Goal: Information Seeking & Learning: Learn about a topic

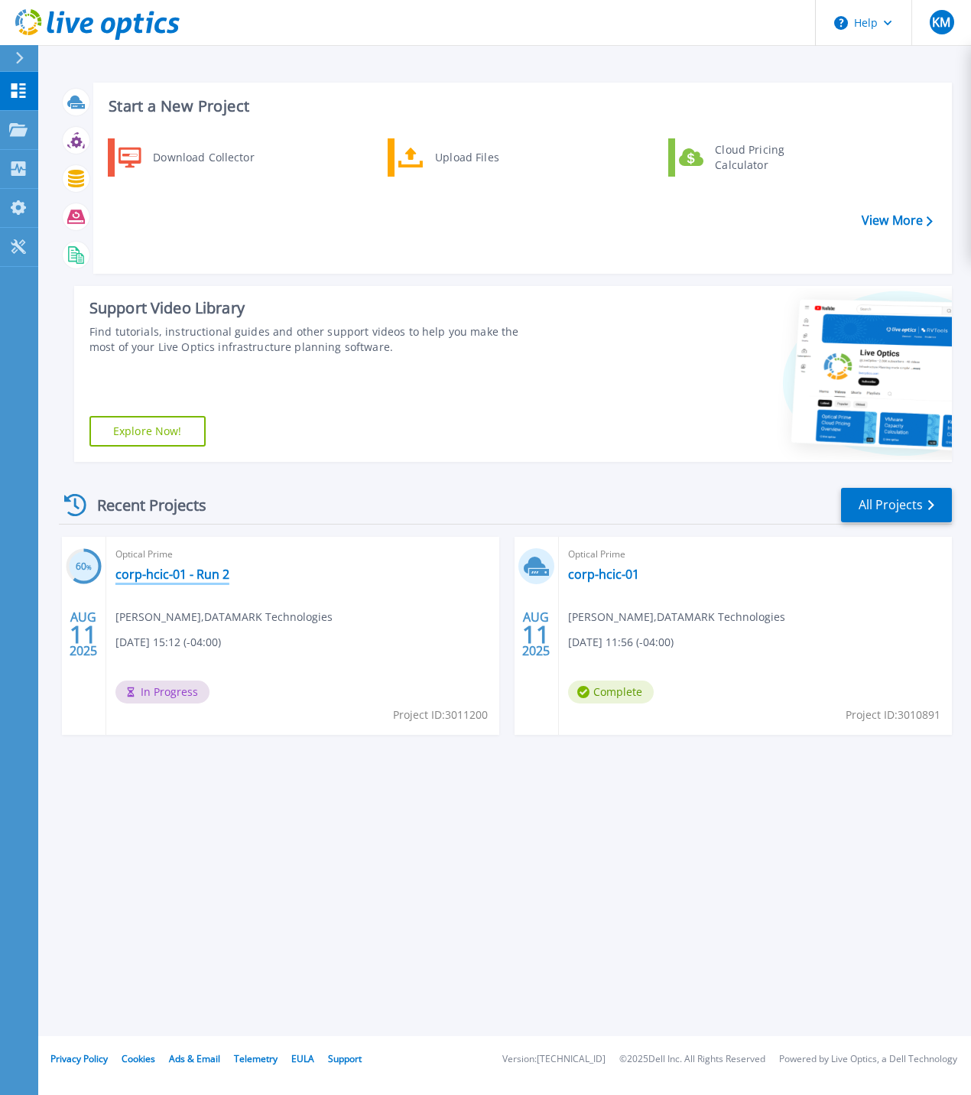
click at [167, 578] on link "corp-hcic-01 - Run 2" at bounding box center [172, 574] width 114 height 15
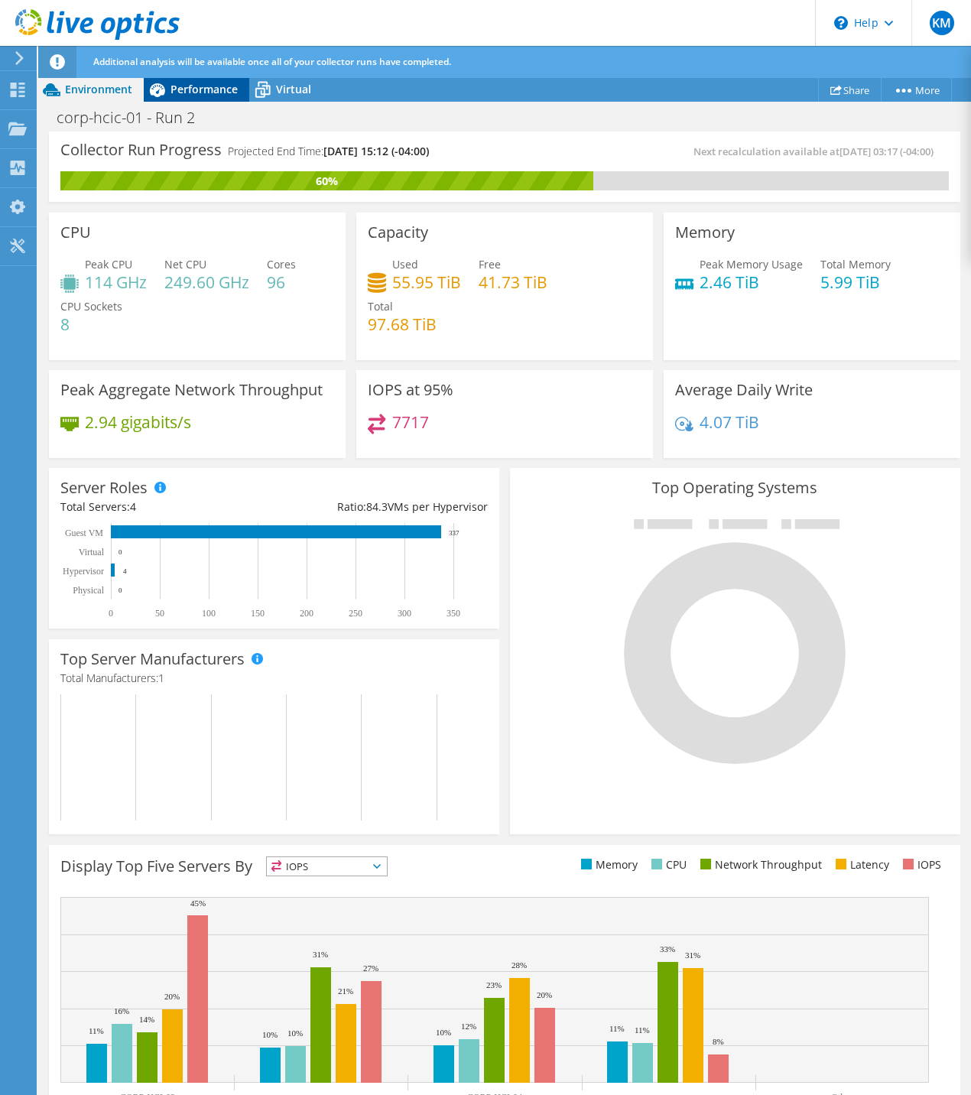
click at [171, 87] on span "Performance" at bounding box center [204, 89] width 67 height 15
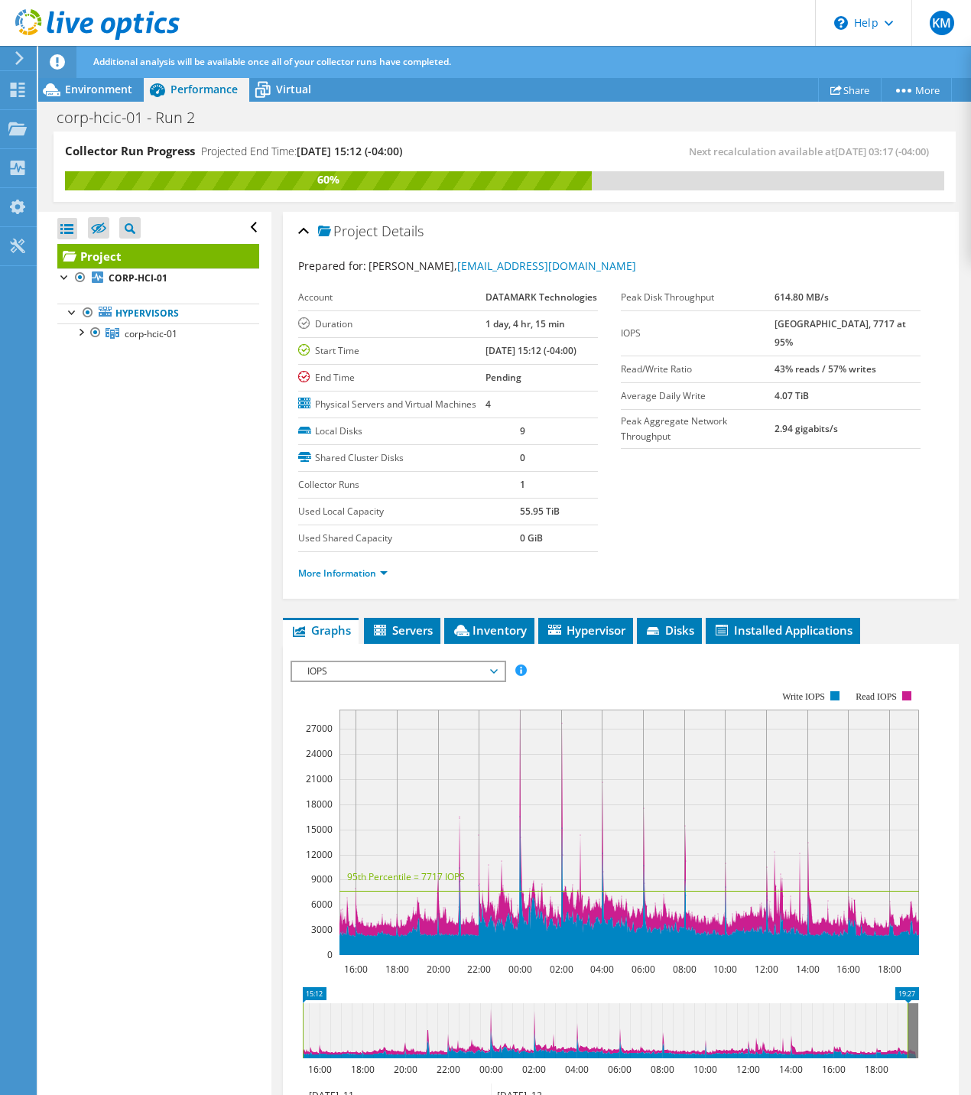
scroll to position [223, 0]
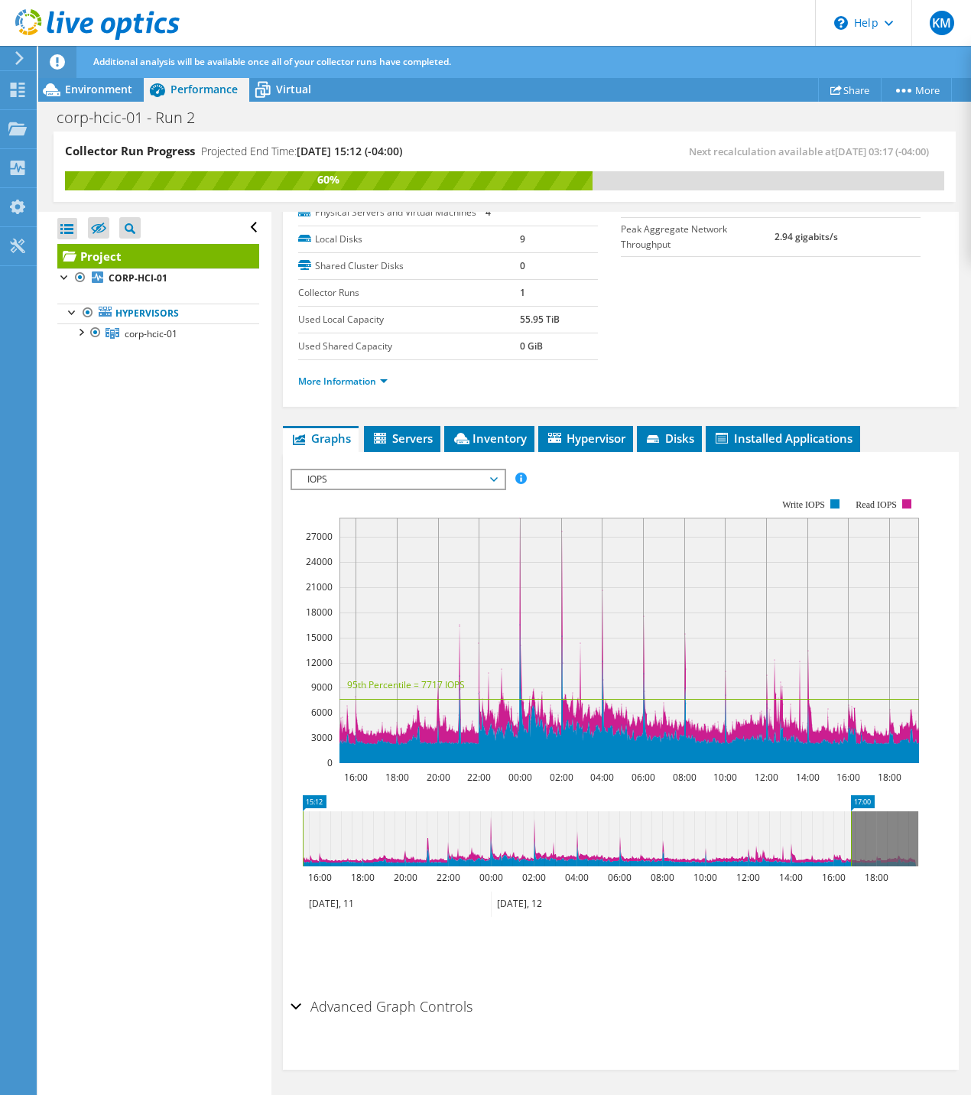
drag, startPoint x: 909, startPoint y: 834, endPoint x: 843, endPoint y: 840, distance: 66.8
click at [848, 840] on rect at bounding box center [851, 838] width 6 height 55
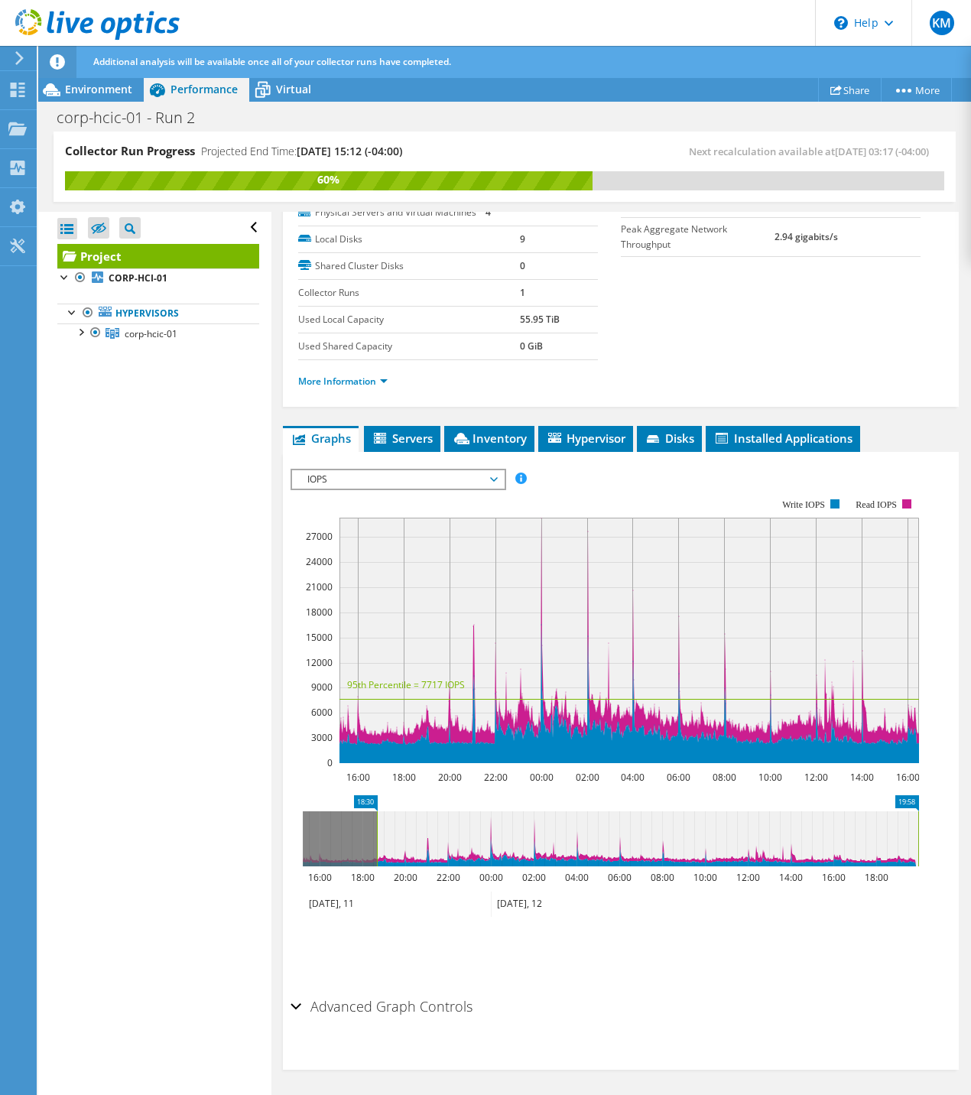
drag, startPoint x: 755, startPoint y: 840, endPoint x: 840, endPoint y: 840, distance: 85.7
click at [840, 840] on icon at bounding box center [647, 838] width 541 height 55
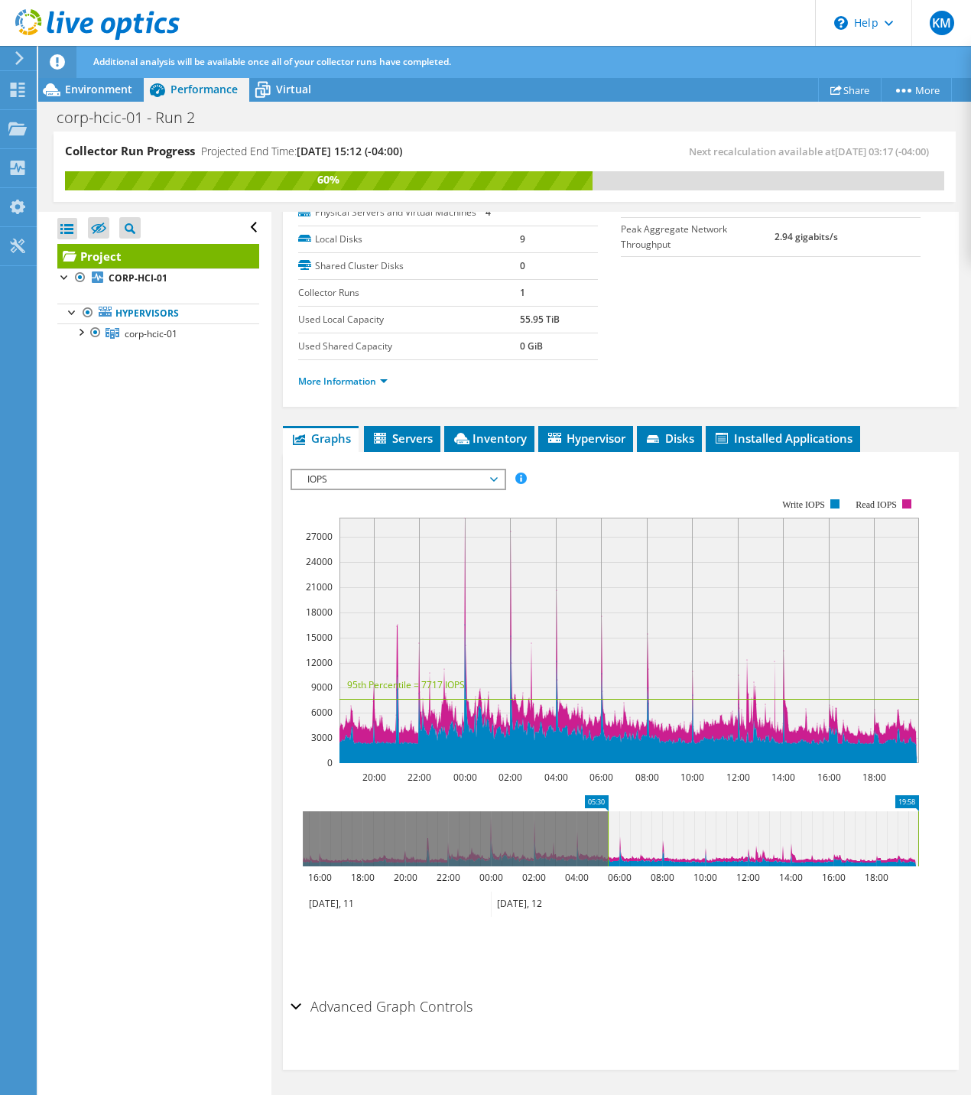
drag, startPoint x: 373, startPoint y: 830, endPoint x: 609, endPoint y: 827, distance: 235.6
click at [609, 827] on rect at bounding box center [608, 838] width 6 height 55
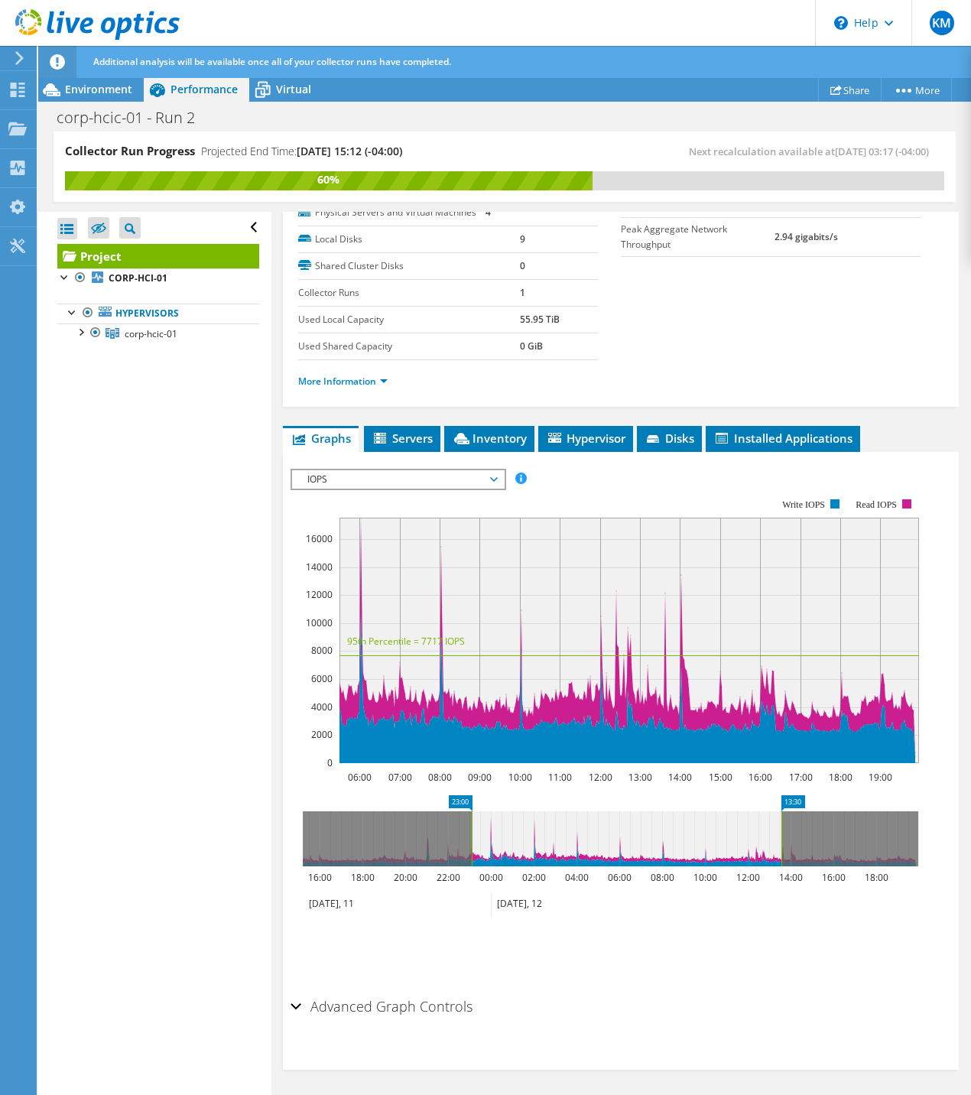
drag, startPoint x: 744, startPoint y: 845, endPoint x: 590, endPoint y: 852, distance: 154.6
click at [590, 852] on icon at bounding box center [627, 838] width 310 height 55
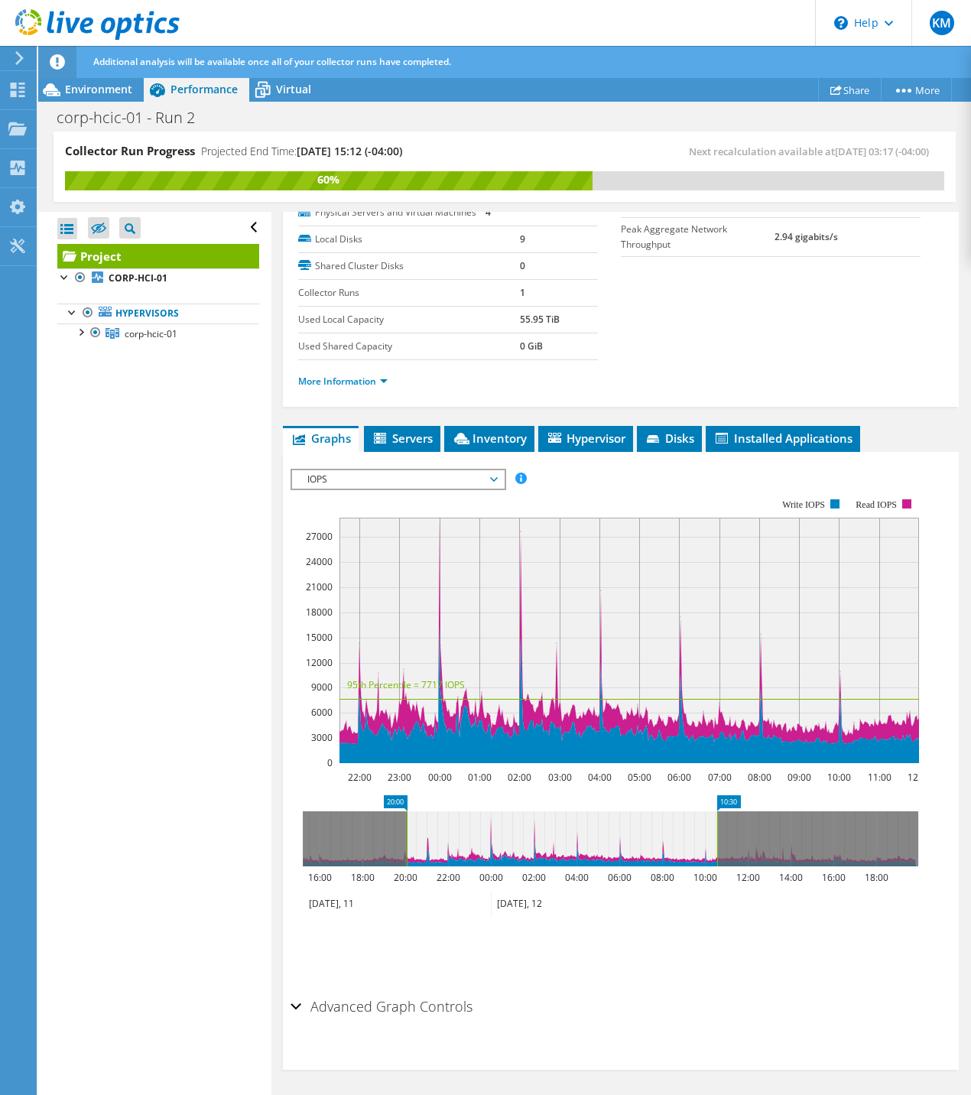
drag, startPoint x: 612, startPoint y: 847, endPoint x: 581, endPoint y: 848, distance: 30.6
click at [581, 848] on icon at bounding box center [562, 838] width 310 height 55
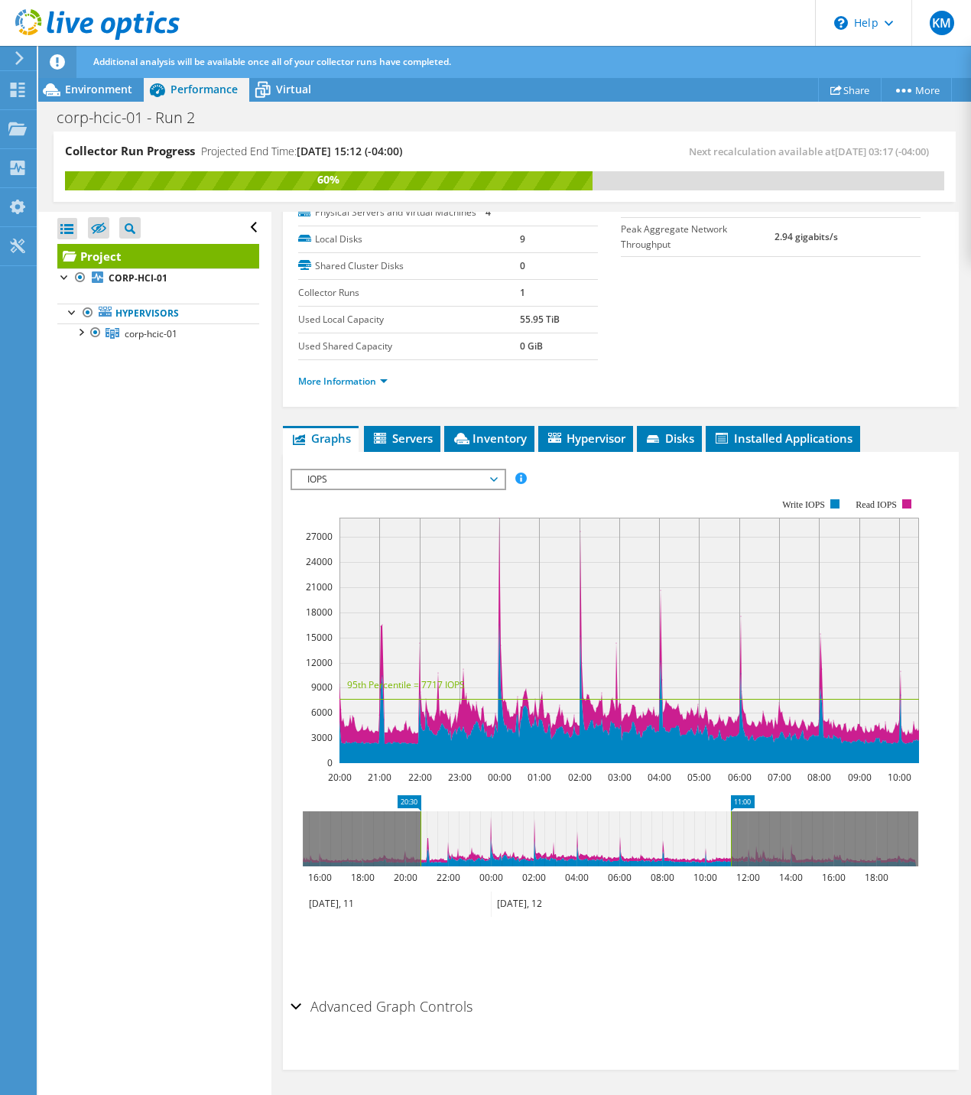
drag, startPoint x: 549, startPoint y: 844, endPoint x: 574, endPoint y: 842, distance: 24.6
click at [574, 842] on icon at bounding box center [576, 838] width 310 height 55
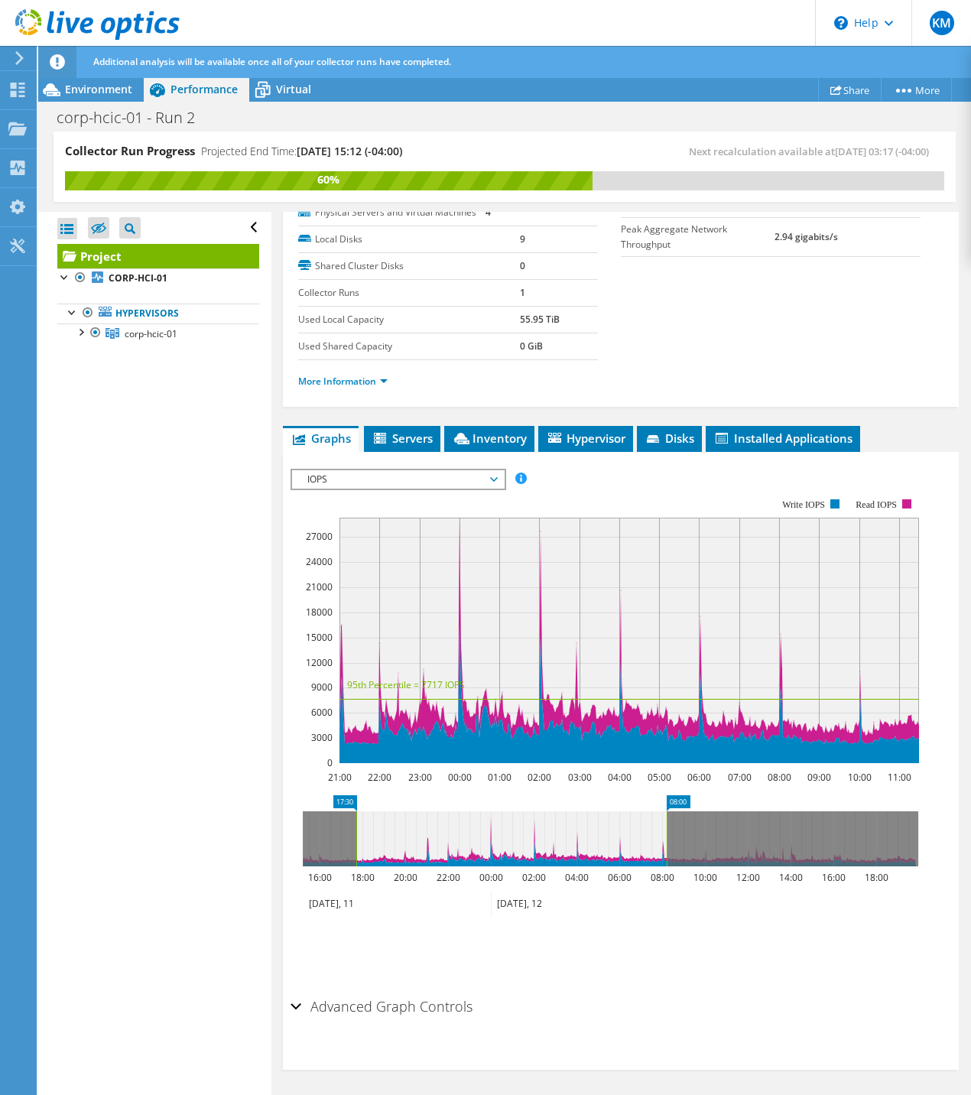
drag, startPoint x: 558, startPoint y: 842, endPoint x: 460, endPoint y: 846, distance: 98.0
click at [463, 847] on icon at bounding box center [511, 838] width 310 height 55
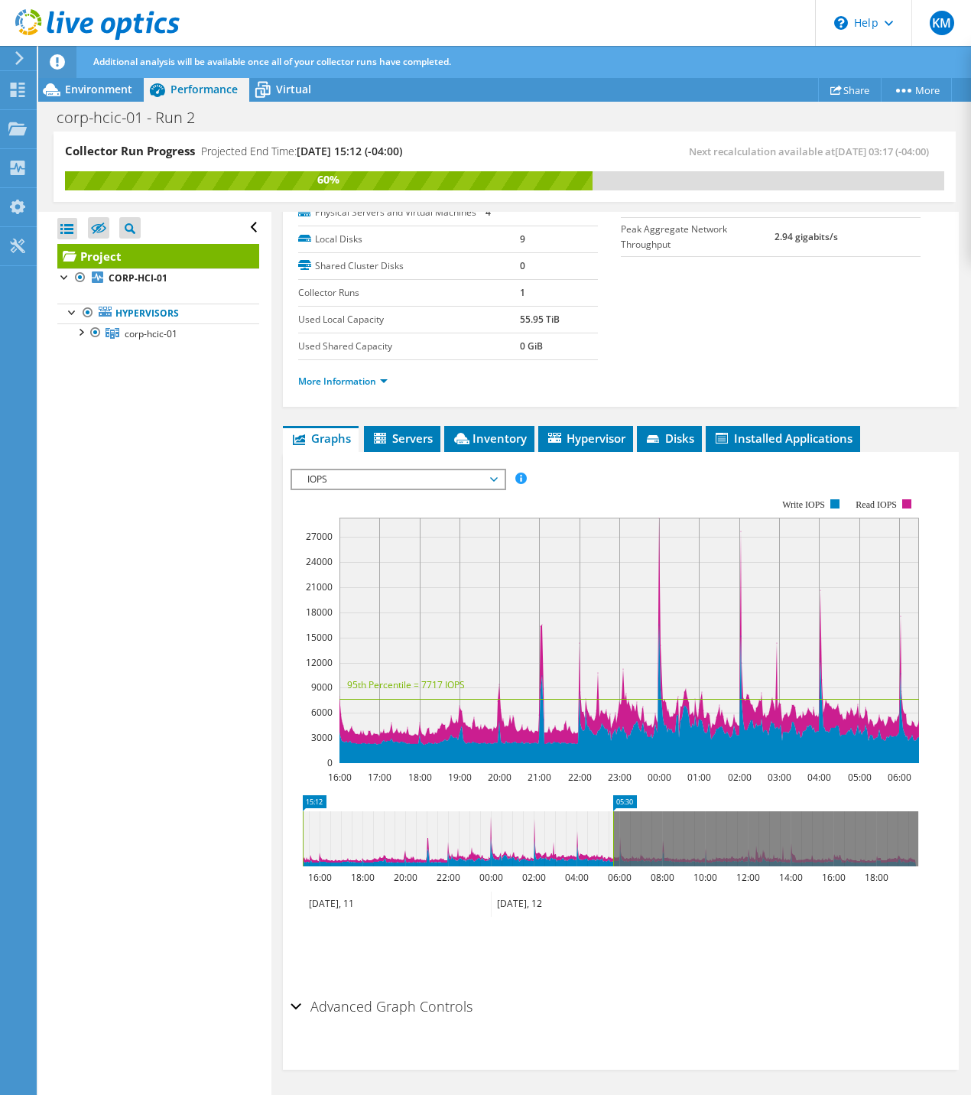
drag, startPoint x: 476, startPoint y: 845, endPoint x: 388, endPoint y: 844, distance: 87.9
click at [372, 846] on icon at bounding box center [458, 838] width 310 height 55
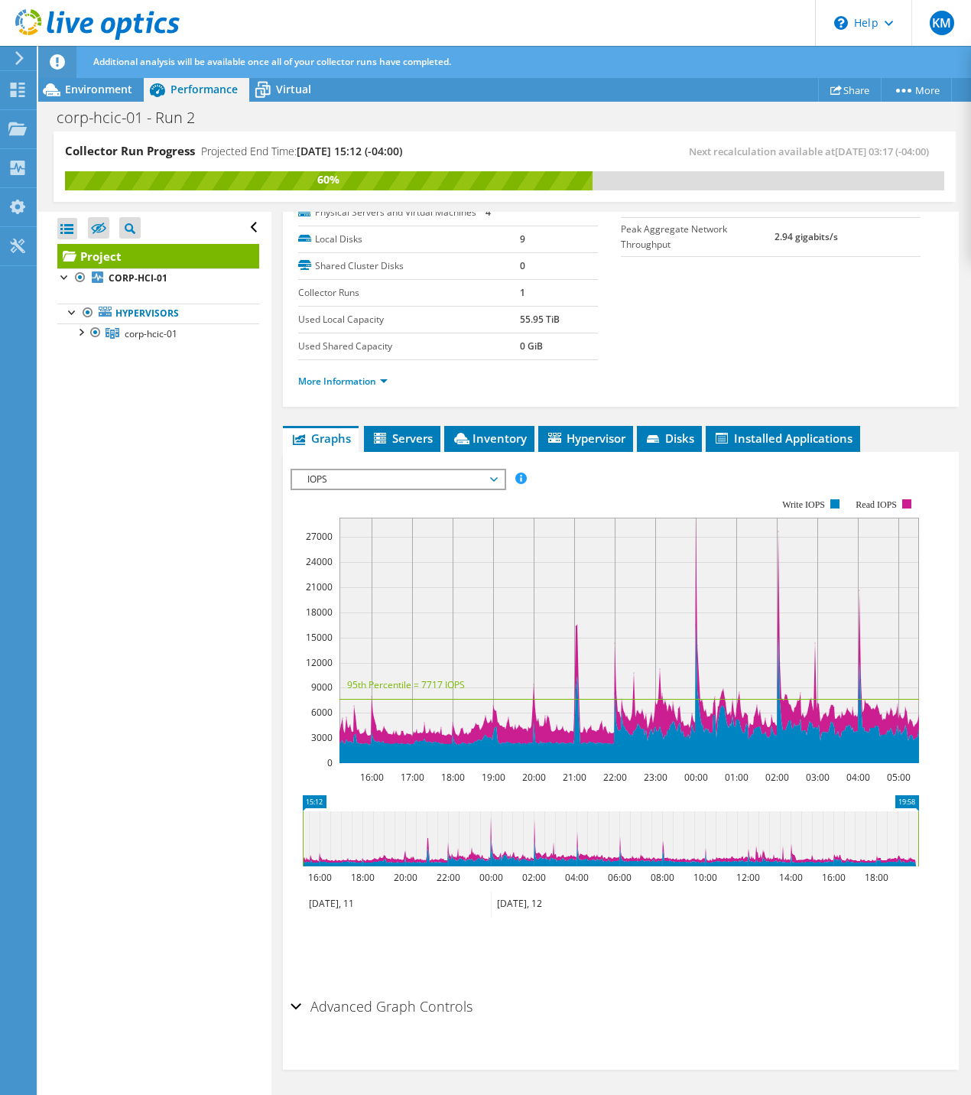
drag, startPoint x: 609, startPoint y: 838, endPoint x: 964, endPoint y: 839, distance: 355.6
click at [964, 839] on article "Project Details Prepared for: [PERSON_NAME], [EMAIL_ADDRESS][DOMAIN_NAME] Accou…" at bounding box center [621, 654] width 700 height 885
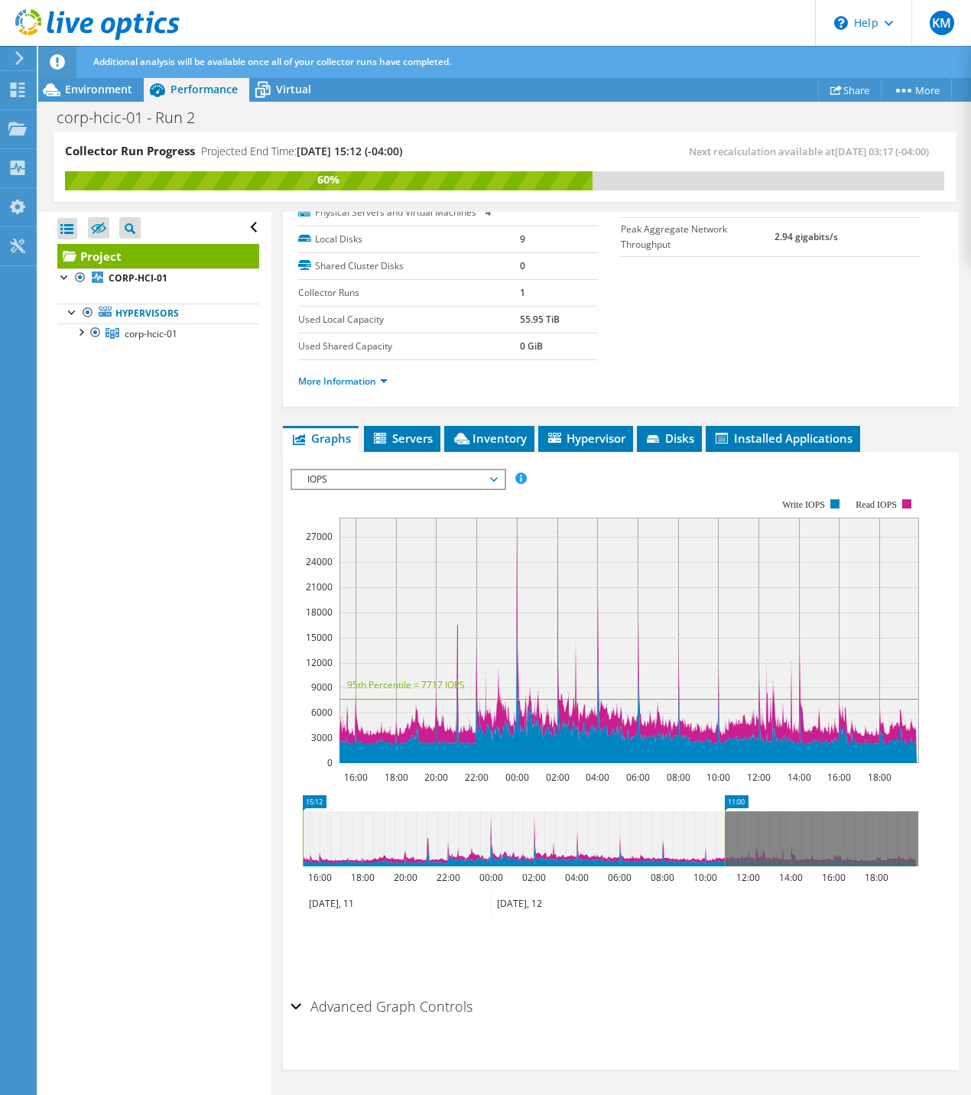
drag, startPoint x: 916, startPoint y: 839, endPoint x: 707, endPoint y: 843, distance: 208.8
click at [722, 843] on rect at bounding box center [725, 838] width 6 height 55
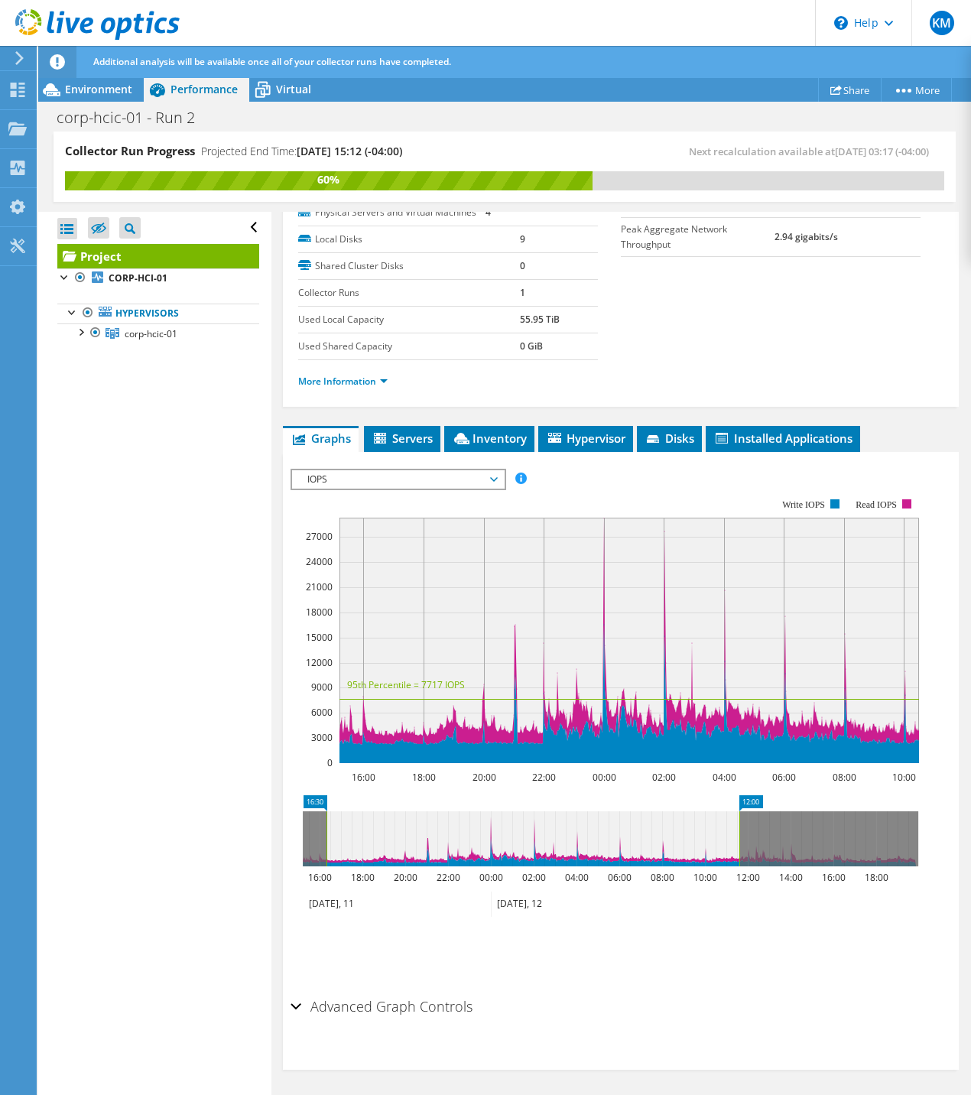
drag, startPoint x: 536, startPoint y: 843, endPoint x: 563, endPoint y: 843, distance: 26.8
click at [561, 843] on icon at bounding box center [533, 838] width 413 height 55
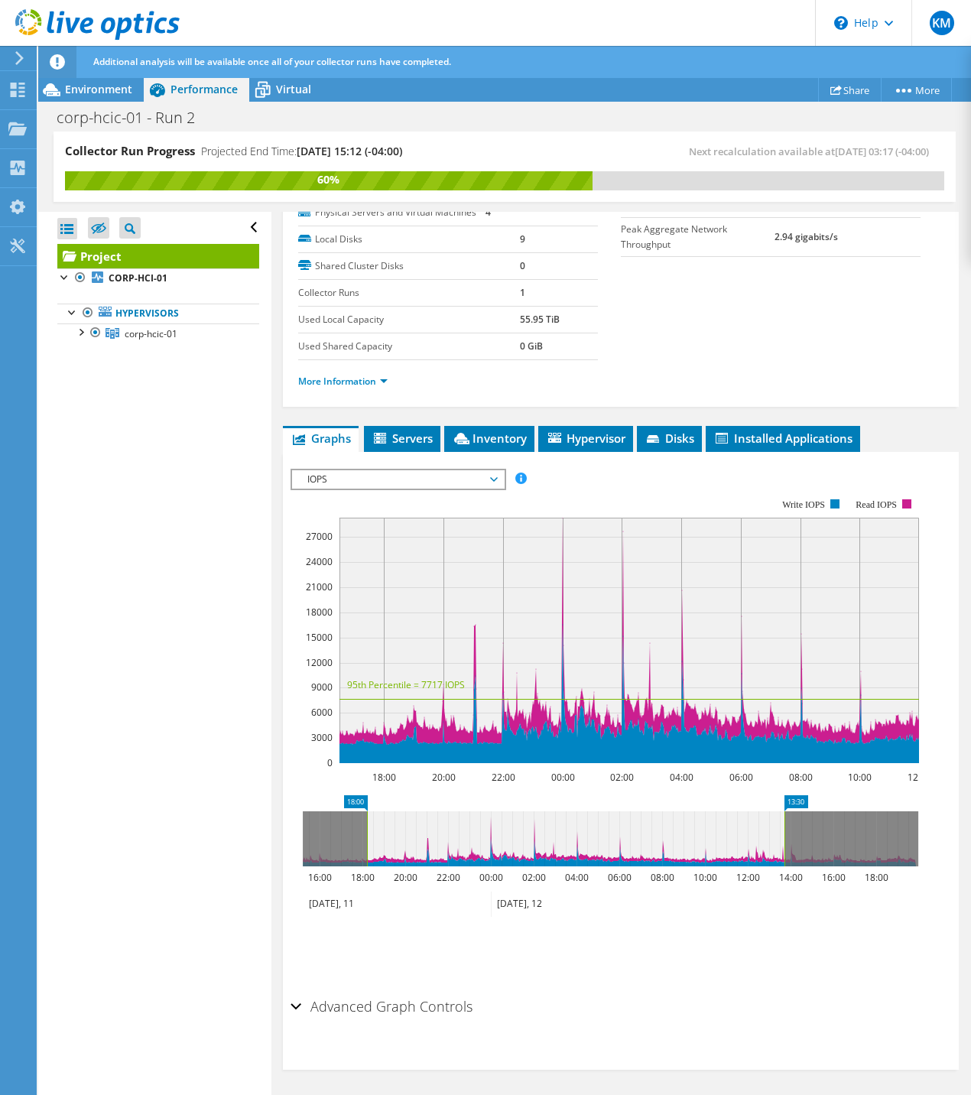
drag, startPoint x: 540, startPoint y: 843, endPoint x: 580, endPoint y: 843, distance: 39.8
click at [580, 843] on icon at bounding box center [576, 838] width 418 height 55
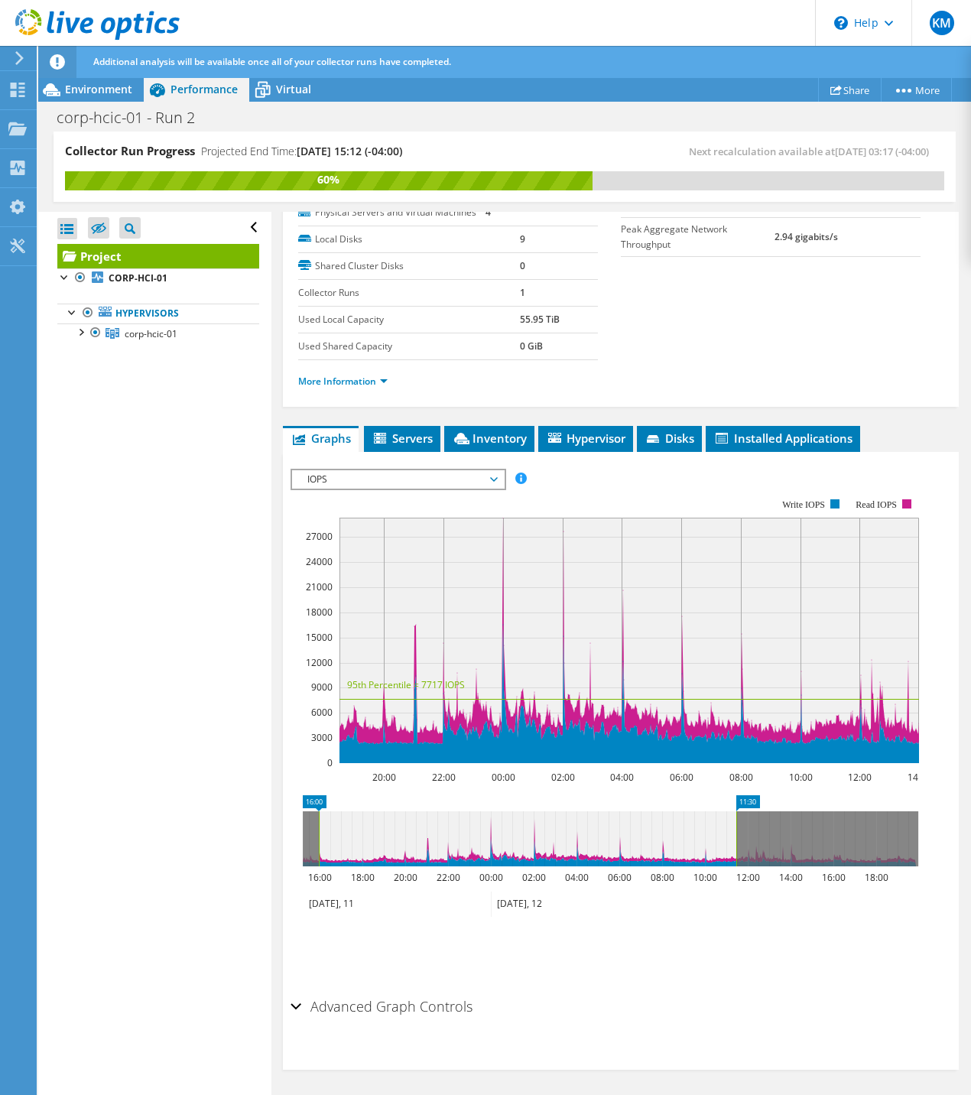
drag, startPoint x: 562, startPoint y: 844, endPoint x: 380, endPoint y: 848, distance: 182.0
click at [374, 849] on icon at bounding box center [528, 838] width 418 height 55
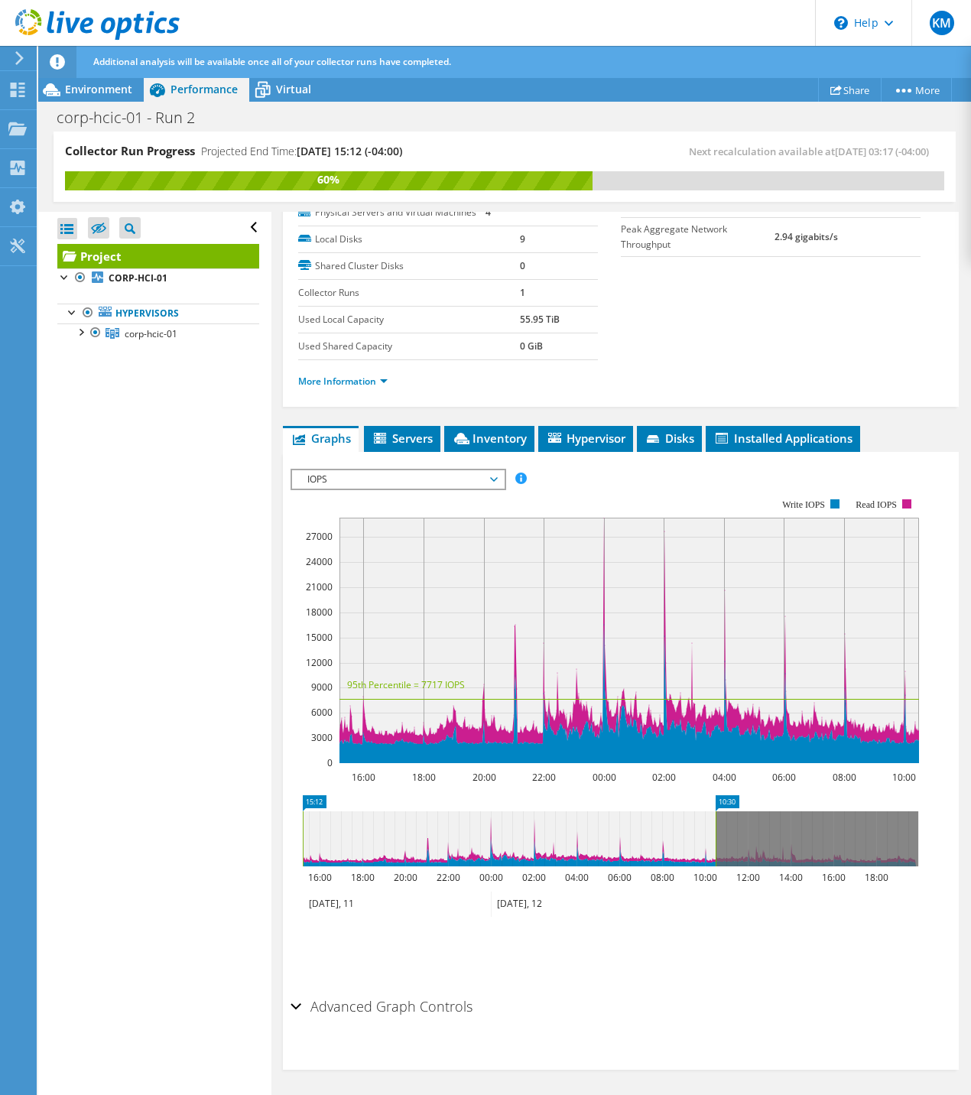
drag, startPoint x: 578, startPoint y: 825, endPoint x: 543, endPoint y: 831, distance: 35.7
click at [543, 831] on icon at bounding box center [509, 838] width 413 height 55
click at [392, 1003] on h2 "Advanced Graph Controls" at bounding box center [382, 1006] width 182 height 31
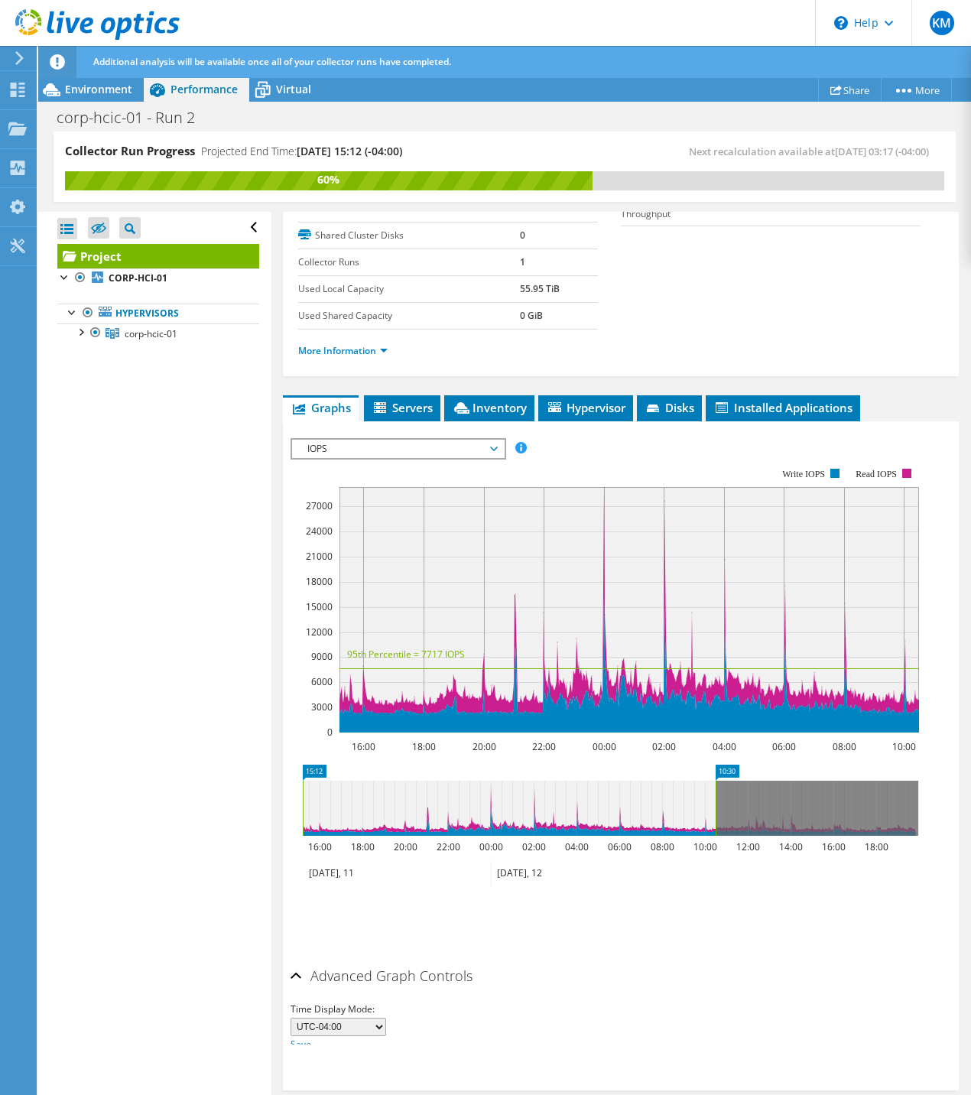
scroll to position [284, 0]
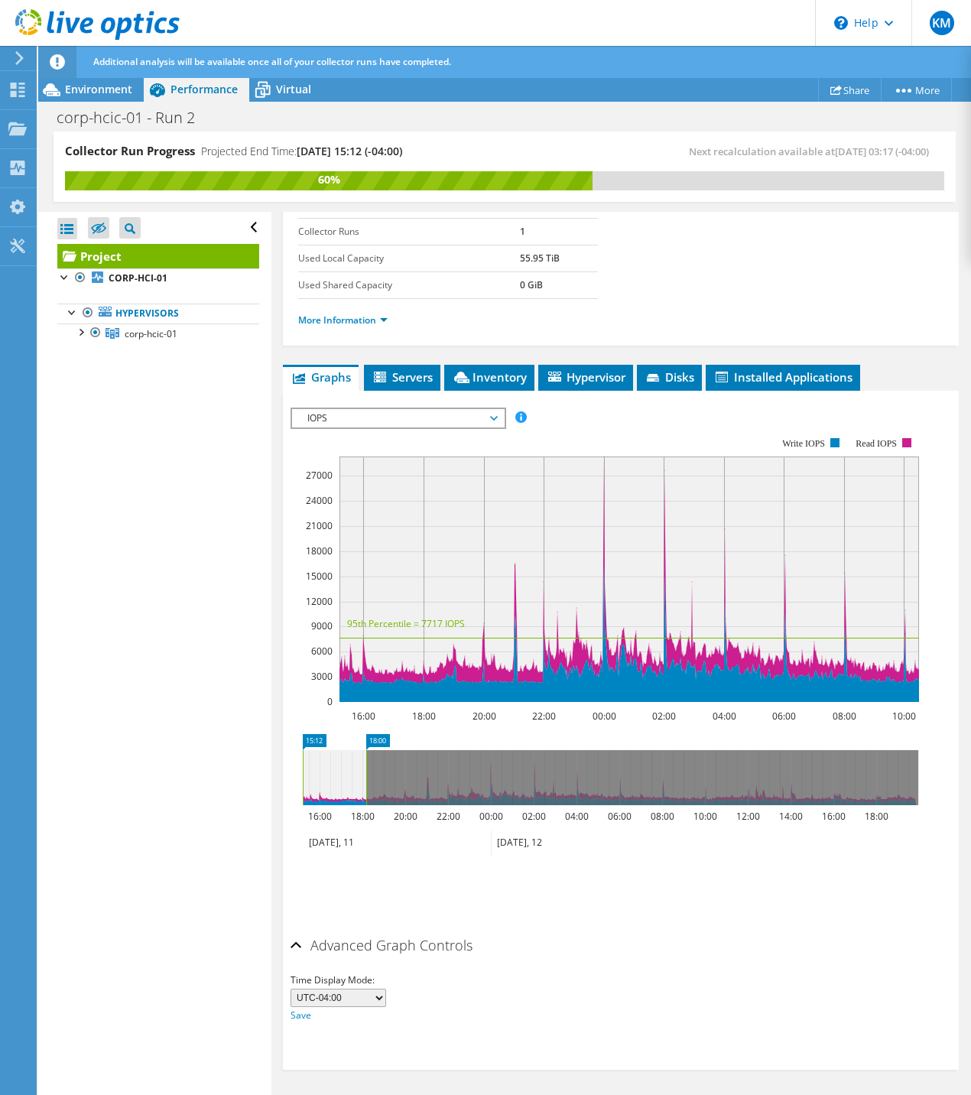
drag, startPoint x: 717, startPoint y: 782, endPoint x: 362, endPoint y: 788, distance: 354.1
click at [363, 788] on rect at bounding box center [366, 777] width 6 height 55
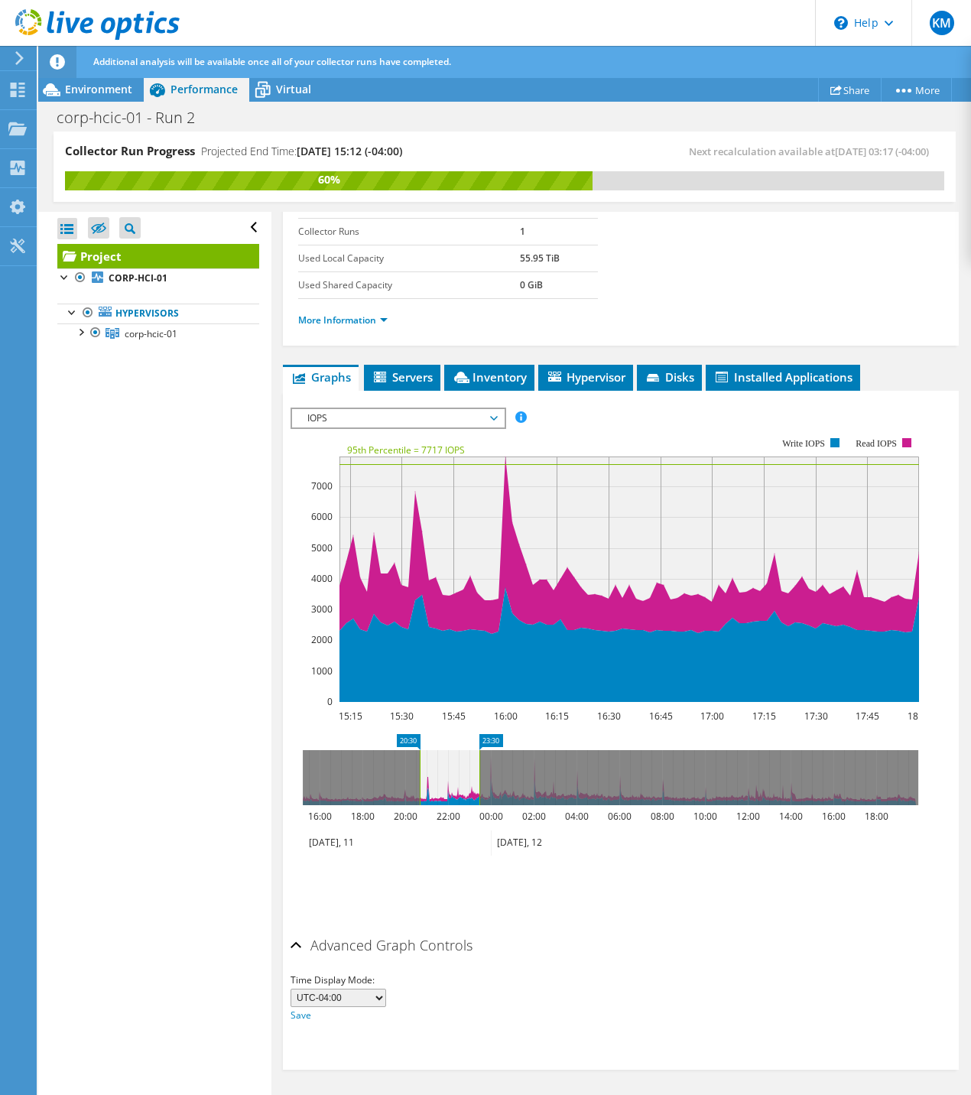
drag, startPoint x: 339, startPoint y: 788, endPoint x: 456, endPoint y: 788, distance: 117.0
click at [456, 788] on icon at bounding box center [450, 777] width 60 height 55
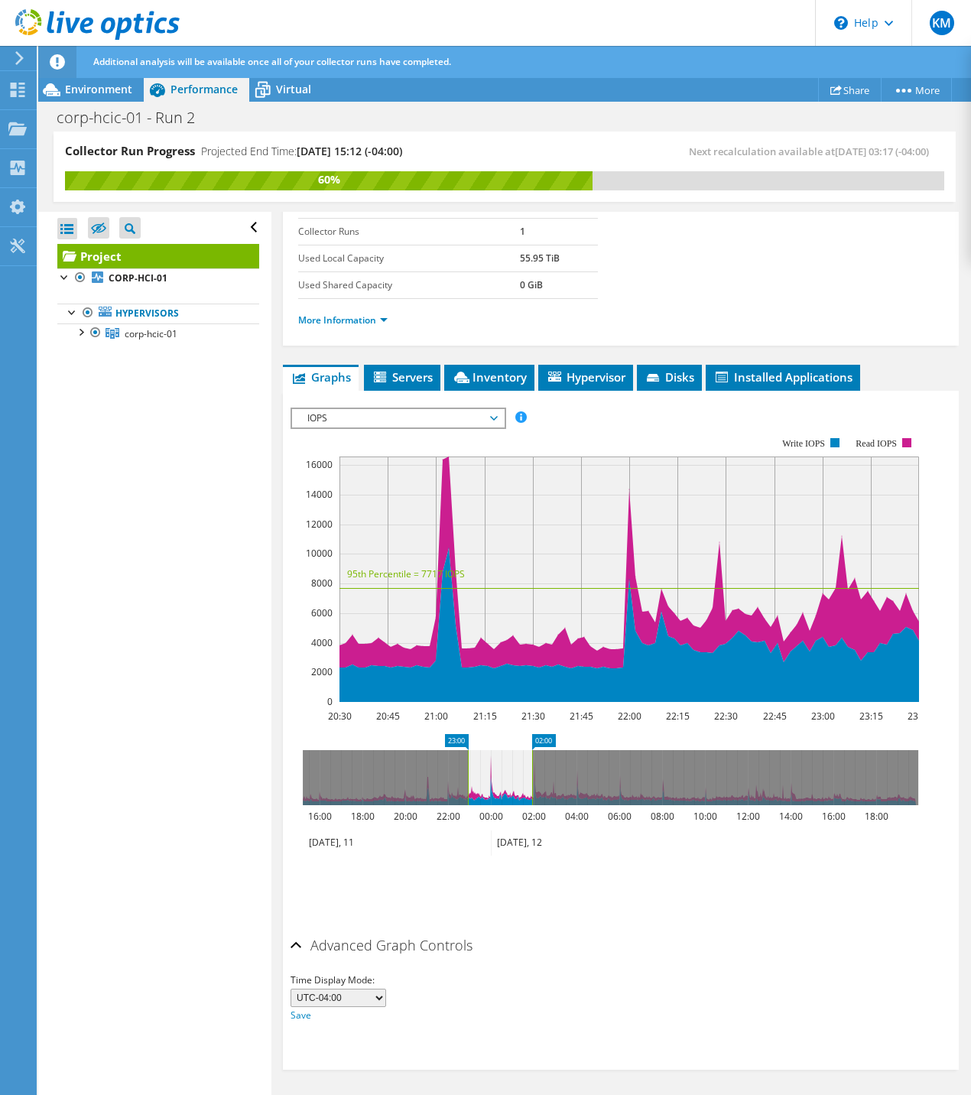
drag, startPoint x: 436, startPoint y: 787, endPoint x: 491, endPoint y: 787, distance: 55.1
click at [491, 787] on icon at bounding box center [500, 777] width 64 height 55
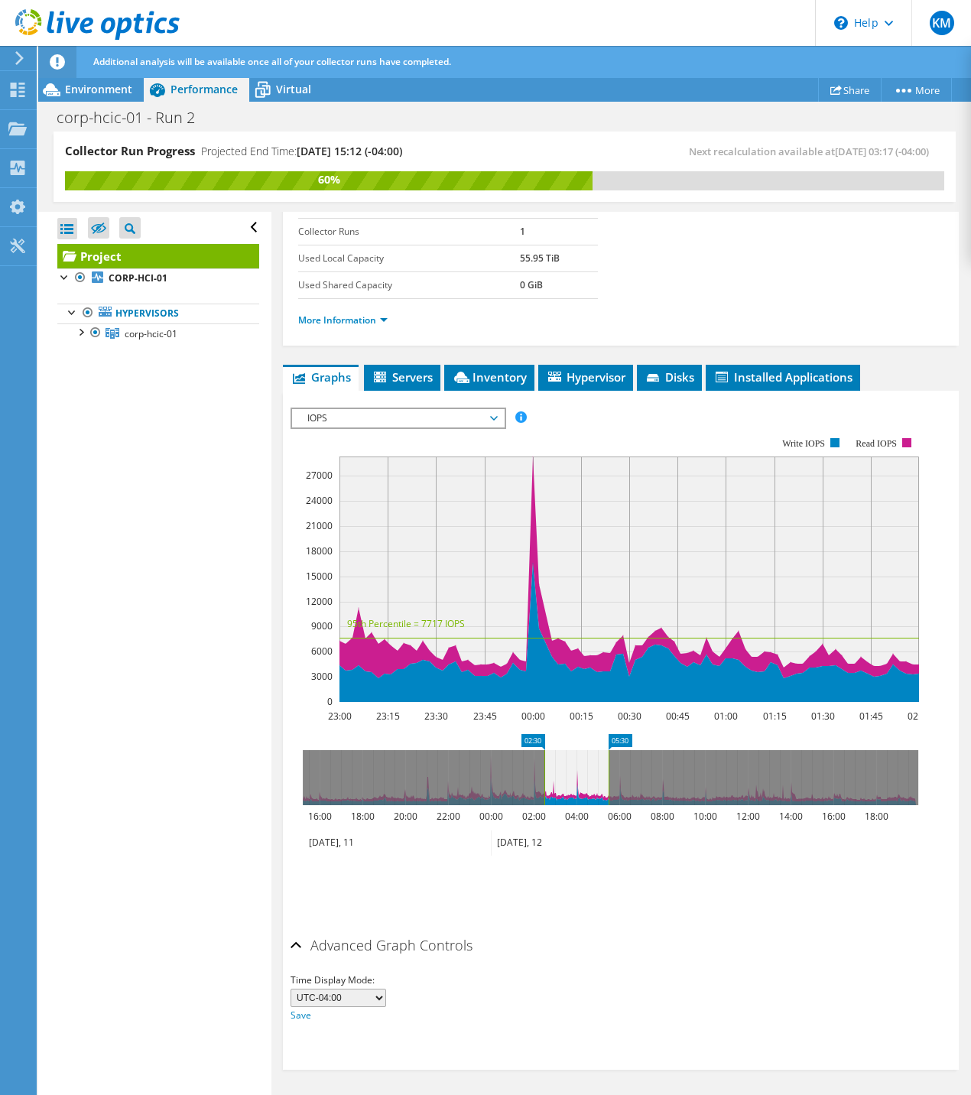
drag, startPoint x: 482, startPoint y: 787, endPoint x: 560, endPoint y: 787, distance: 78.0
click at [560, 787] on icon at bounding box center [576, 777] width 64 height 55
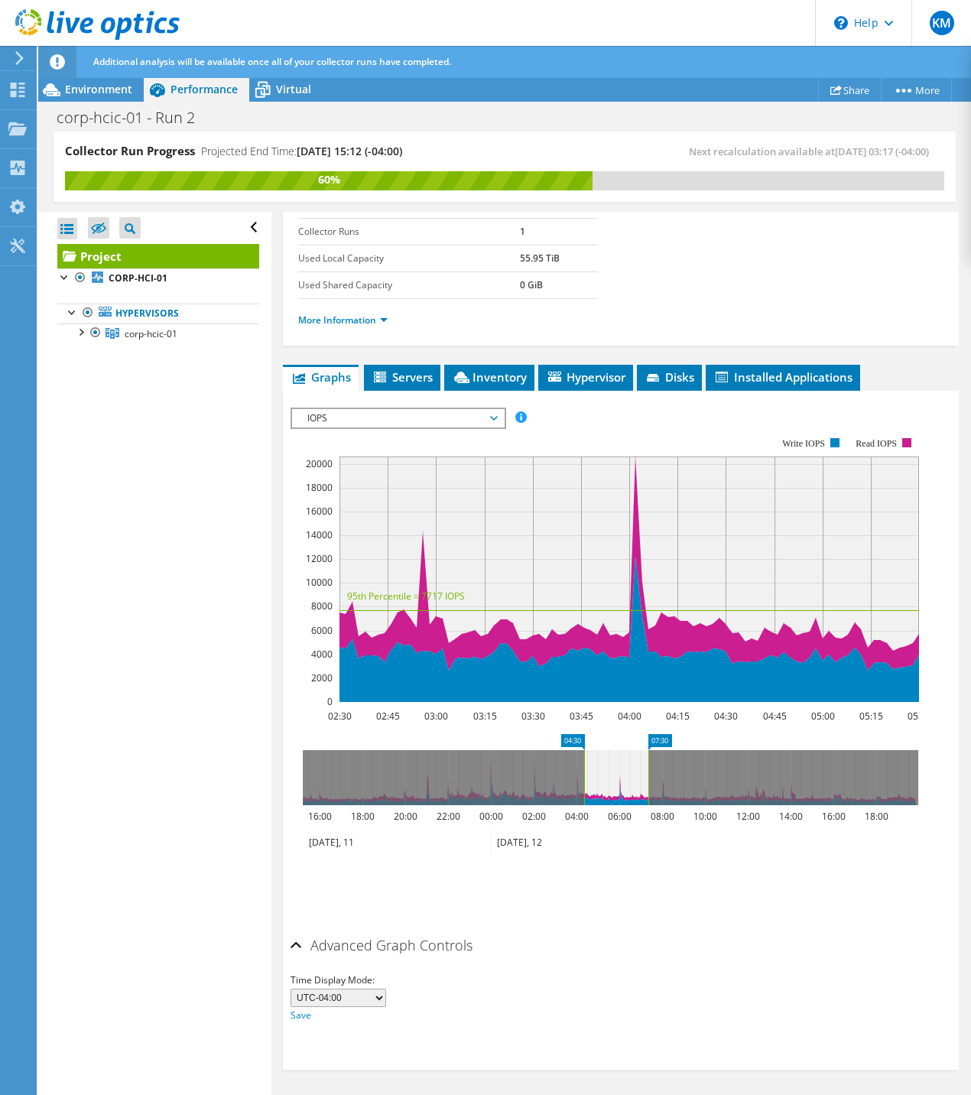
drag, startPoint x: 556, startPoint y: 787, endPoint x: 623, endPoint y: 788, distance: 67.3
click at [623, 788] on icon at bounding box center [616, 777] width 64 height 55
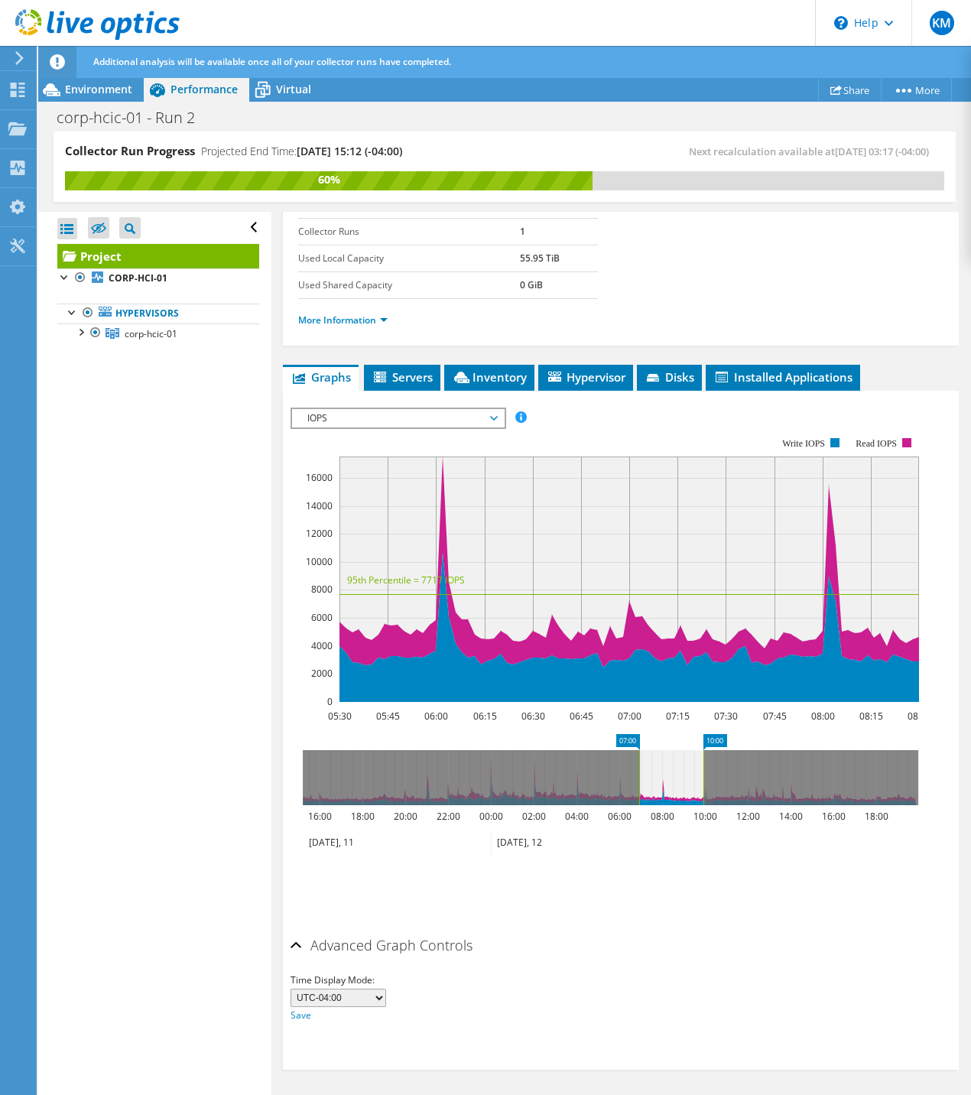
drag, startPoint x: 626, startPoint y: 788, endPoint x: 657, endPoint y: 787, distance: 30.6
click at [657, 787] on icon at bounding box center [671, 777] width 64 height 55
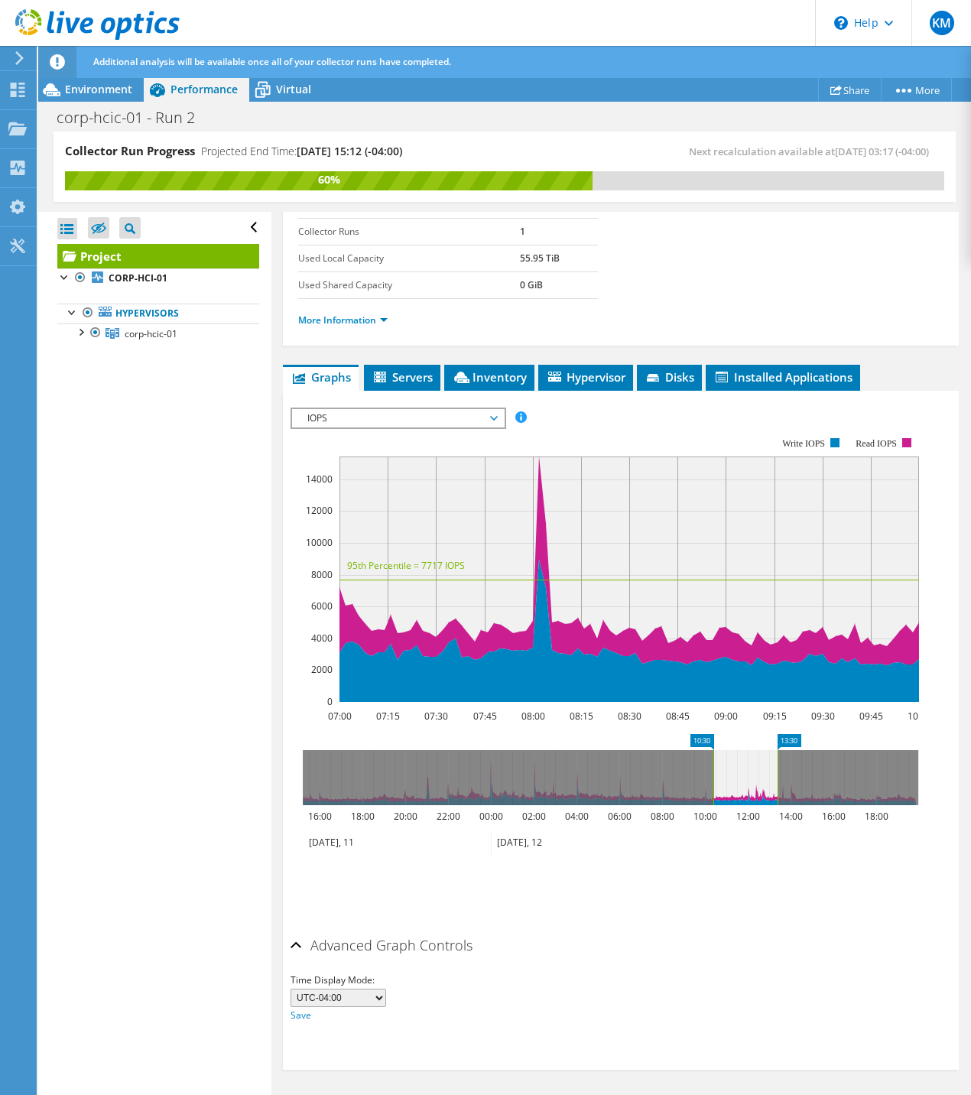
drag, startPoint x: 660, startPoint y: 784, endPoint x: 742, endPoint y: 782, distance: 81.9
click at [742, 782] on icon at bounding box center [745, 777] width 64 height 55
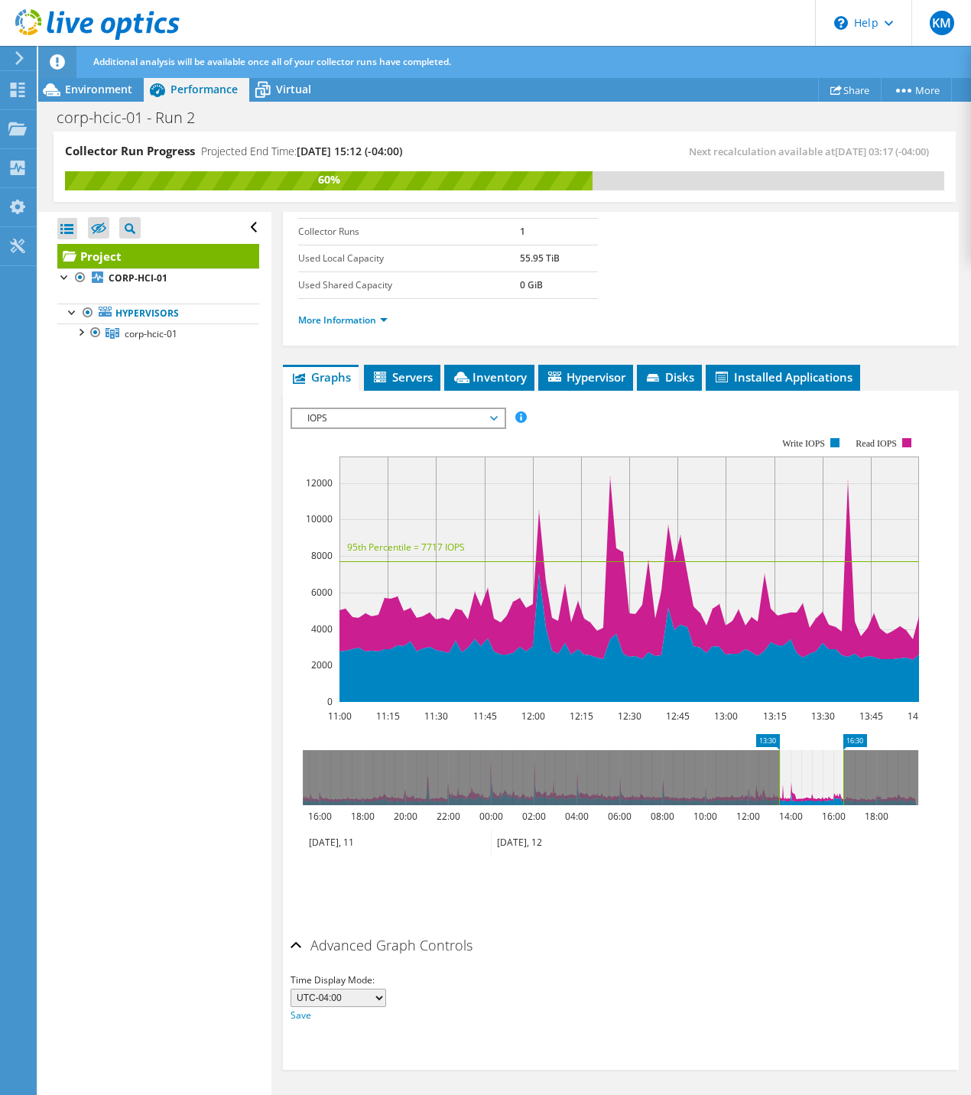
drag, startPoint x: 756, startPoint y: 779, endPoint x: 809, endPoint y: 778, distance: 53.5
click at [809, 778] on icon at bounding box center [811, 777] width 64 height 55
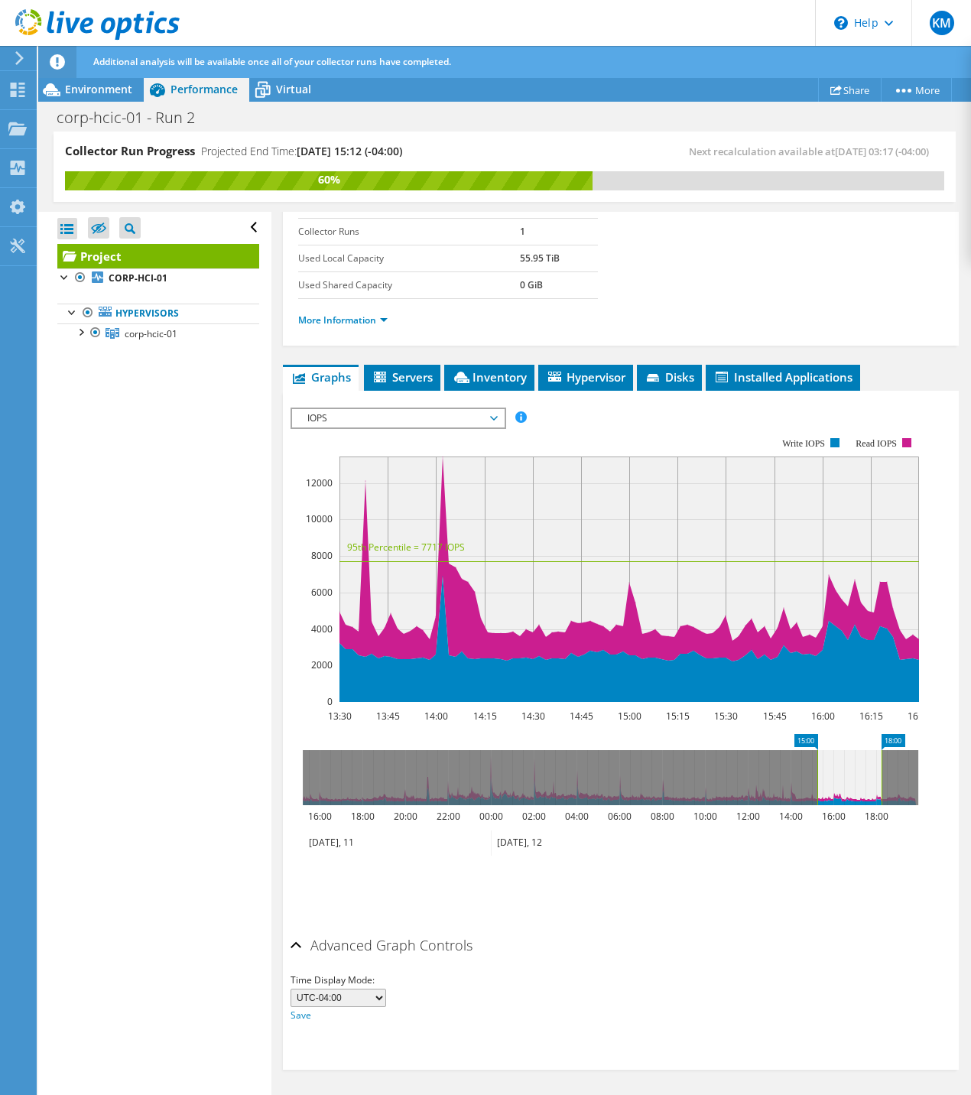
drag, startPoint x: 808, startPoint y: 778, endPoint x: 847, endPoint y: 775, distance: 39.2
click at [847, 775] on icon at bounding box center [849, 777] width 64 height 55
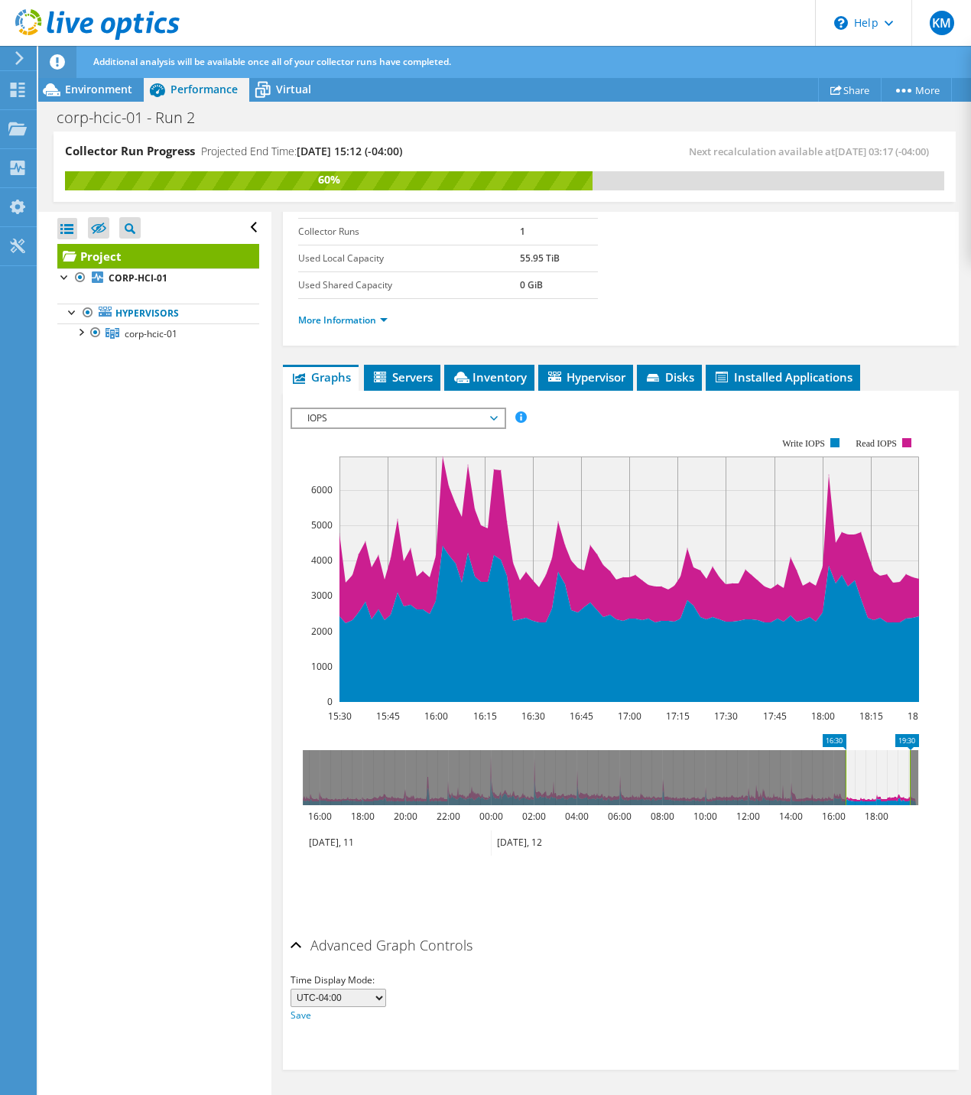
drag, startPoint x: 850, startPoint y: 774, endPoint x: 882, endPoint y: 772, distance: 32.2
click at [878, 772] on icon at bounding box center [878, 777] width 64 height 55
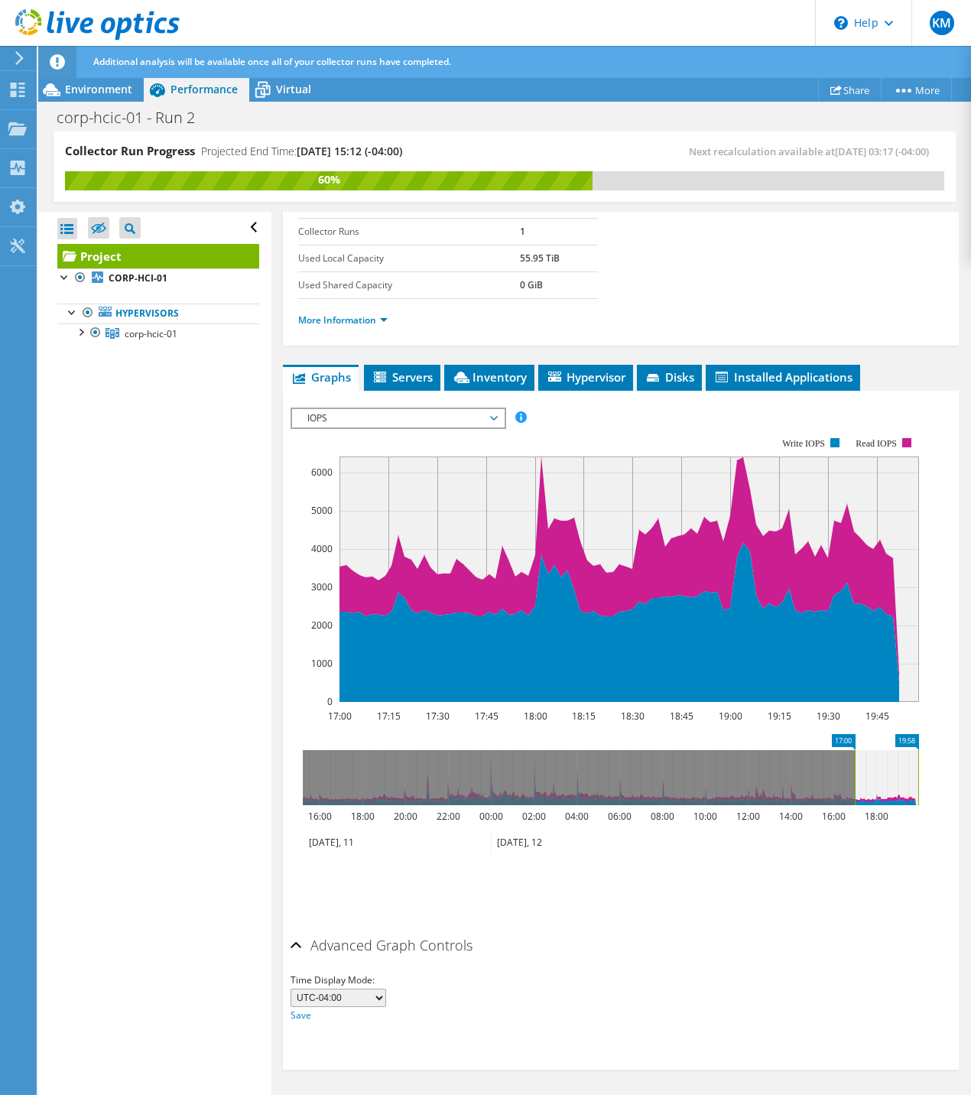
drag, startPoint x: 880, startPoint y: 772, endPoint x: 905, endPoint y: 771, distance: 25.2
click at [905, 771] on icon at bounding box center [886, 777] width 63 height 55
drag, startPoint x: 854, startPoint y: 773, endPoint x: 634, endPoint y: 786, distance: 220.6
click at [664, 785] on rect at bounding box center [667, 777] width 6 height 55
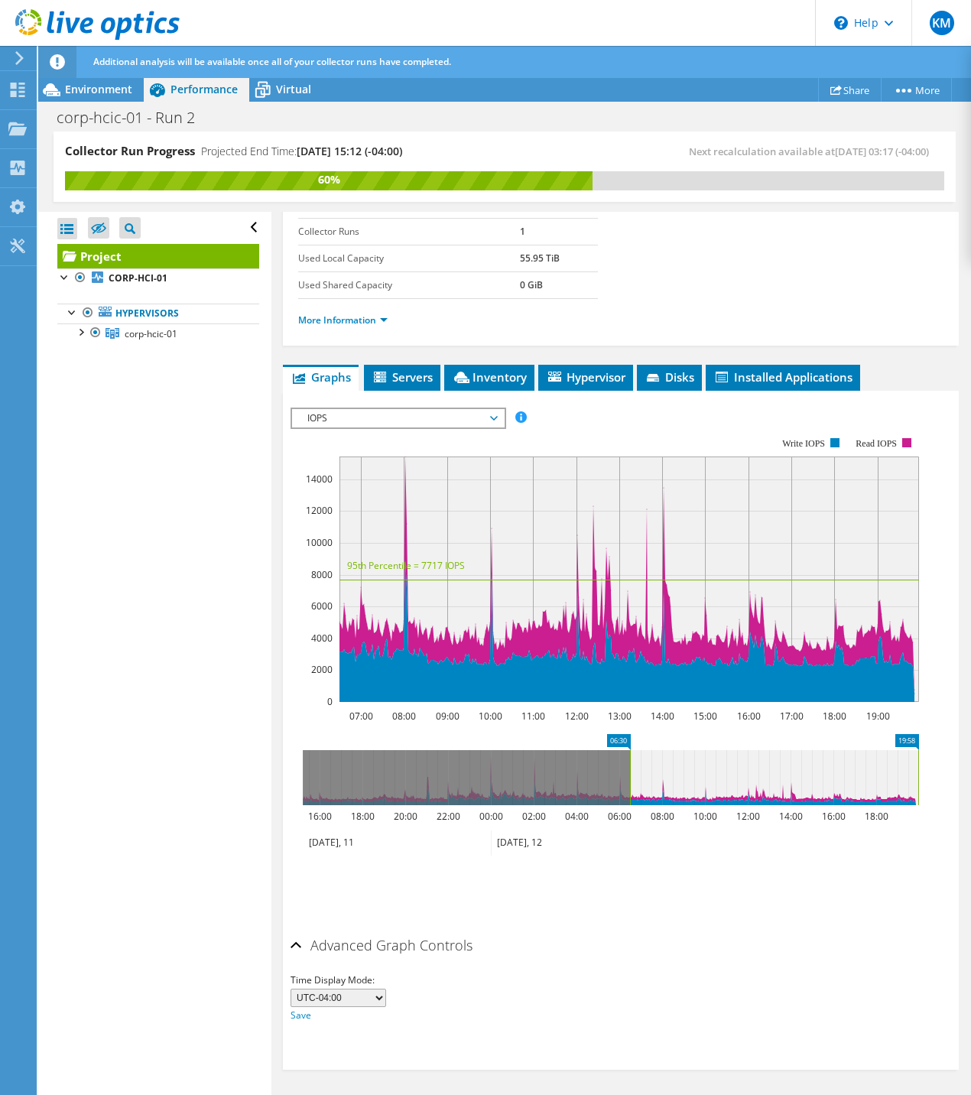
click at [432, 418] on span "IOPS" at bounding box center [398, 418] width 197 height 18
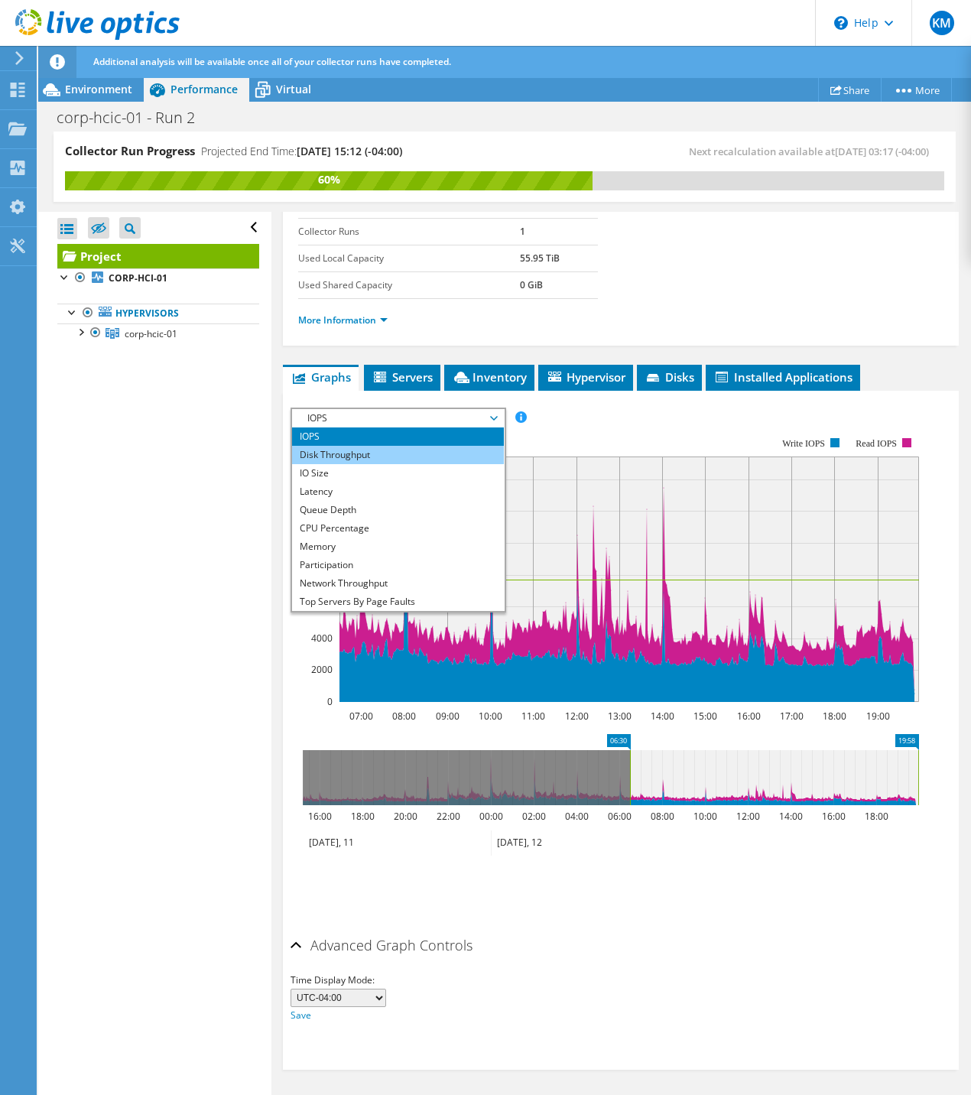
click at [401, 451] on li "Disk Throughput" at bounding box center [398, 455] width 212 height 18
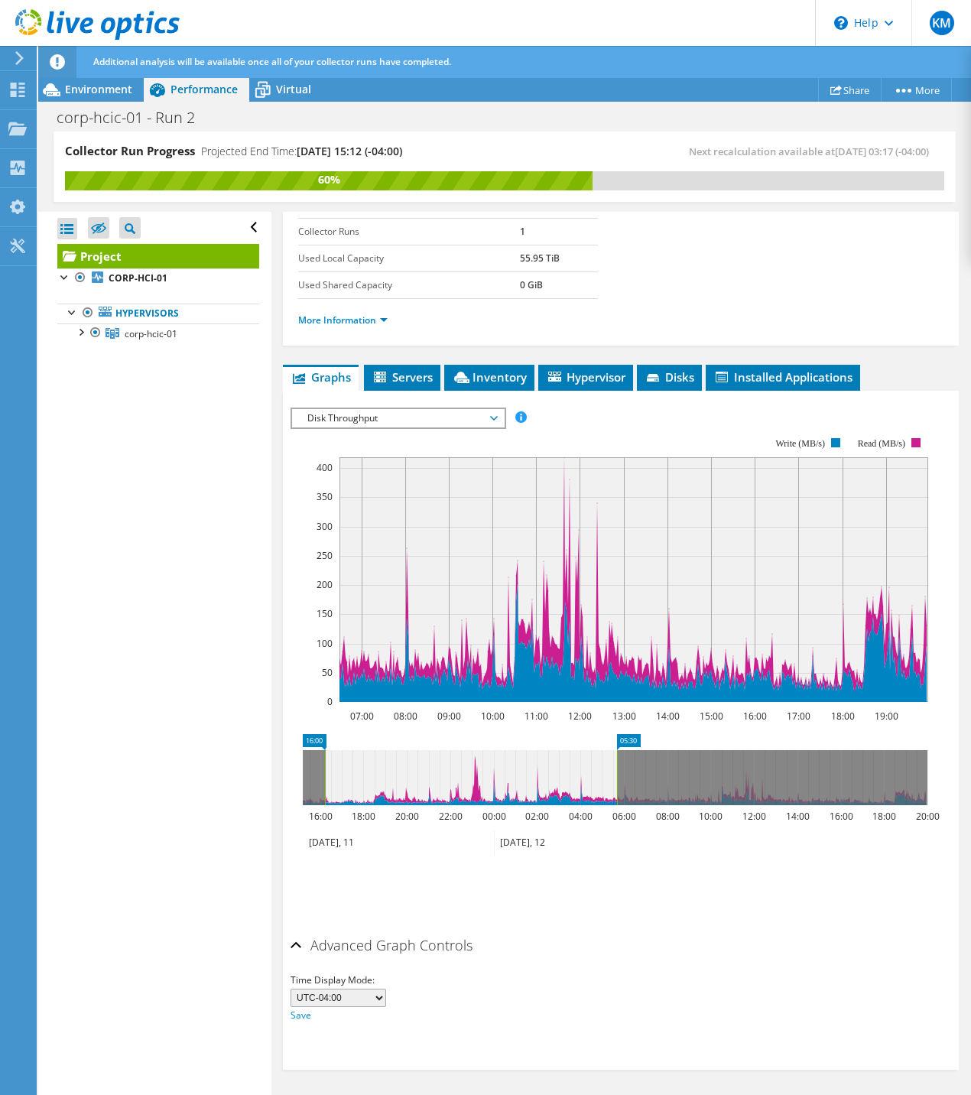
drag, startPoint x: 687, startPoint y: 780, endPoint x: 377, endPoint y: 777, distance: 309.7
click at [377, 777] on icon at bounding box center [471, 777] width 292 height 55
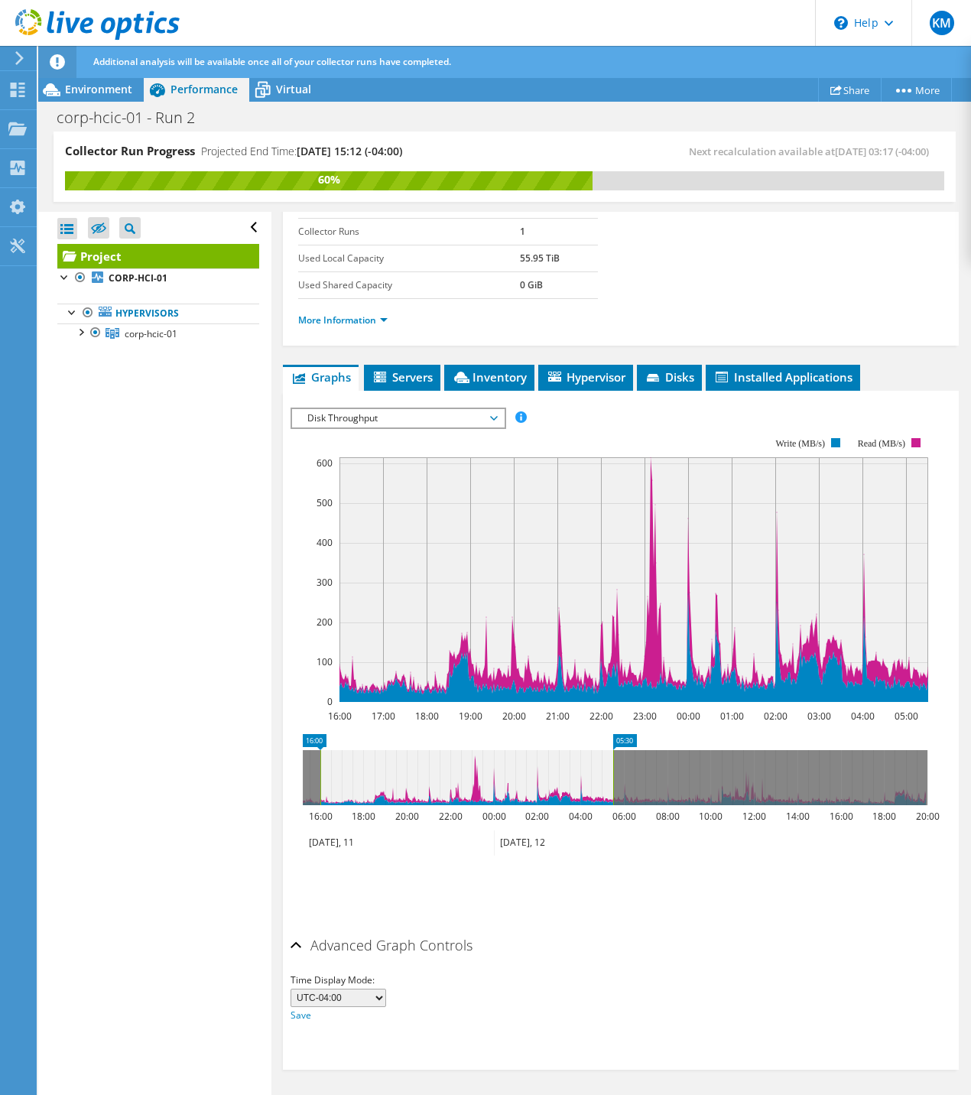
click at [369, 421] on span "Disk Throughput" at bounding box center [398, 418] width 197 height 18
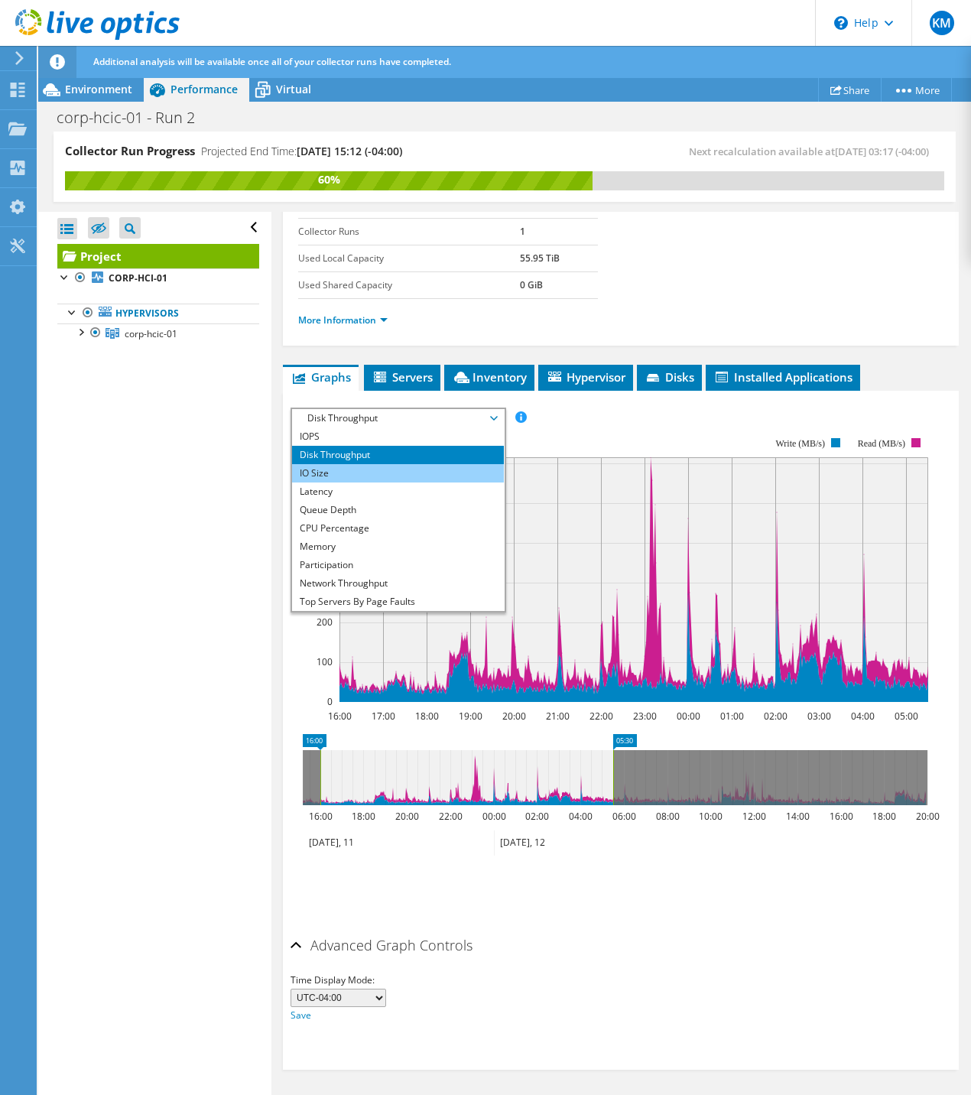
click at [345, 476] on li "IO Size" at bounding box center [398, 473] width 212 height 18
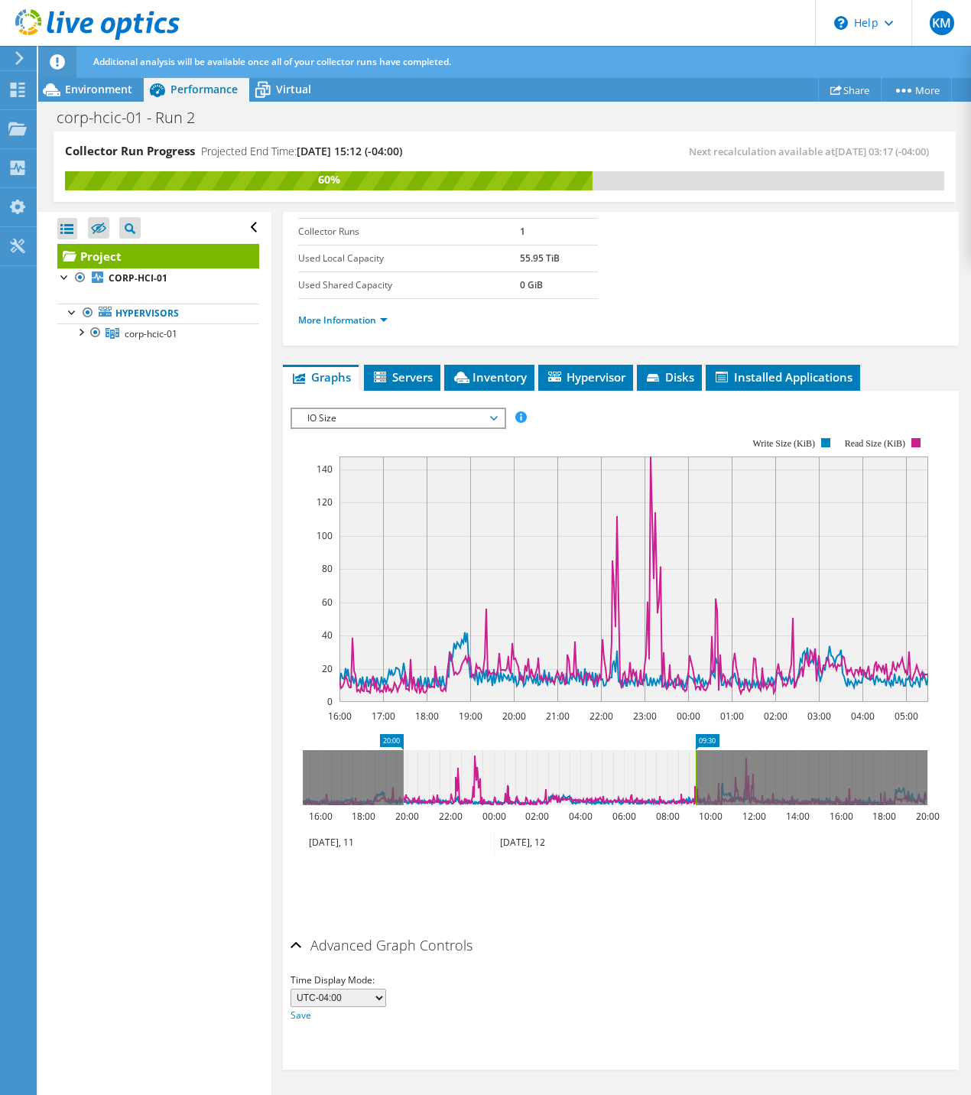
drag, startPoint x: 552, startPoint y: 798, endPoint x: 635, endPoint y: 793, distance: 82.7
click at [635, 793] on icon at bounding box center [549, 777] width 293 height 55
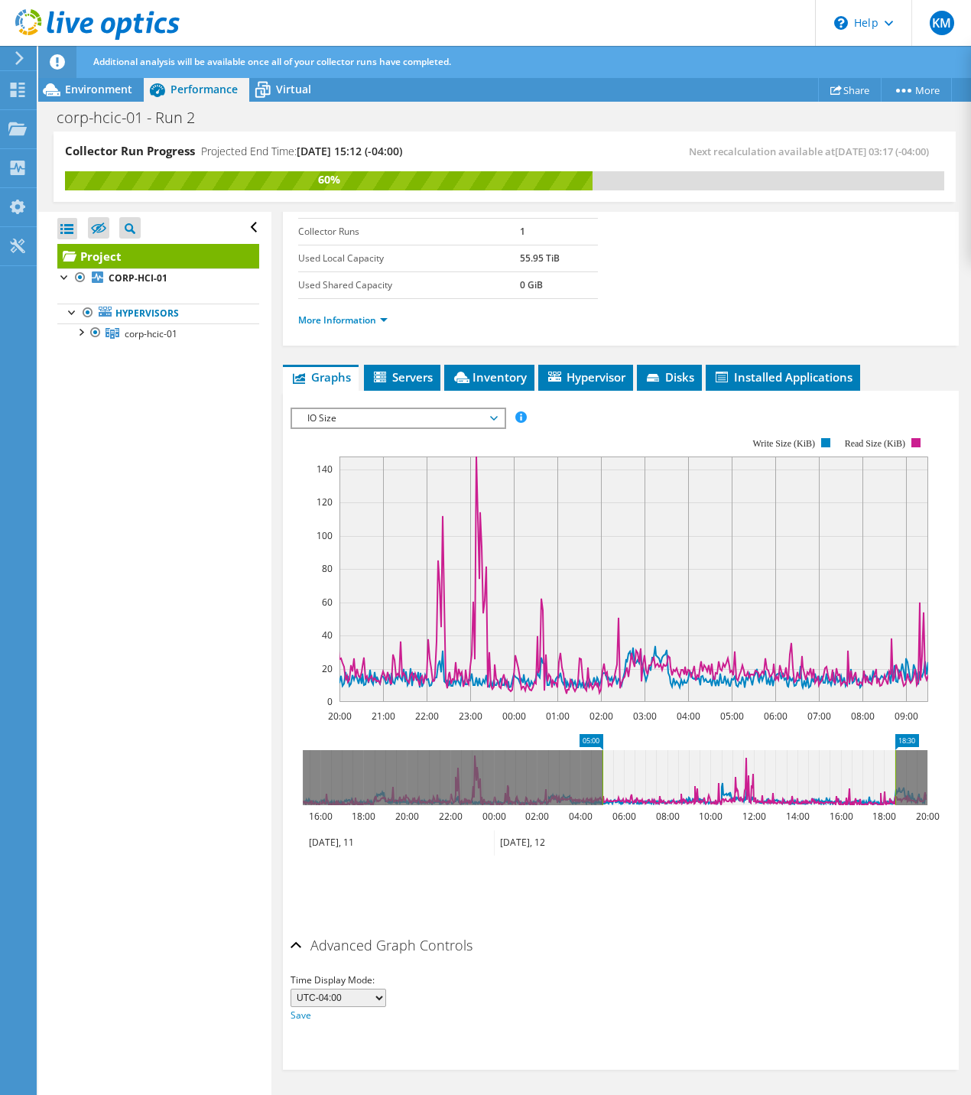
drag, startPoint x: 581, startPoint y: 785, endPoint x: 780, endPoint y: 778, distance: 198.9
click at [780, 778] on icon at bounding box center [749, 777] width 293 height 55
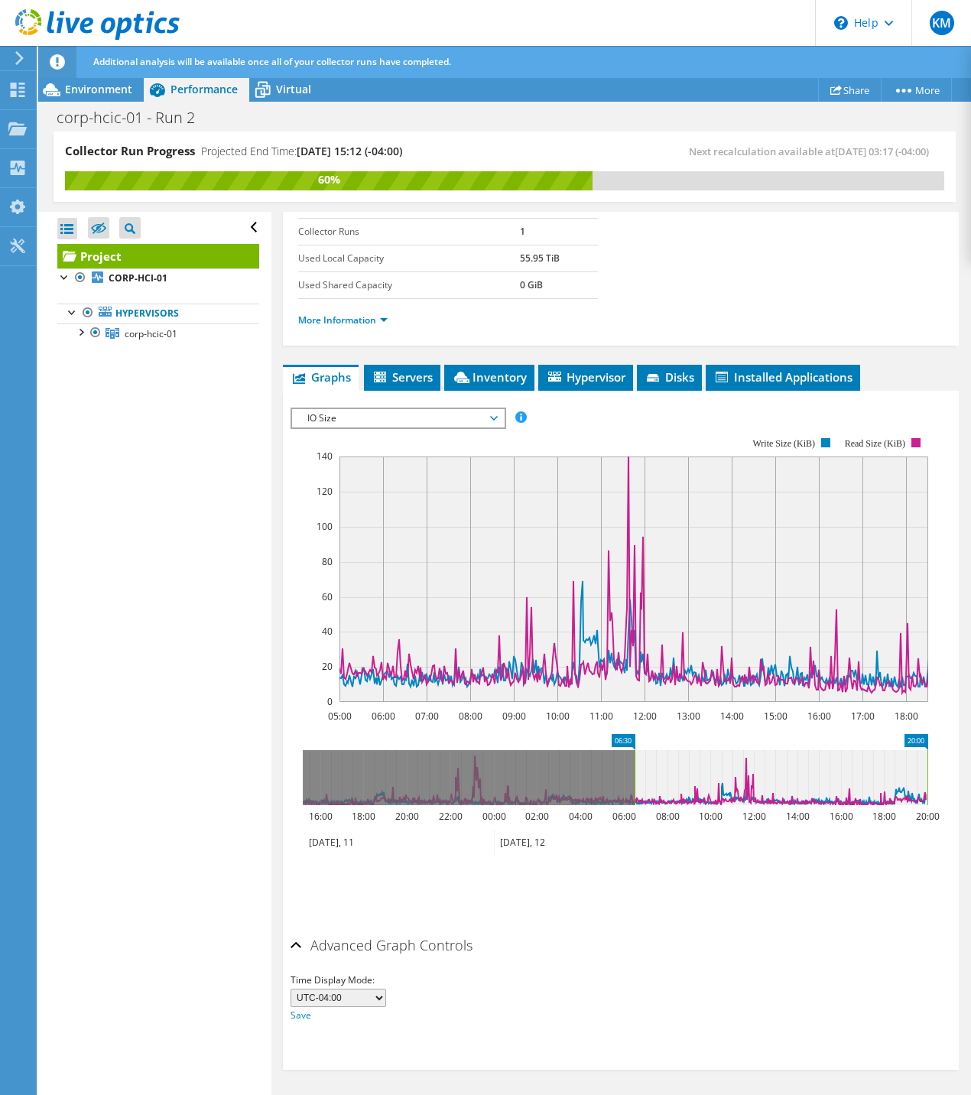
drag, startPoint x: 726, startPoint y: 775, endPoint x: 807, endPoint y: 774, distance: 80.3
click at [807, 774] on icon at bounding box center [781, 777] width 293 height 55
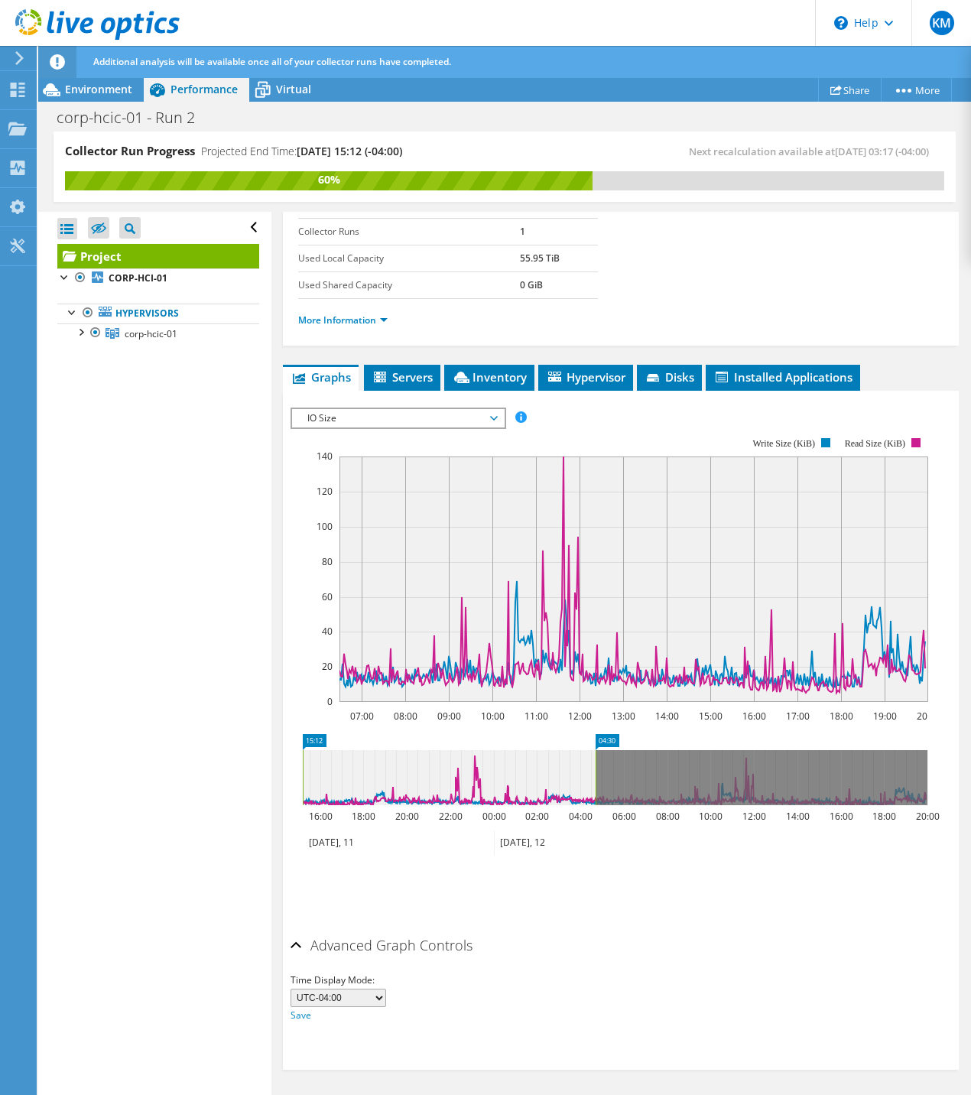
drag, startPoint x: 765, startPoint y: 778, endPoint x: 385, endPoint y: 763, distance: 379.6
click at [386, 763] on icon at bounding box center [449, 777] width 293 height 55
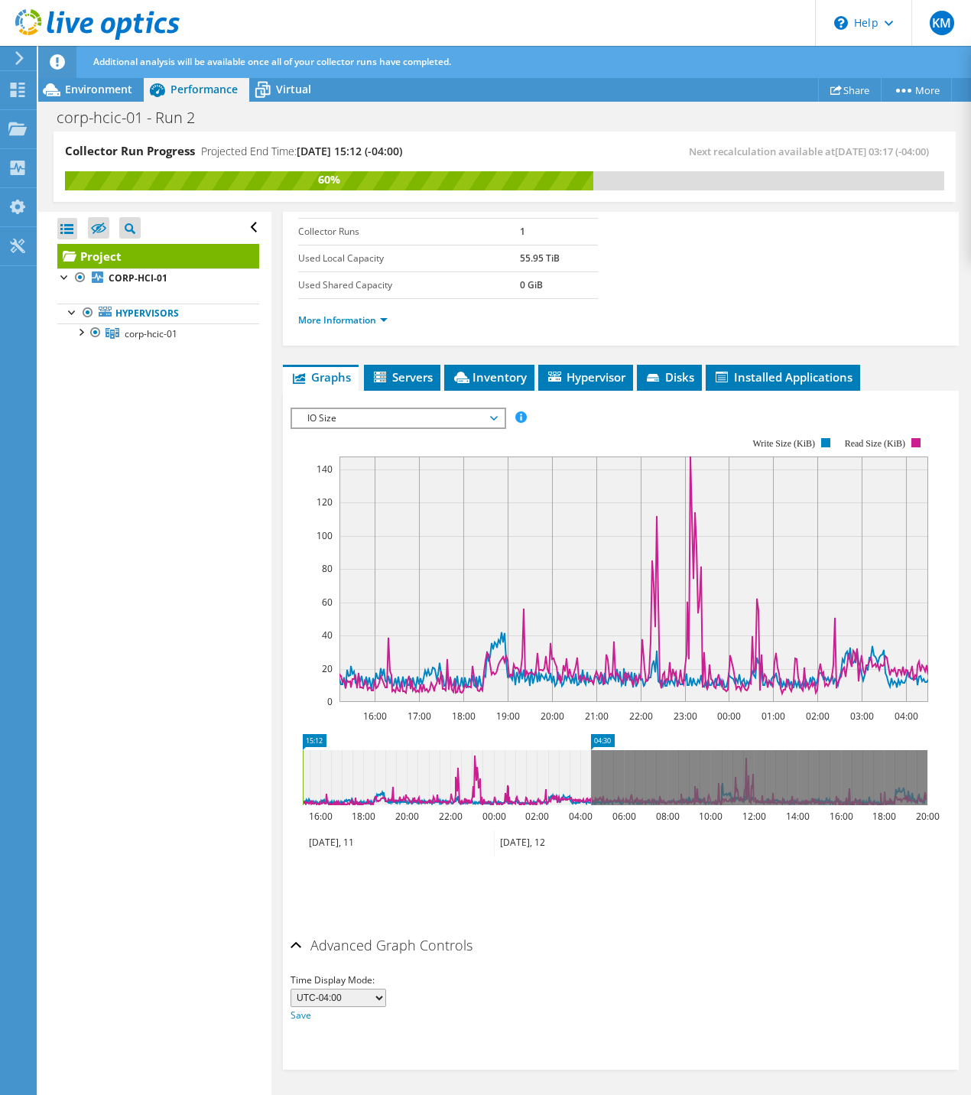
click at [326, 424] on span "IO Size" at bounding box center [398, 418] width 197 height 18
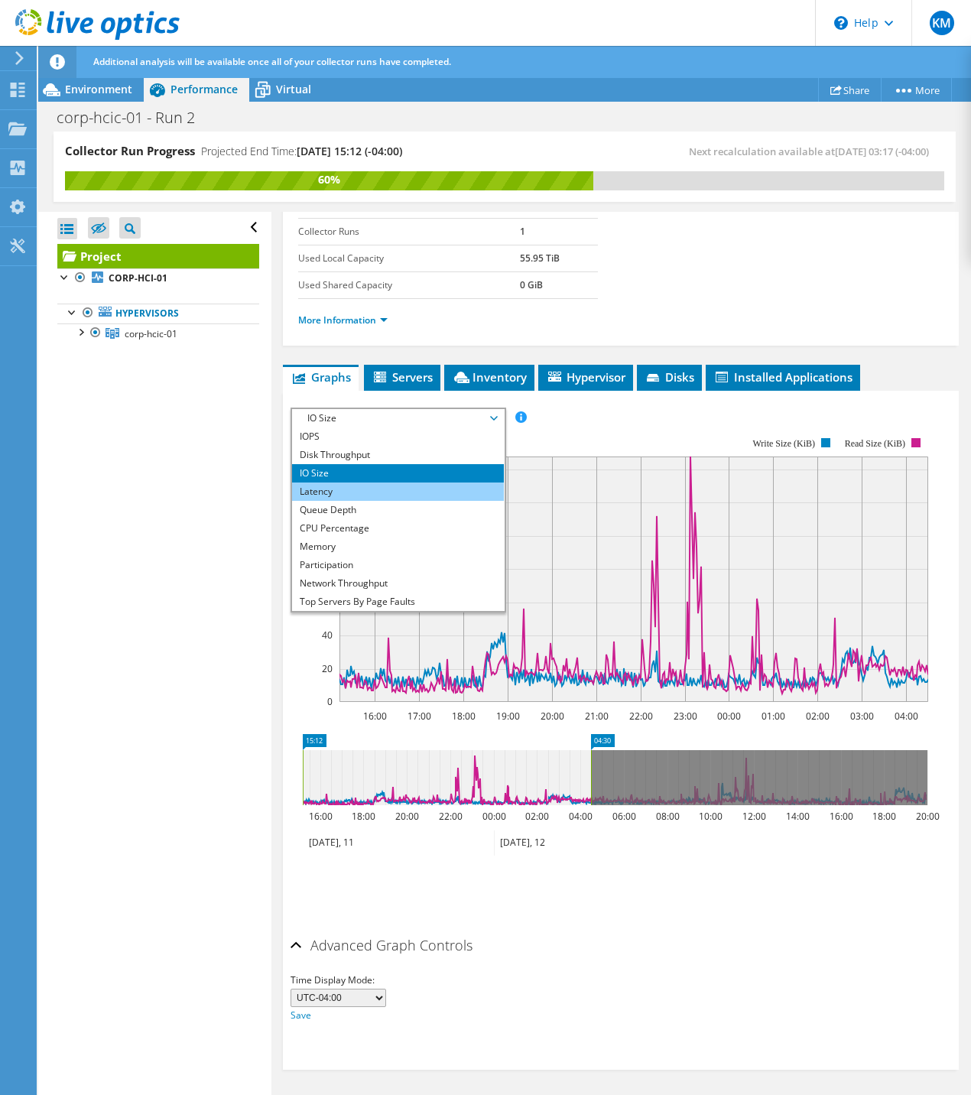
click at [330, 489] on li "Latency" at bounding box center [398, 492] width 212 height 18
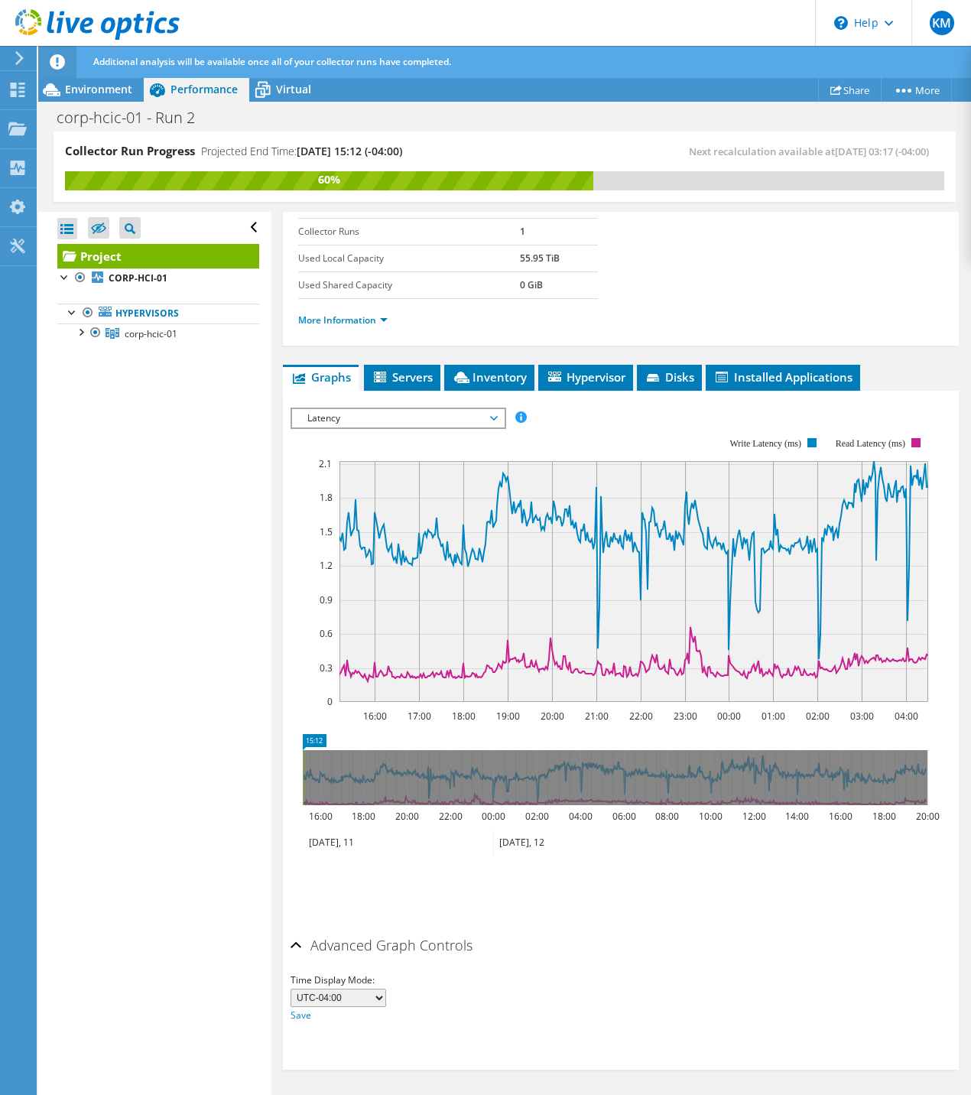
drag, startPoint x: 590, startPoint y: 785, endPoint x: 255, endPoint y: 788, distance: 335.0
click at [255, 788] on div "Collector Run Progress Projected End Time: [DATE] 15:12 (-04:00) Next recalcula…" at bounding box center [504, 614] width 933 height 965
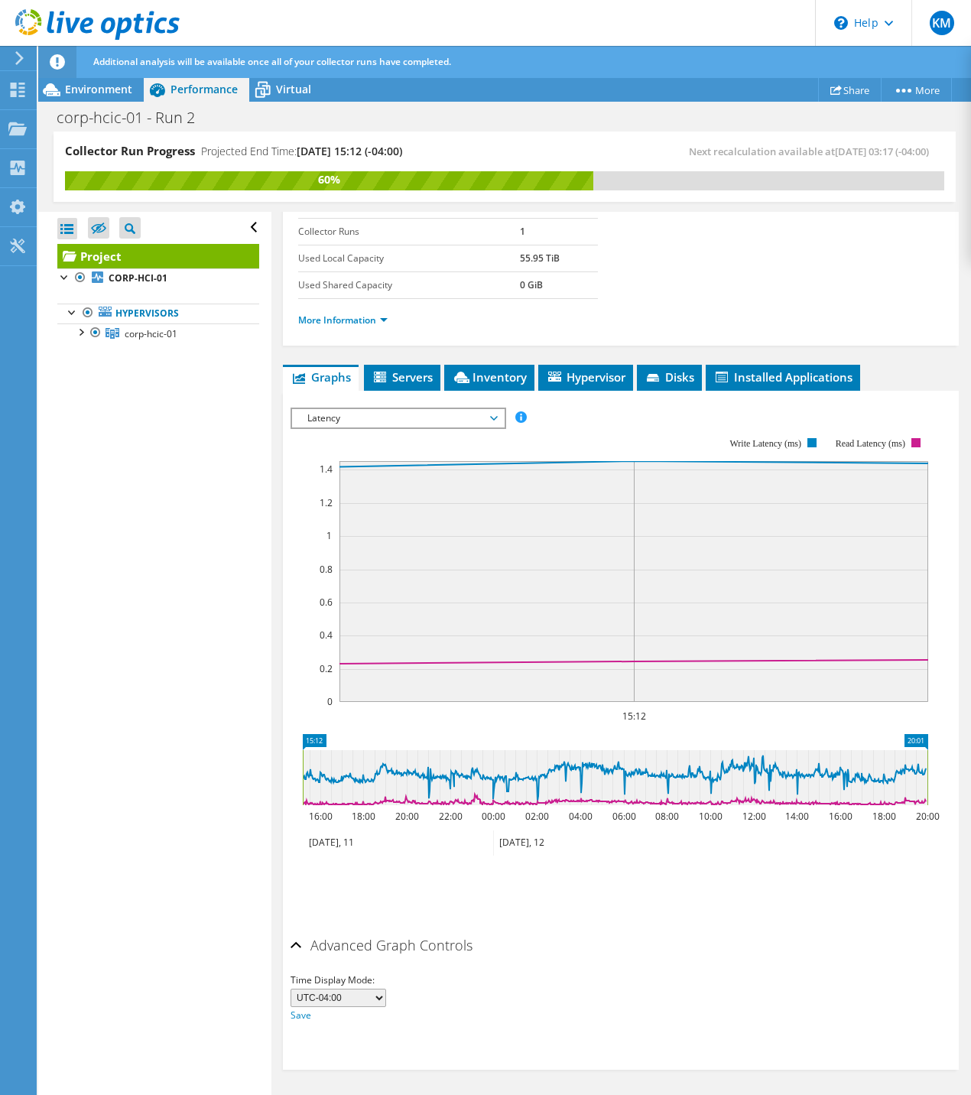
drag, startPoint x: 306, startPoint y: 782, endPoint x: 974, endPoint y: 804, distance: 668.8
click at [970, 804] on html "KM End User [PERSON_NAME] [EMAIL_ADDRESS][DOMAIN_NAME] DATAMARK Technologies My…" at bounding box center [485, 547] width 971 height 1095
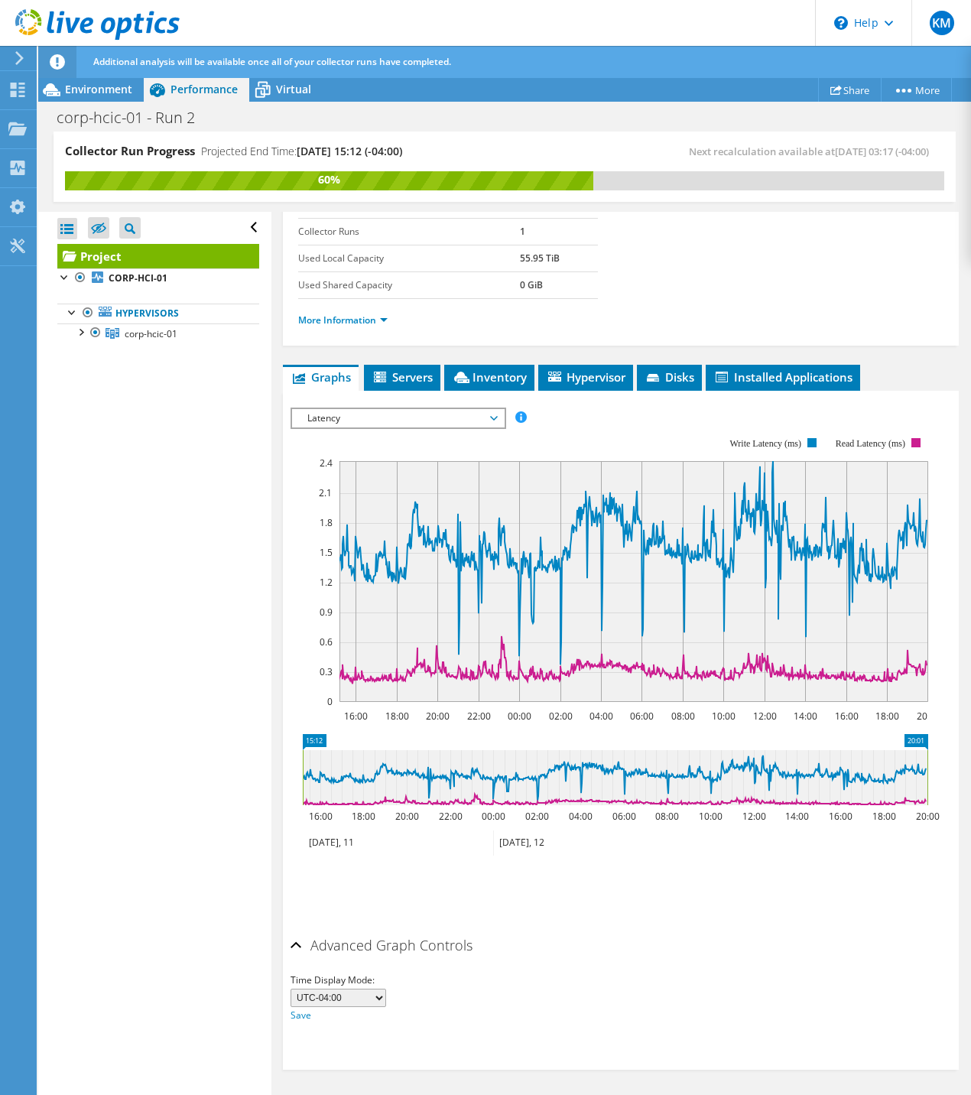
click at [418, 423] on span "Latency" at bounding box center [398, 418] width 197 height 18
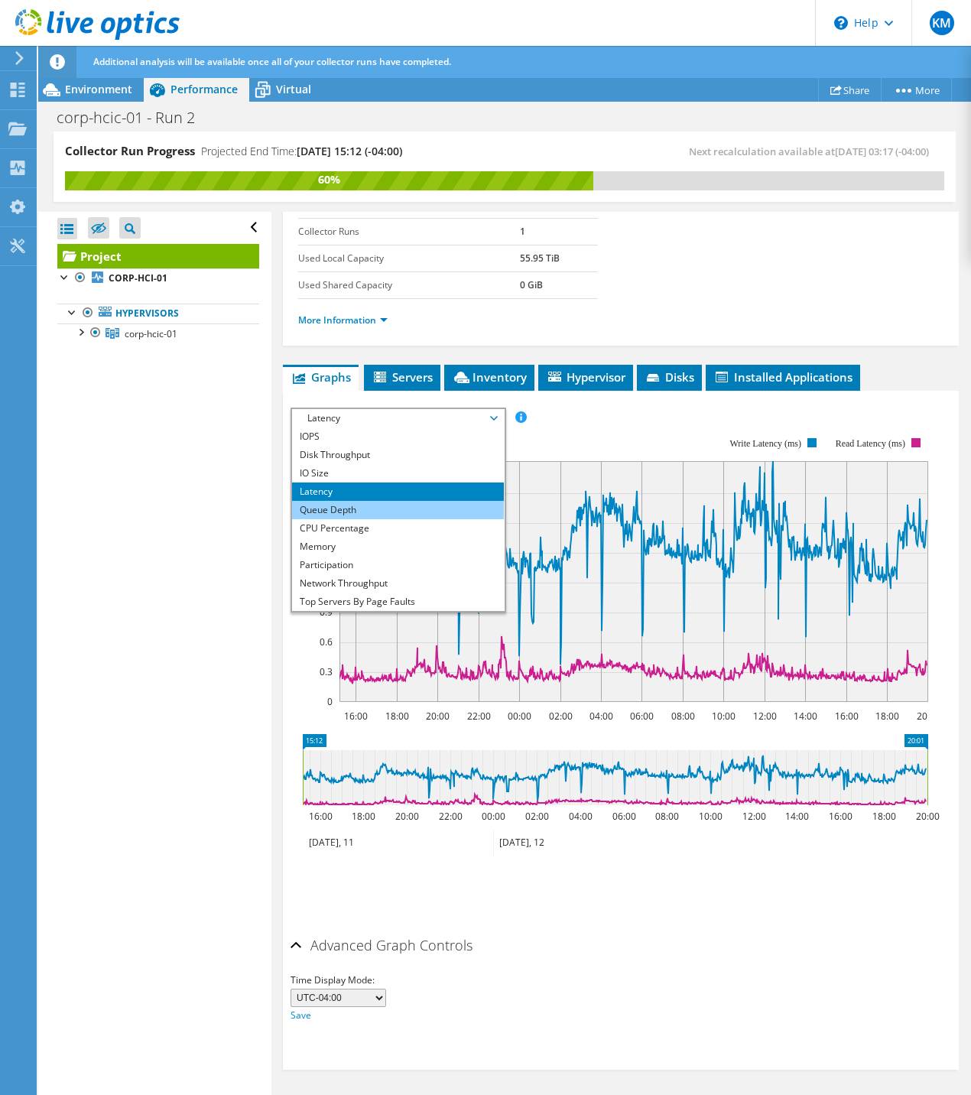
click at [361, 512] on li "Queue Depth" at bounding box center [398, 510] width 212 height 18
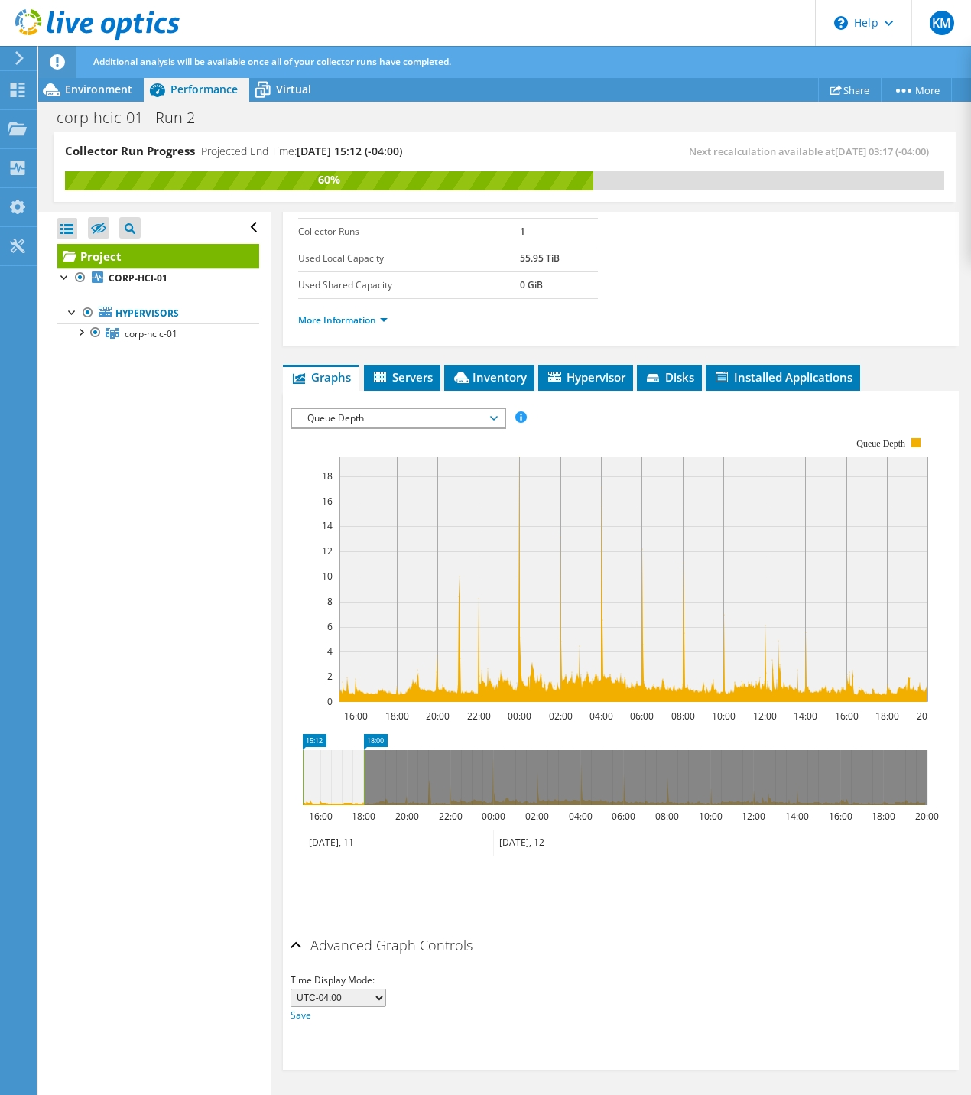
drag, startPoint x: 930, startPoint y: 767, endPoint x: 366, endPoint y: 773, distance: 563.6
click at [366, 773] on rect at bounding box center [364, 777] width 6 height 55
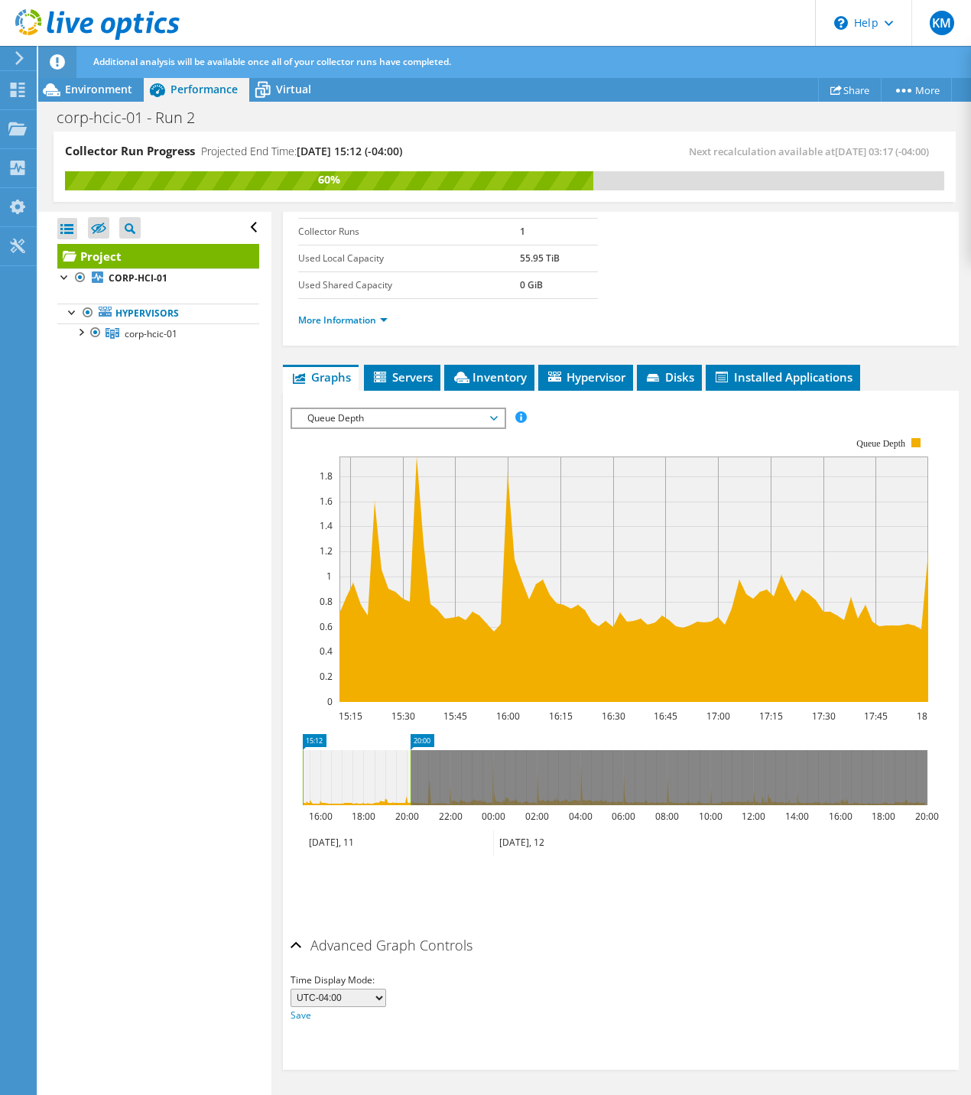
drag, startPoint x: 364, startPoint y: 785, endPoint x: 411, endPoint y: 782, distance: 47.5
click at [411, 782] on rect at bounding box center [411, 777] width 6 height 55
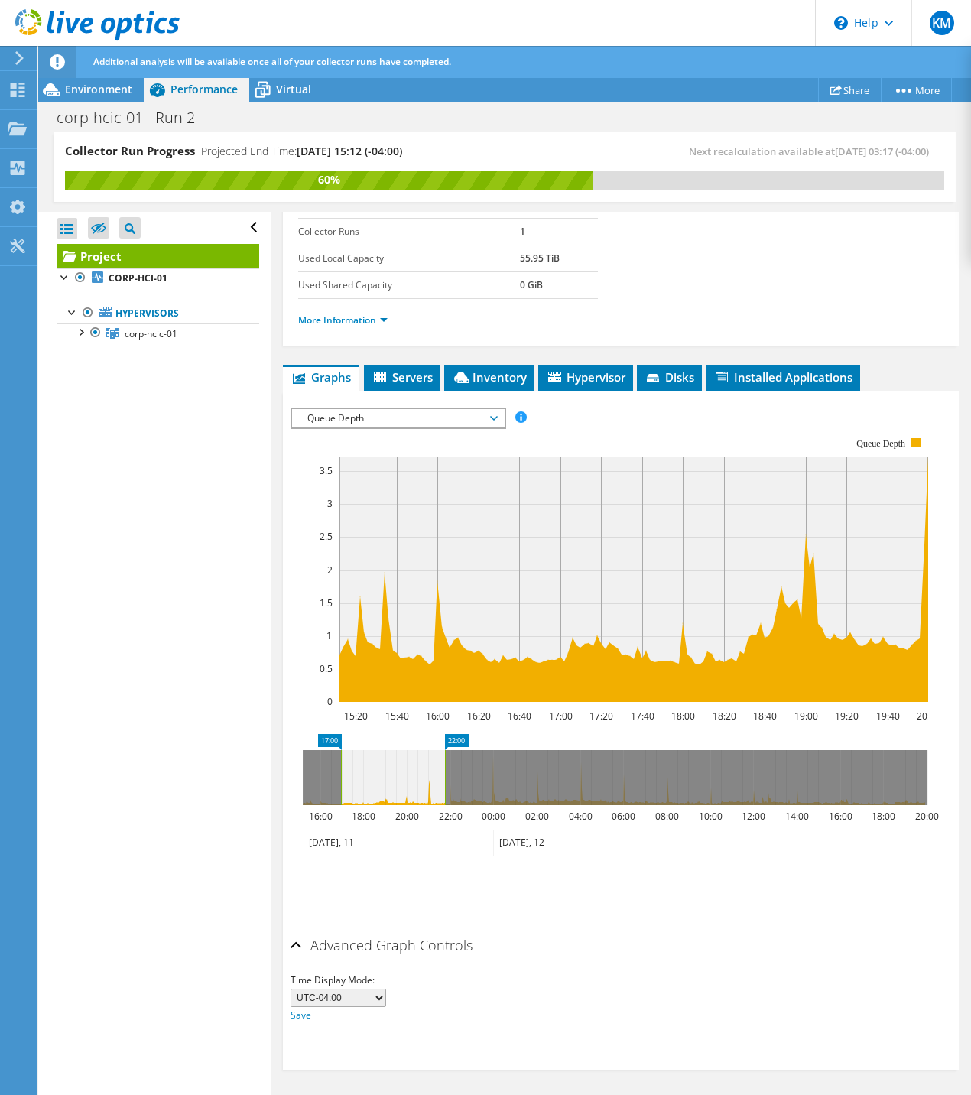
drag, startPoint x: 366, startPoint y: 782, endPoint x: 410, endPoint y: 785, distance: 44.5
click at [410, 785] on icon at bounding box center [393, 777] width 104 height 55
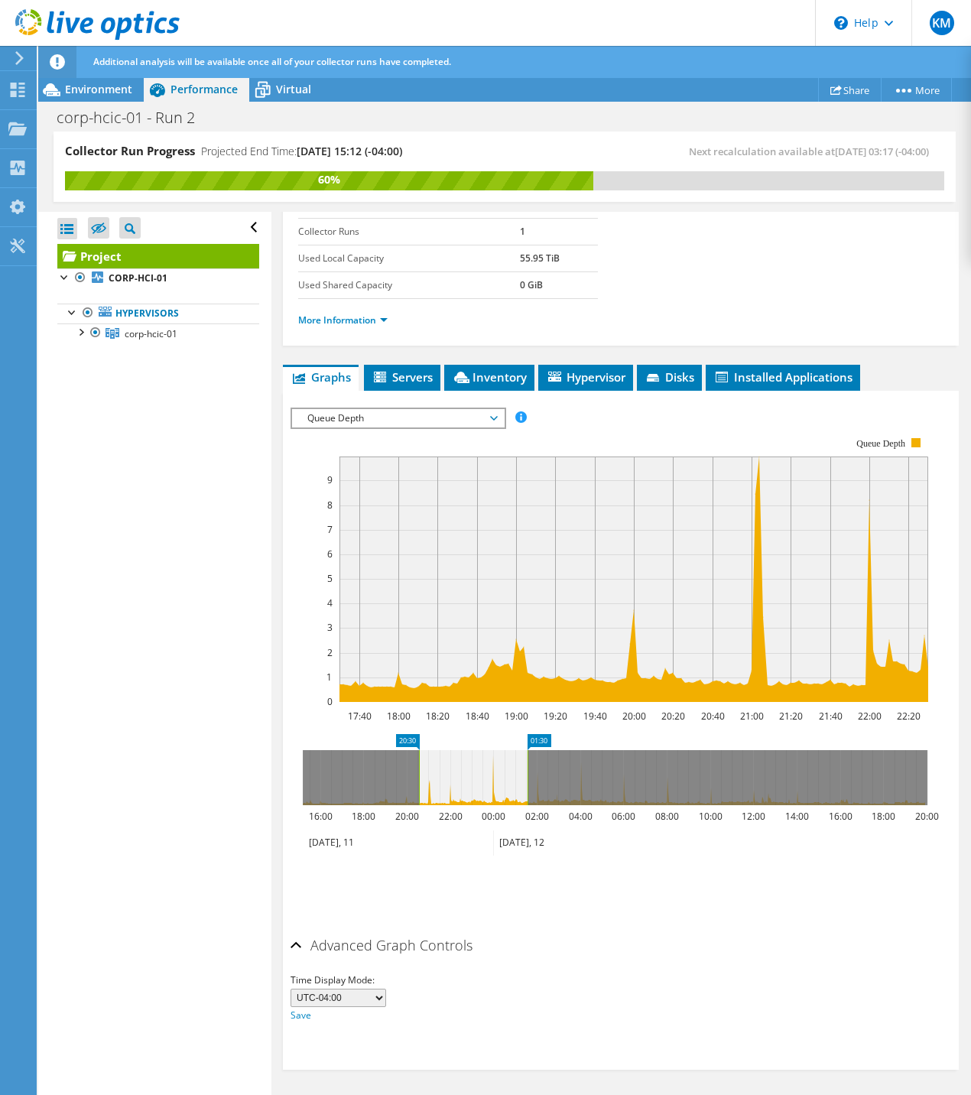
drag, startPoint x: 410, startPoint y: 785, endPoint x: 476, endPoint y: 789, distance: 66.6
click at [476, 789] on icon at bounding box center [473, 777] width 109 height 55
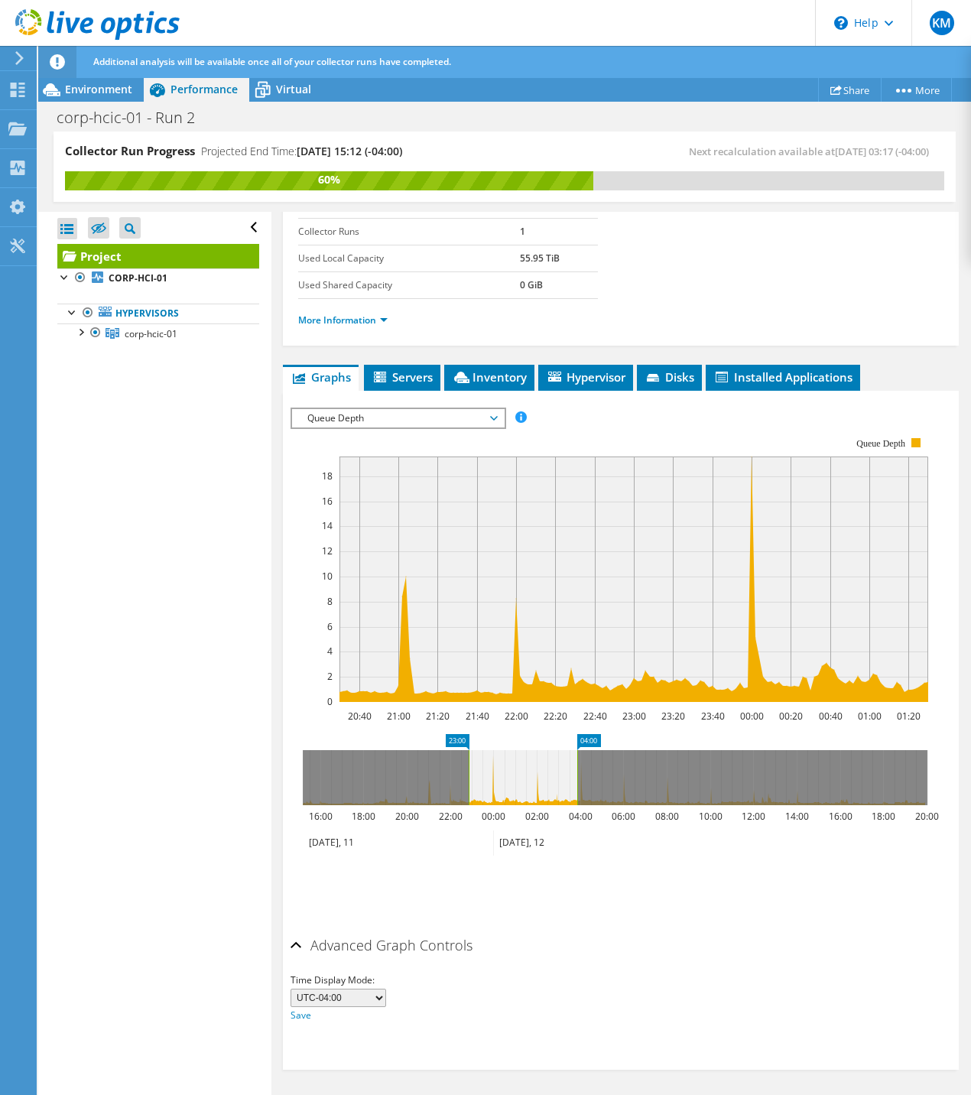
drag, startPoint x: 443, startPoint y: 787, endPoint x: 493, endPoint y: 789, distance: 50.5
click at [493, 789] on icon at bounding box center [523, 777] width 109 height 55
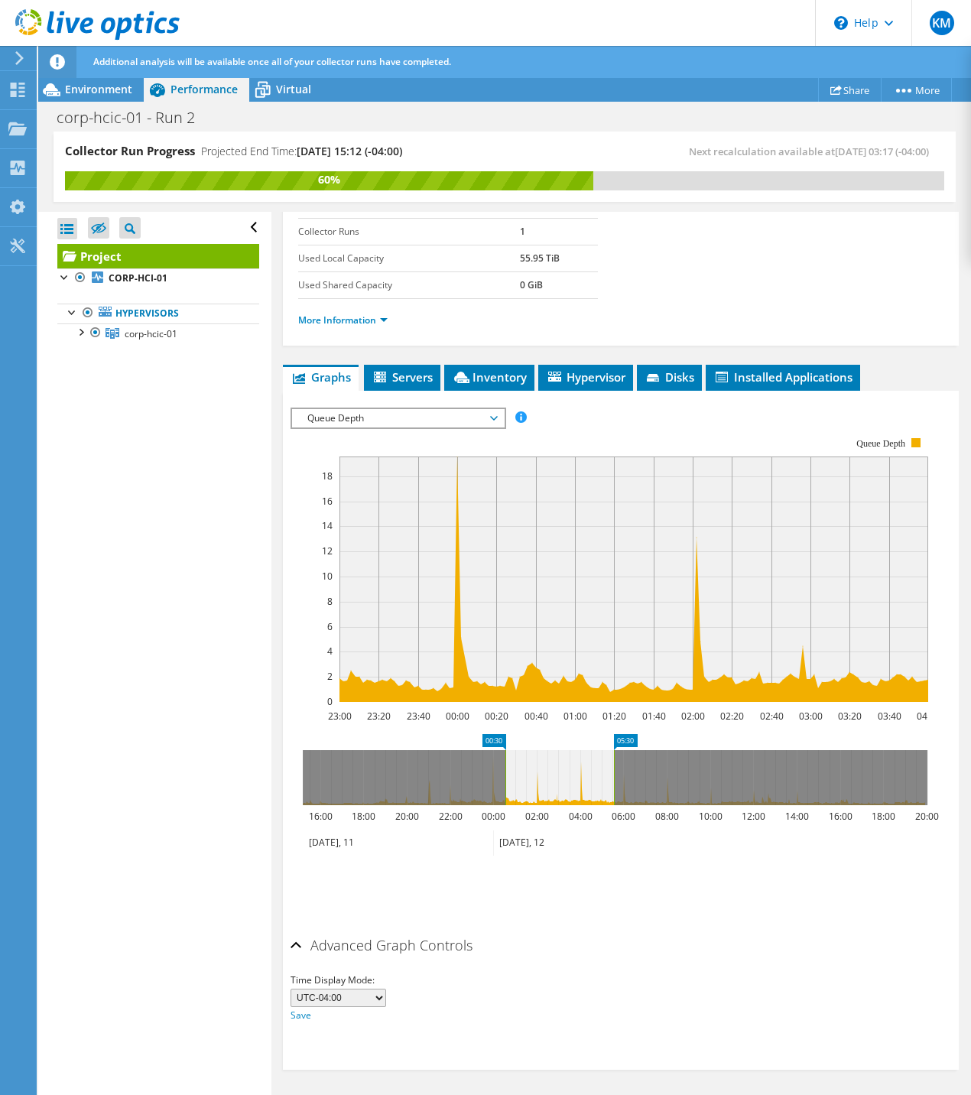
drag, startPoint x: 493, startPoint y: 789, endPoint x: 534, endPoint y: 790, distance: 40.5
click at [534, 790] on icon at bounding box center [559, 777] width 109 height 55
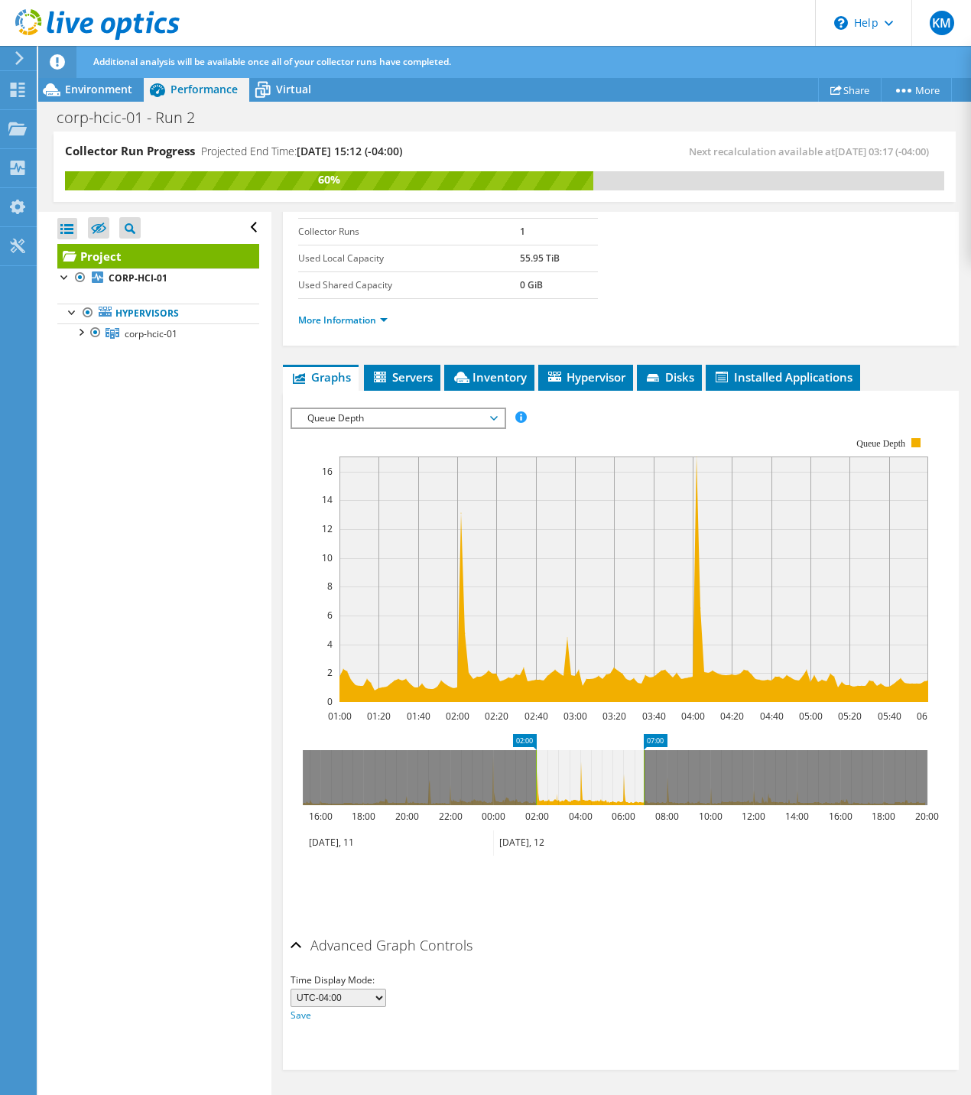
drag, startPoint x: 534, startPoint y: 790, endPoint x: 561, endPoint y: 790, distance: 27.5
click at [561, 790] on icon at bounding box center [590, 777] width 108 height 55
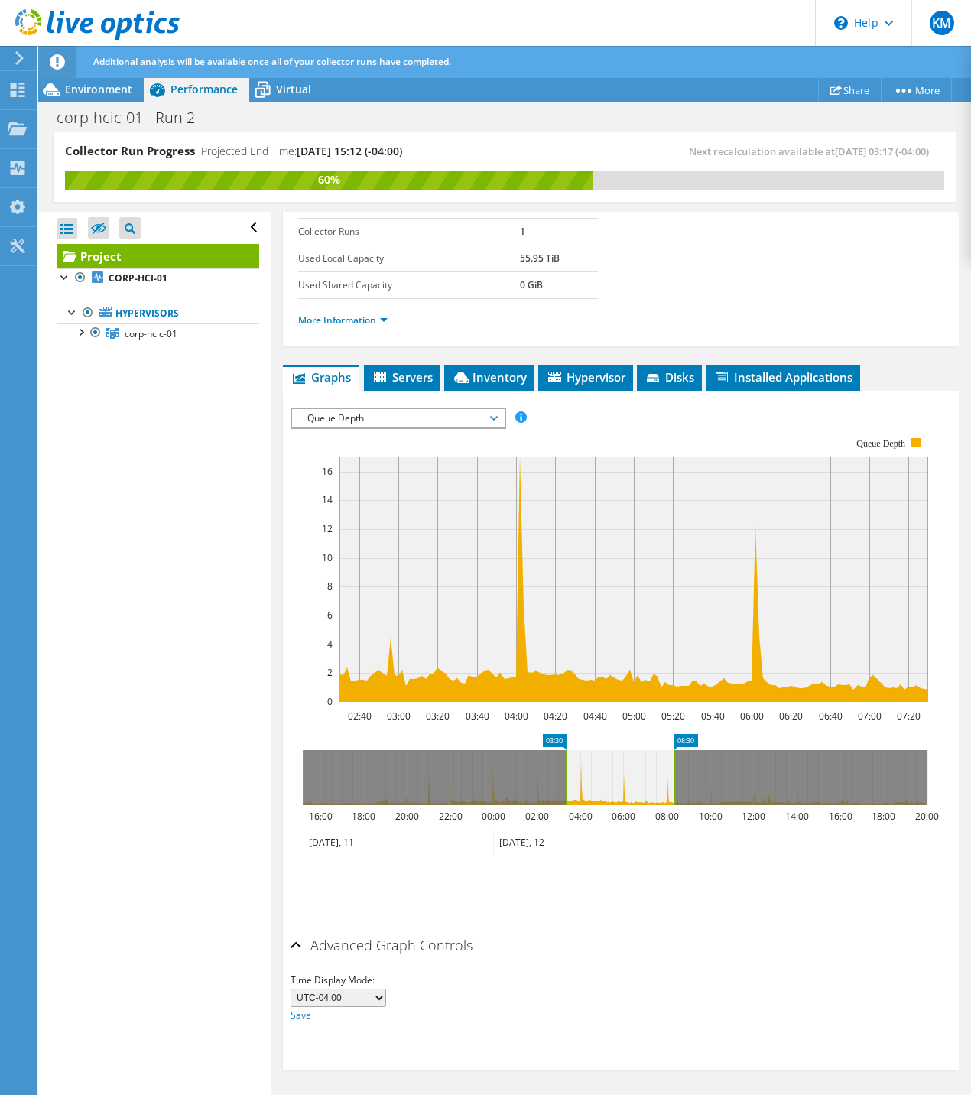
drag, startPoint x: 561, startPoint y: 790, endPoint x: 610, endPoint y: 788, distance: 49.0
click at [610, 788] on icon at bounding box center [620, 777] width 109 height 55
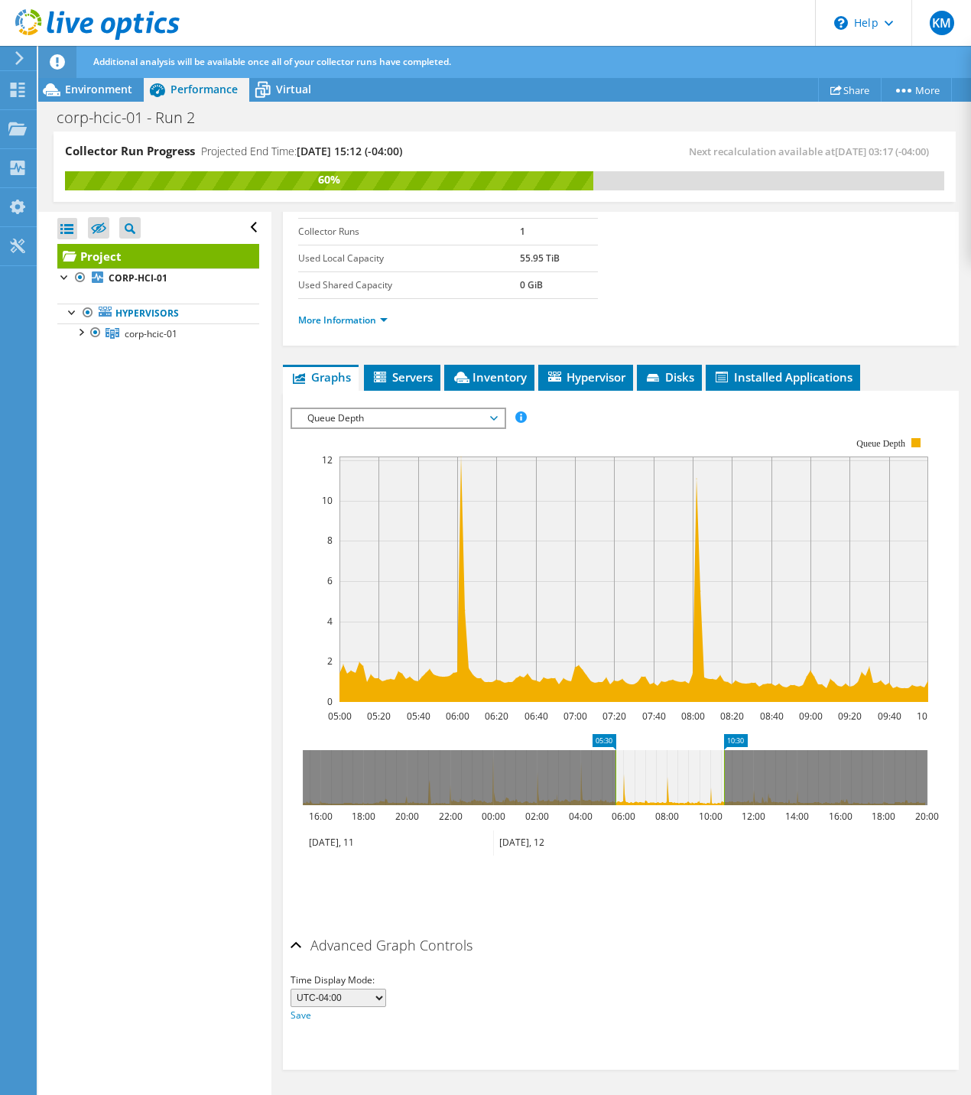
drag, startPoint x: 610, startPoint y: 788, endPoint x: 655, endPoint y: 788, distance: 44.4
click at [655, 788] on icon at bounding box center [670, 777] width 109 height 55
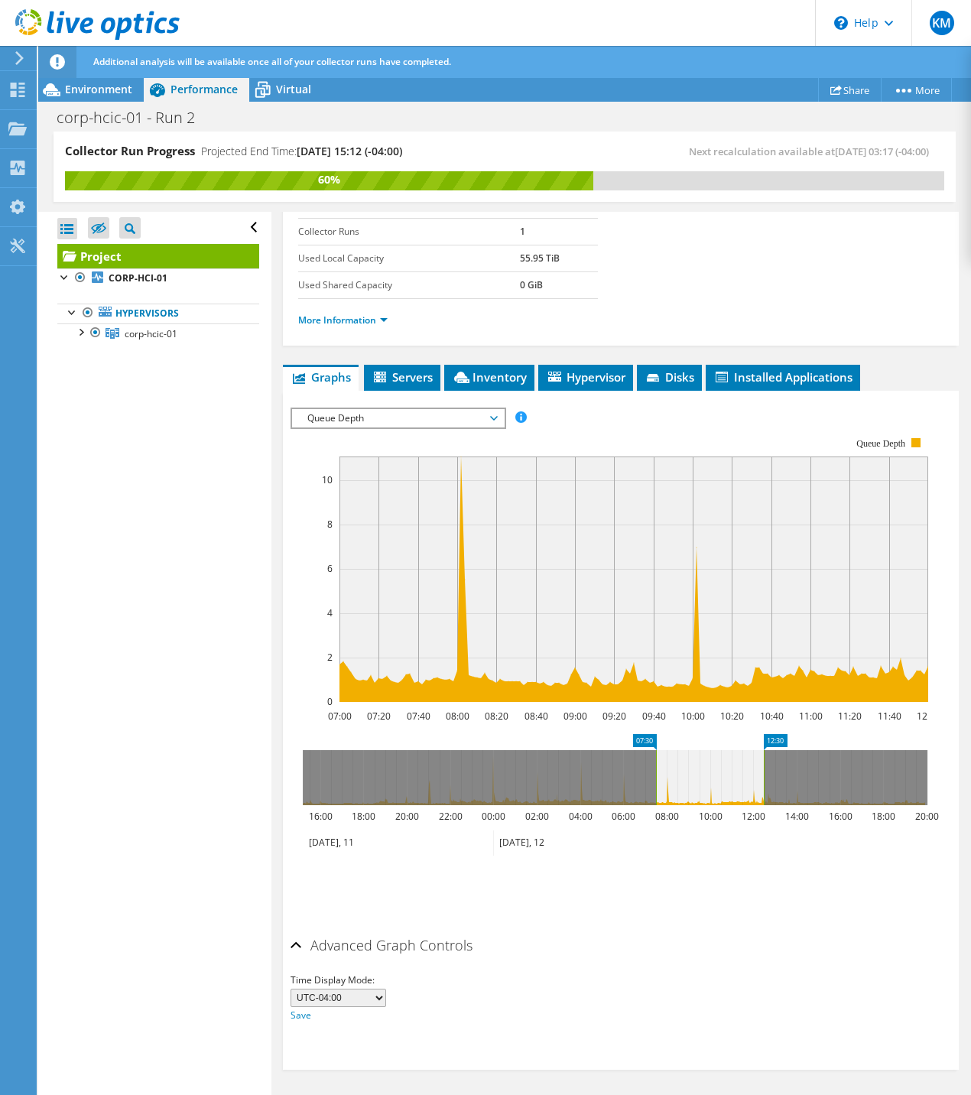
drag, startPoint x: 652, startPoint y: 788, endPoint x: 682, endPoint y: 788, distance: 29.8
click at [682, 788] on icon at bounding box center [710, 777] width 108 height 55
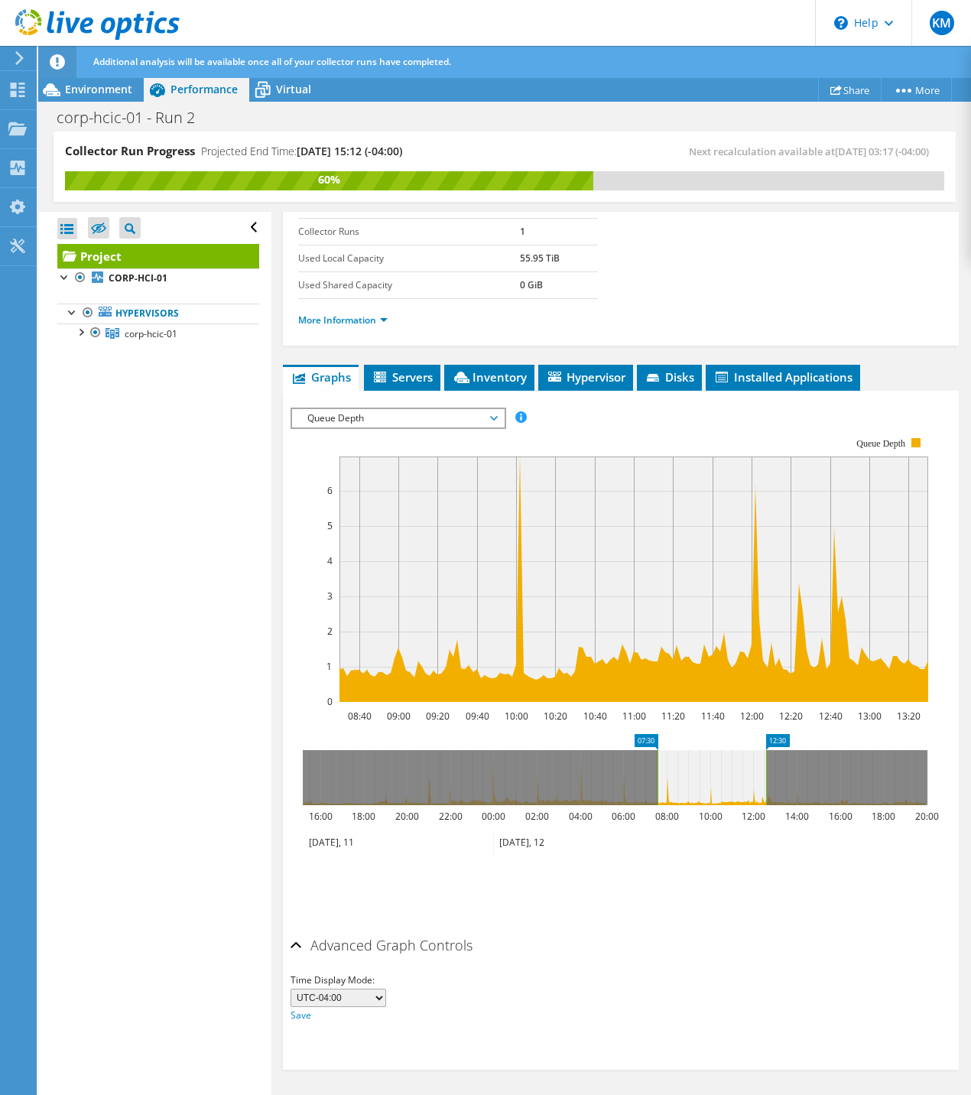
drag, startPoint x: 682, startPoint y: 788, endPoint x: 651, endPoint y: 788, distance: 31.4
click at [658, 788] on icon at bounding box center [712, 777] width 109 height 55
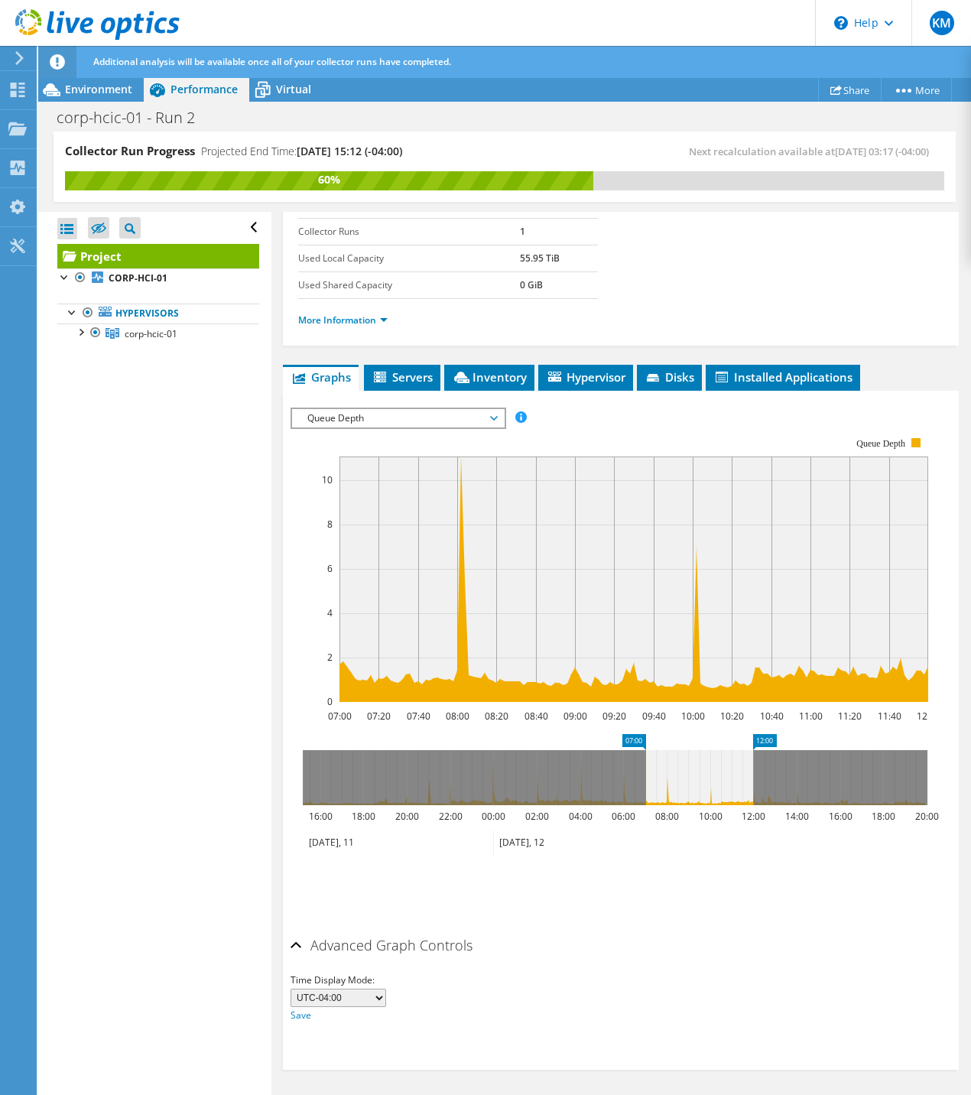
click at [899, 778] on icon at bounding box center [615, 777] width 625 height 55
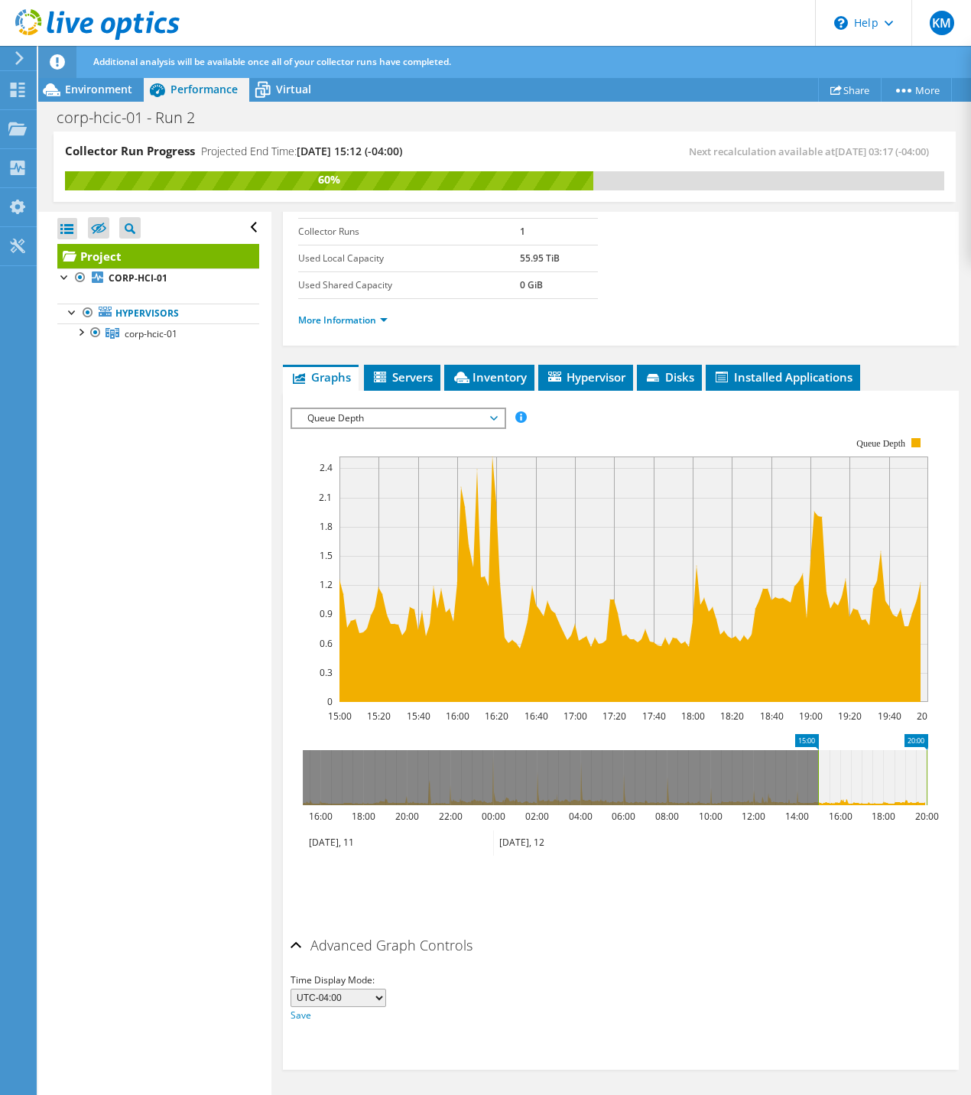
click at [687, 773] on icon at bounding box center [615, 777] width 625 height 55
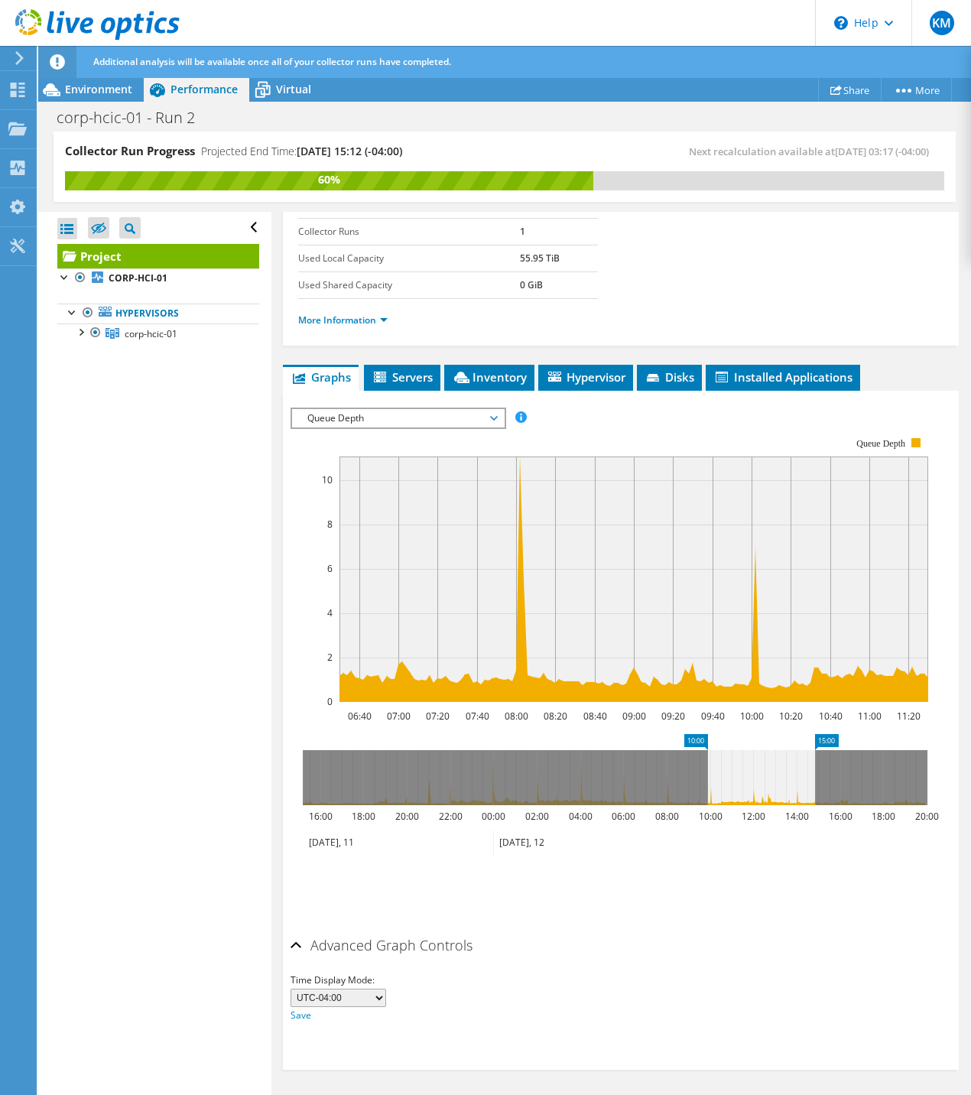
drag, startPoint x: 691, startPoint y: 772, endPoint x: 764, endPoint y: 775, distance: 72.7
click at [764, 775] on icon at bounding box center [761, 777] width 108 height 55
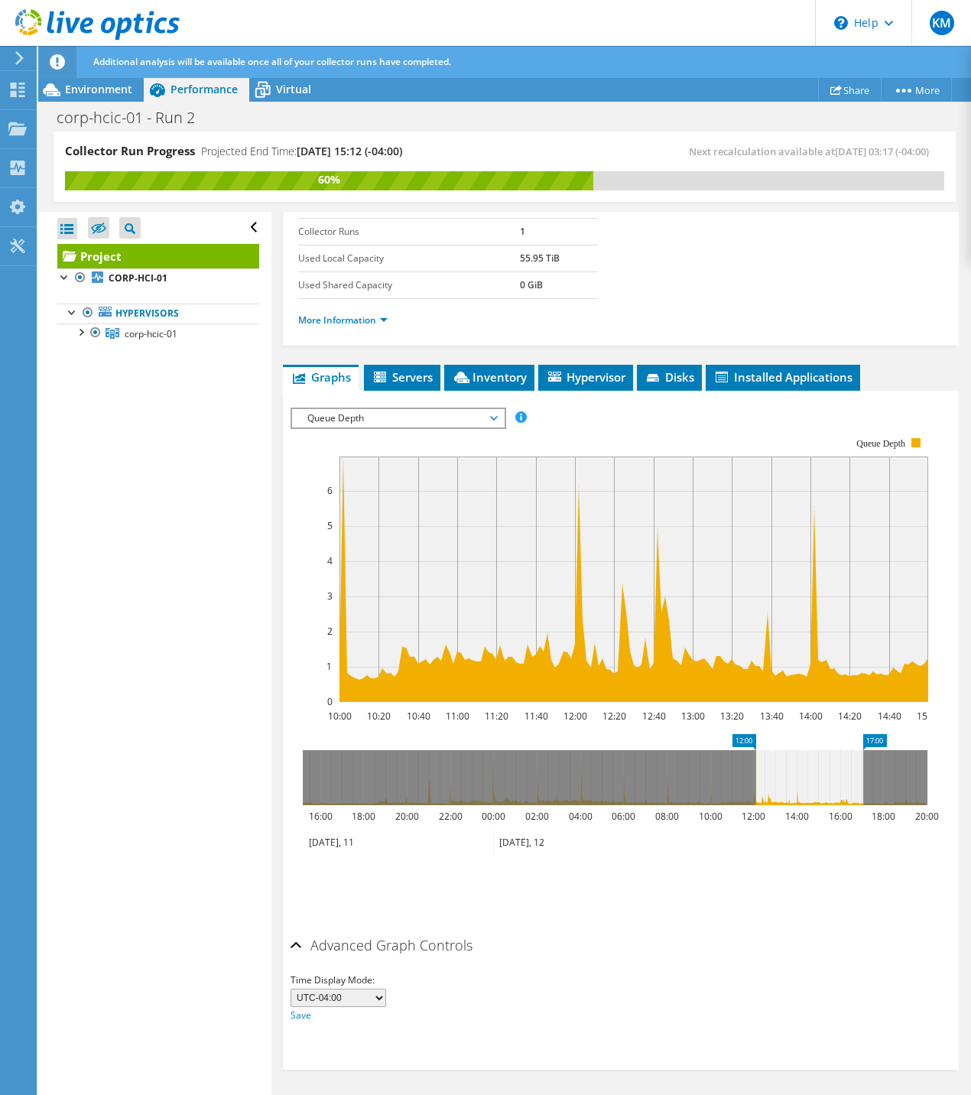
drag, startPoint x: 761, startPoint y: 776, endPoint x: 807, endPoint y: 776, distance: 45.9
click at [807, 776] on icon at bounding box center [810, 777] width 108 height 55
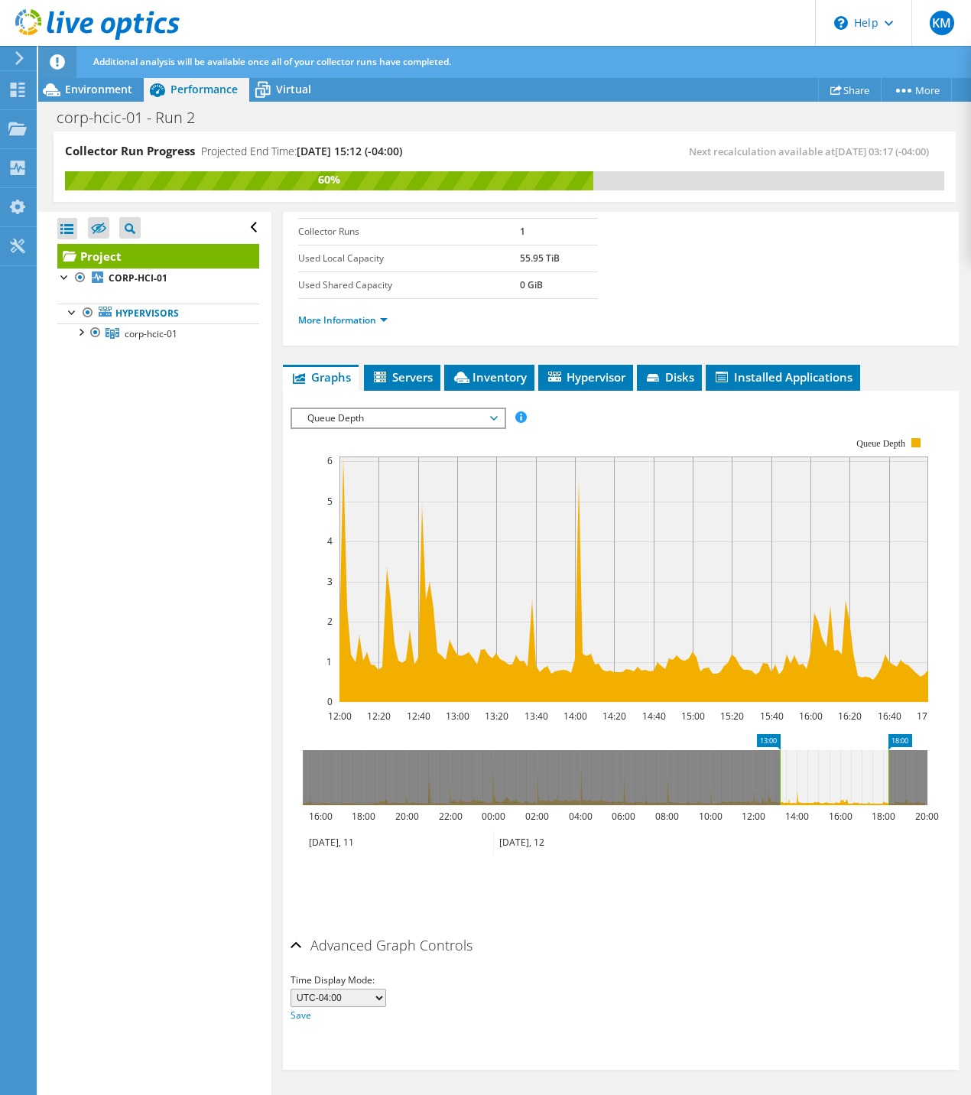
drag, startPoint x: 806, startPoint y: 776, endPoint x: 853, endPoint y: 777, distance: 46.7
click at [853, 777] on icon at bounding box center [834, 777] width 109 height 55
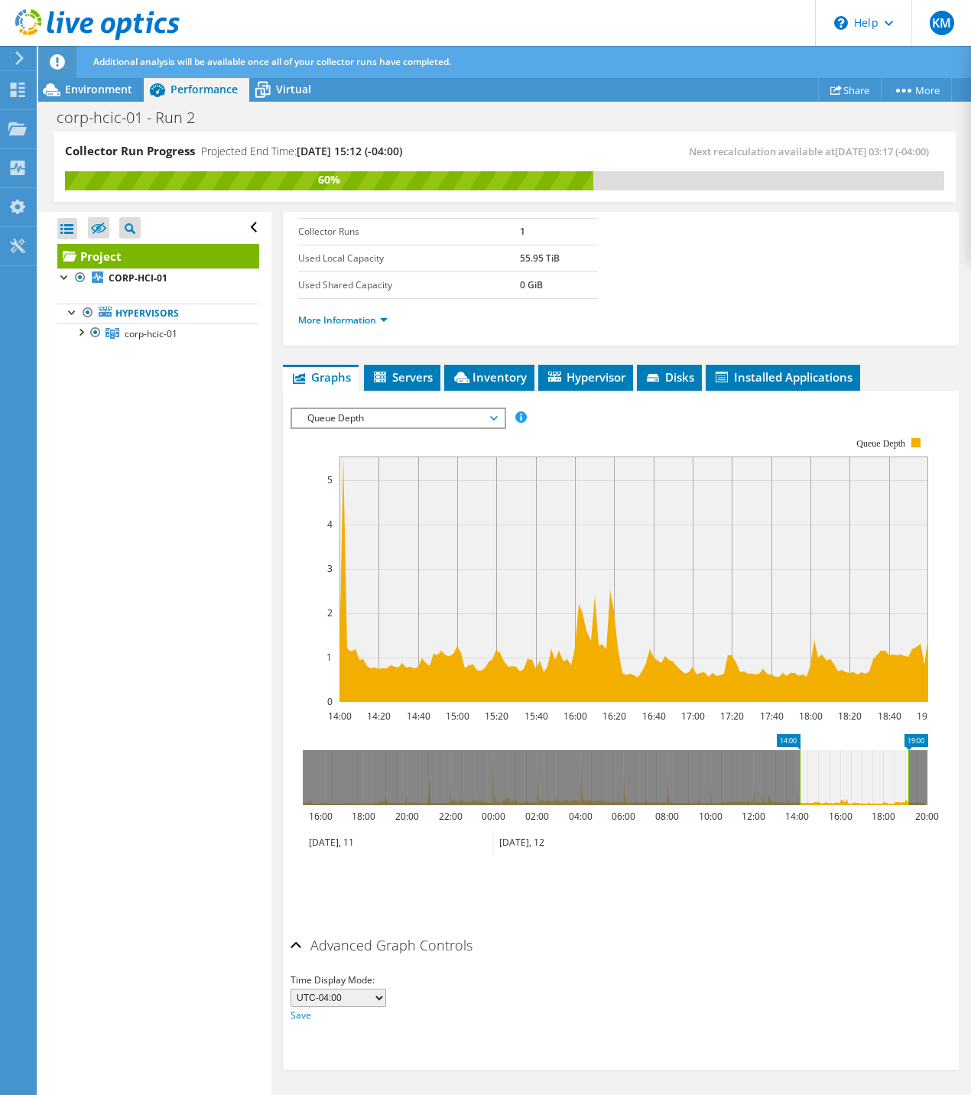
drag, startPoint x: 852, startPoint y: 777, endPoint x: 899, endPoint y: 779, distance: 47.5
click at [899, 779] on icon at bounding box center [854, 777] width 109 height 55
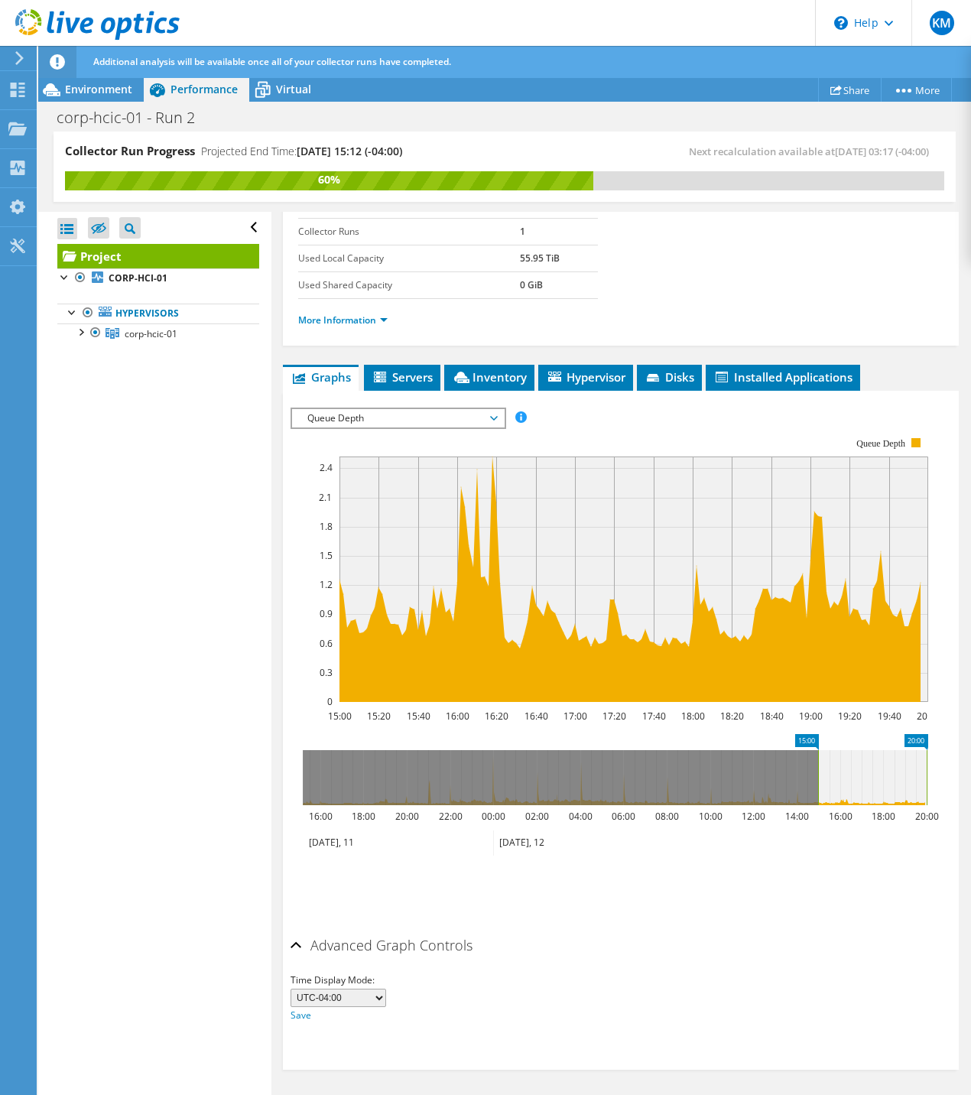
click at [446, 421] on span "Queue Depth" at bounding box center [398, 418] width 197 height 18
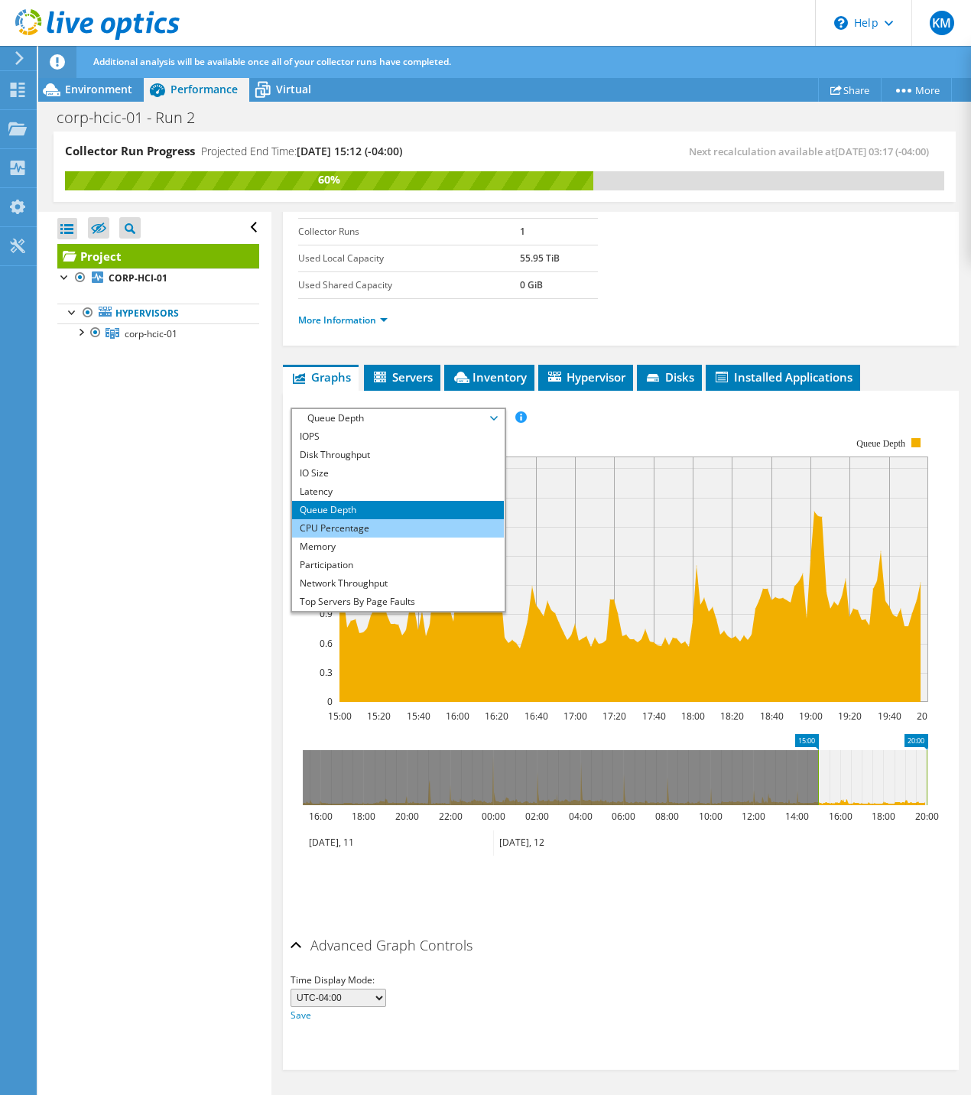
click at [380, 532] on li "CPU Percentage" at bounding box center [398, 528] width 212 height 18
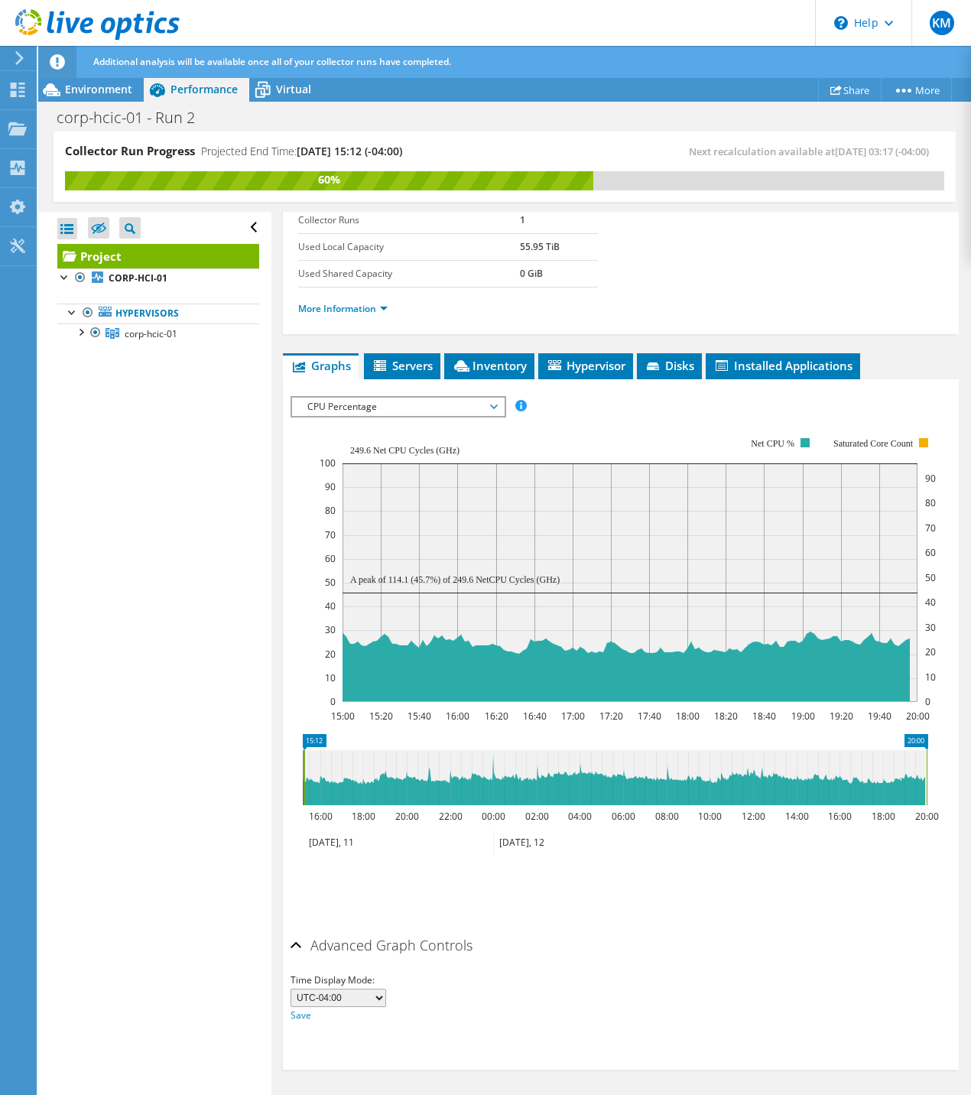
drag, startPoint x: 818, startPoint y: 791, endPoint x: 302, endPoint y: 781, distance: 516.3
click at [301, 780] on rect at bounding box center [304, 777] width 6 height 55
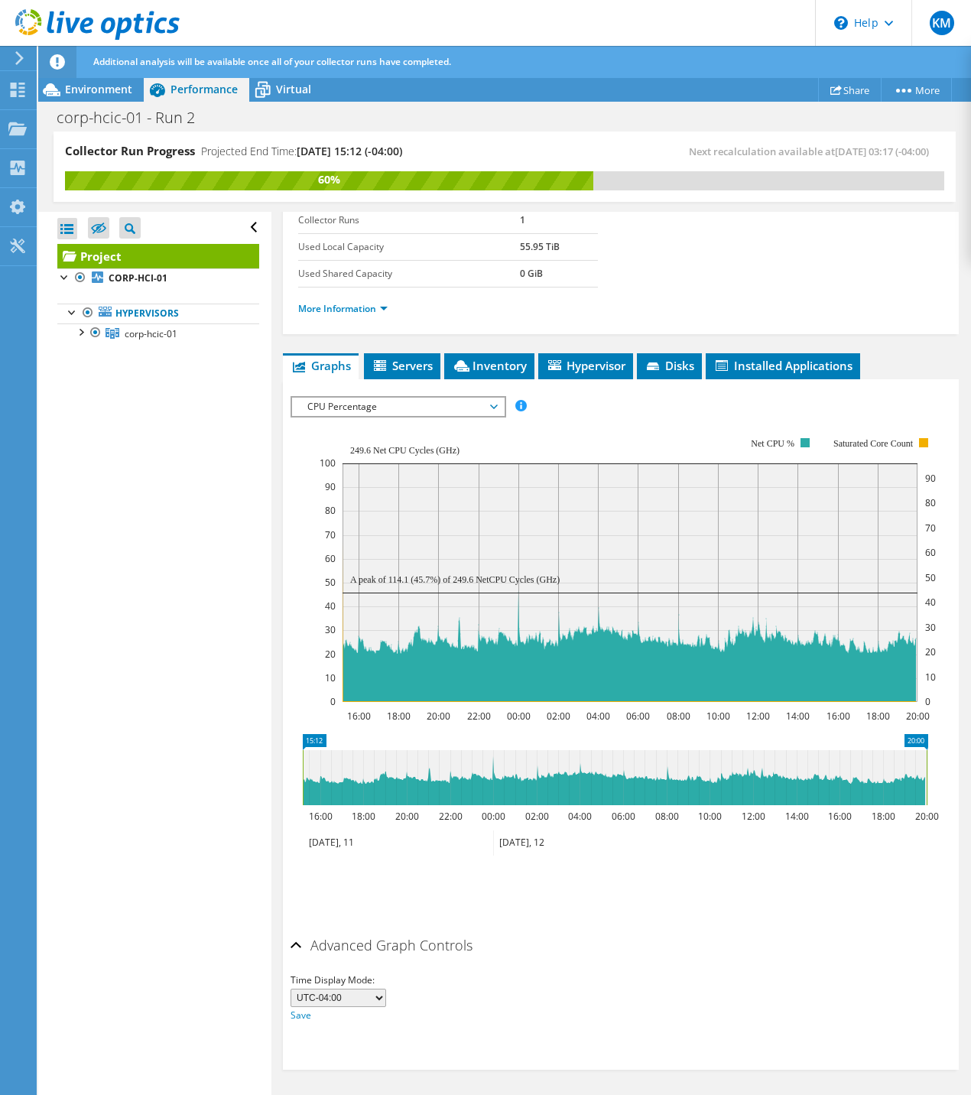
click at [389, 416] on span "CPU Percentage" at bounding box center [398, 407] width 197 height 18
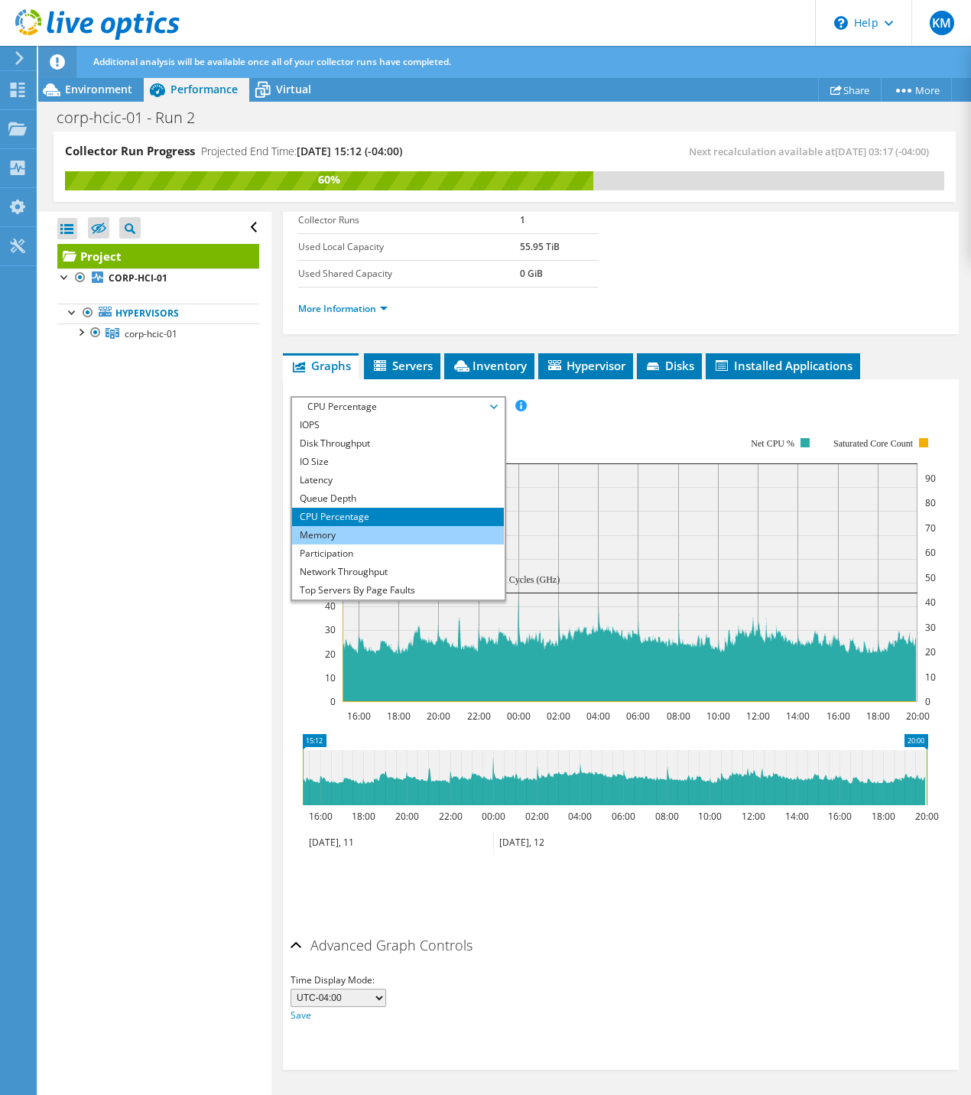
click at [375, 541] on li "Memory" at bounding box center [398, 535] width 212 height 18
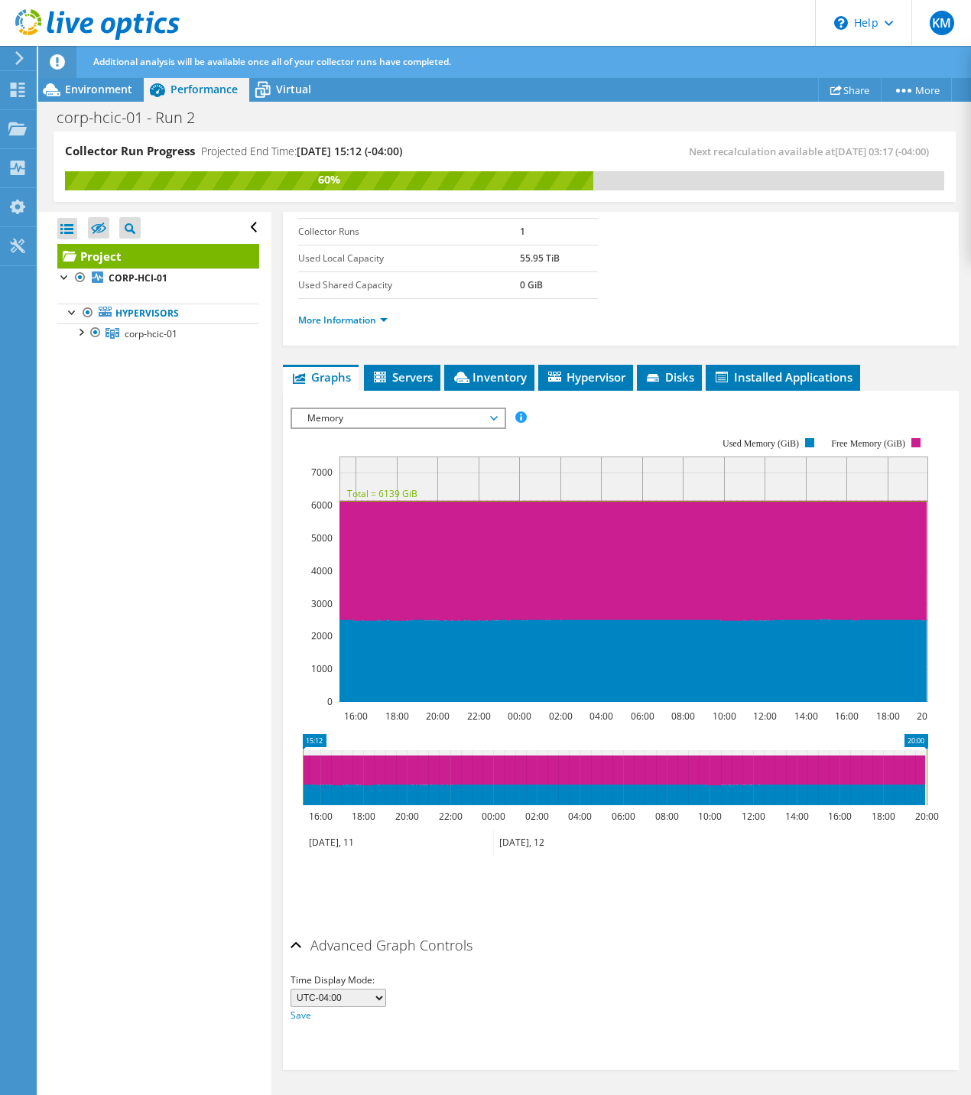
click at [366, 419] on span "Memory" at bounding box center [398, 418] width 197 height 18
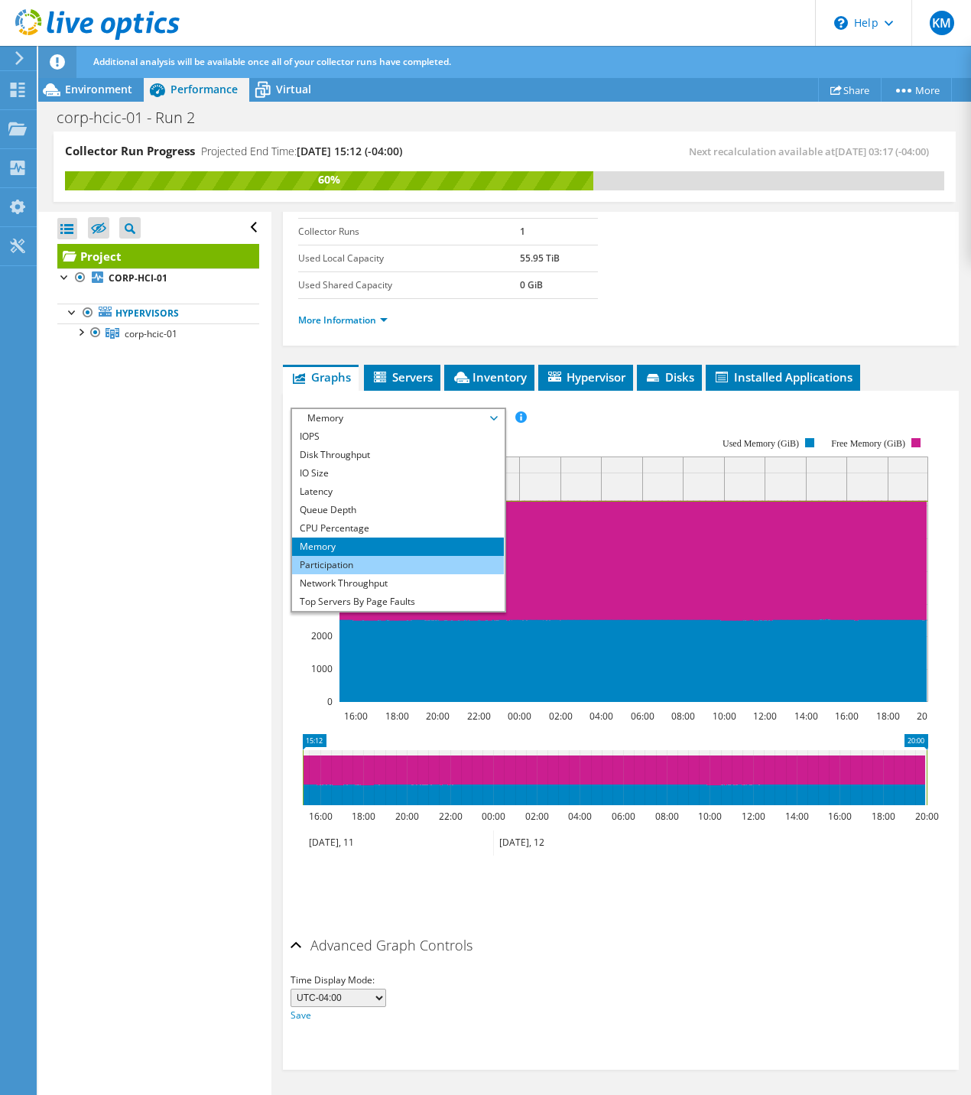
click at [333, 560] on li "Participation" at bounding box center [398, 565] width 212 height 18
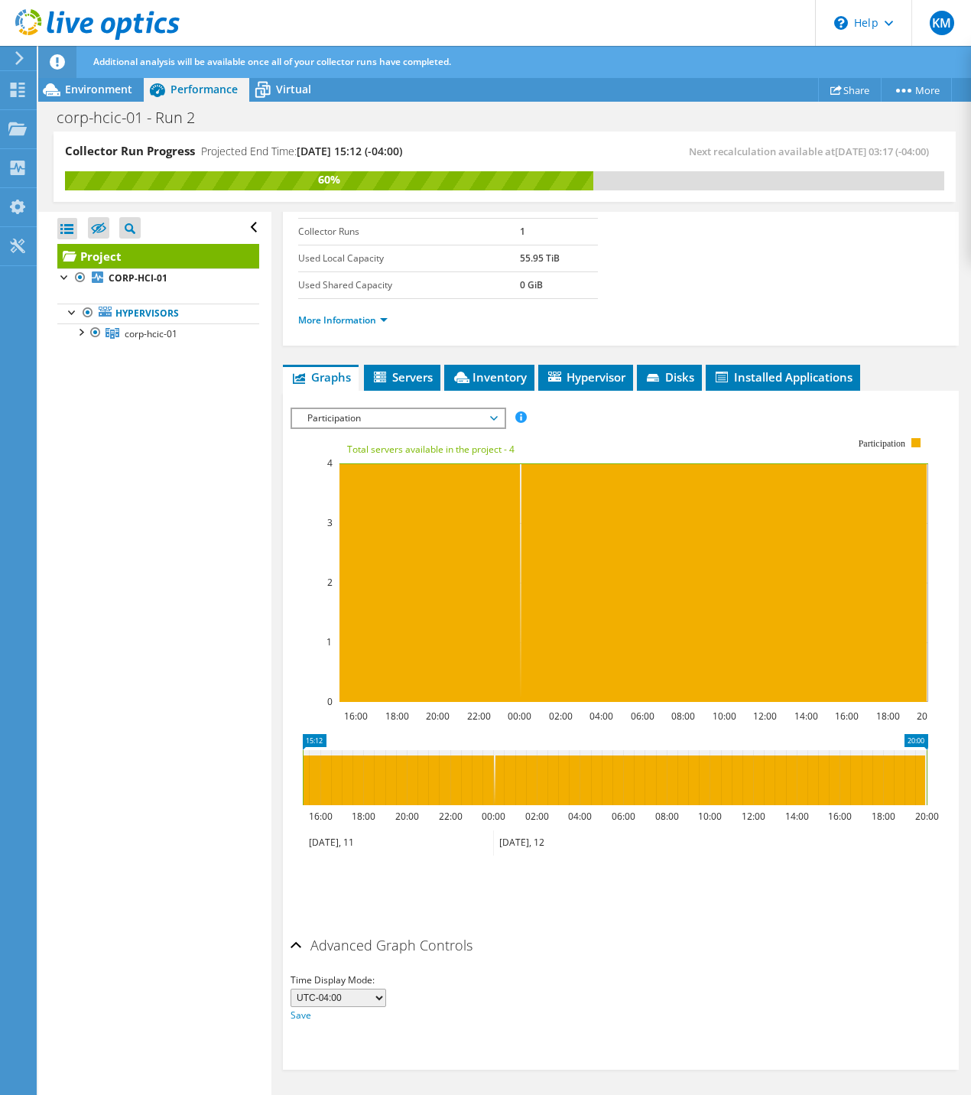
click at [343, 423] on span "Participation" at bounding box center [398, 418] width 197 height 18
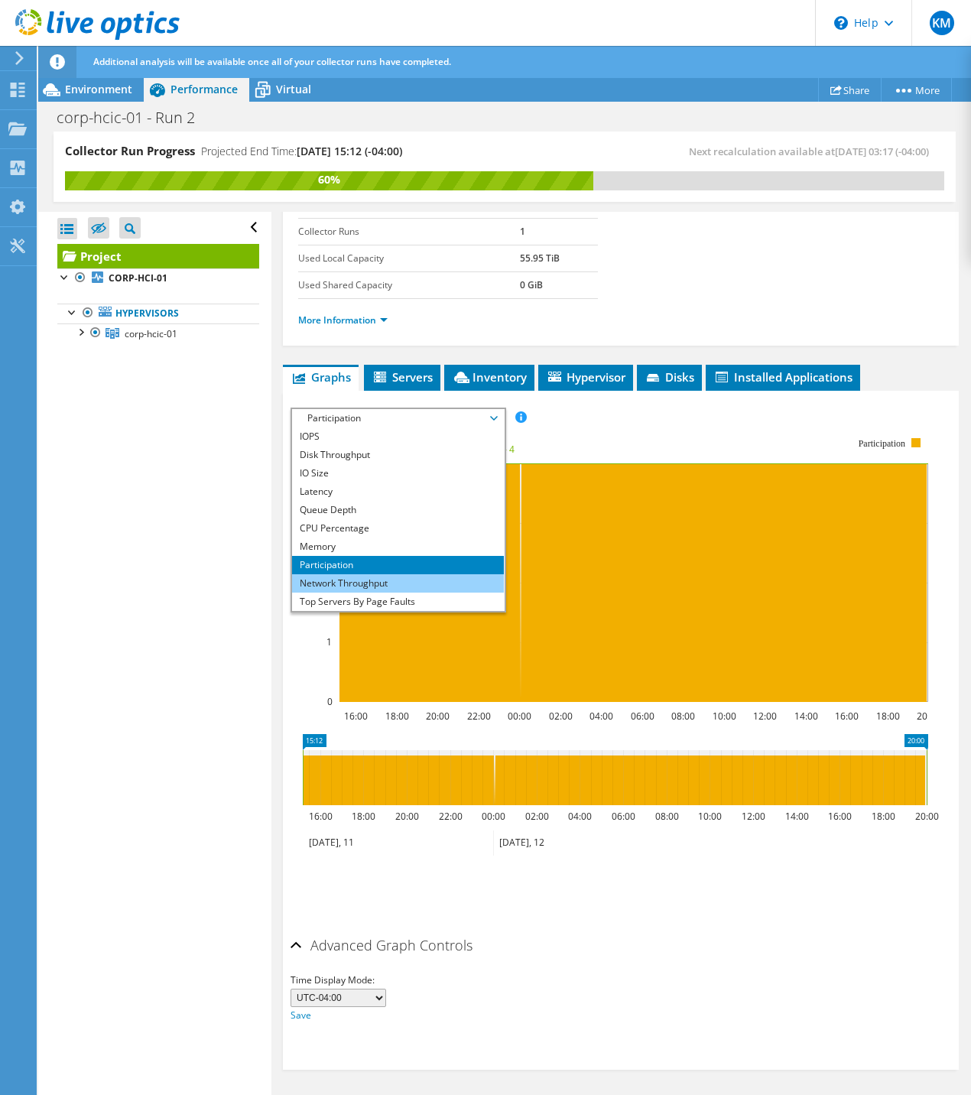
click at [331, 583] on li "Network Throughput" at bounding box center [398, 583] width 212 height 18
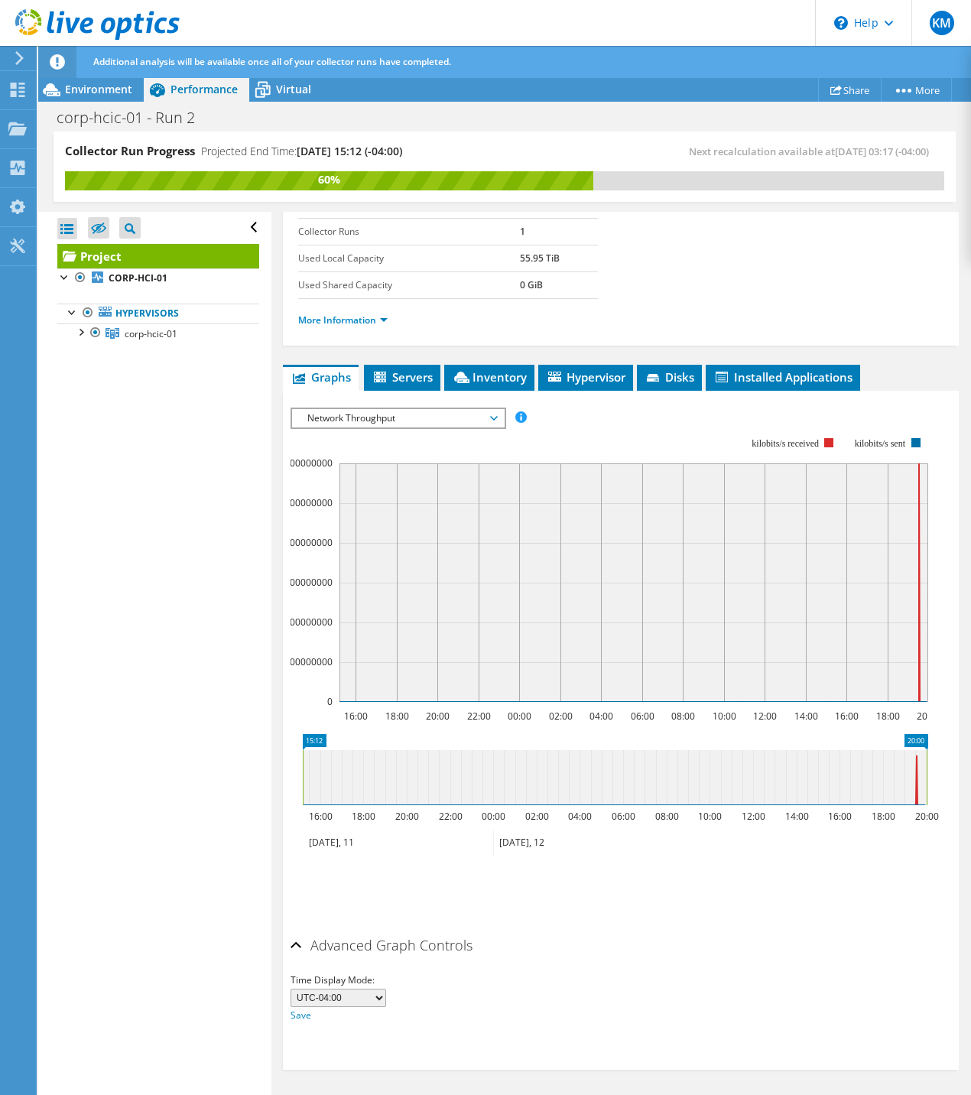
click at [383, 413] on span "Network Throughput" at bounding box center [398, 418] width 197 height 18
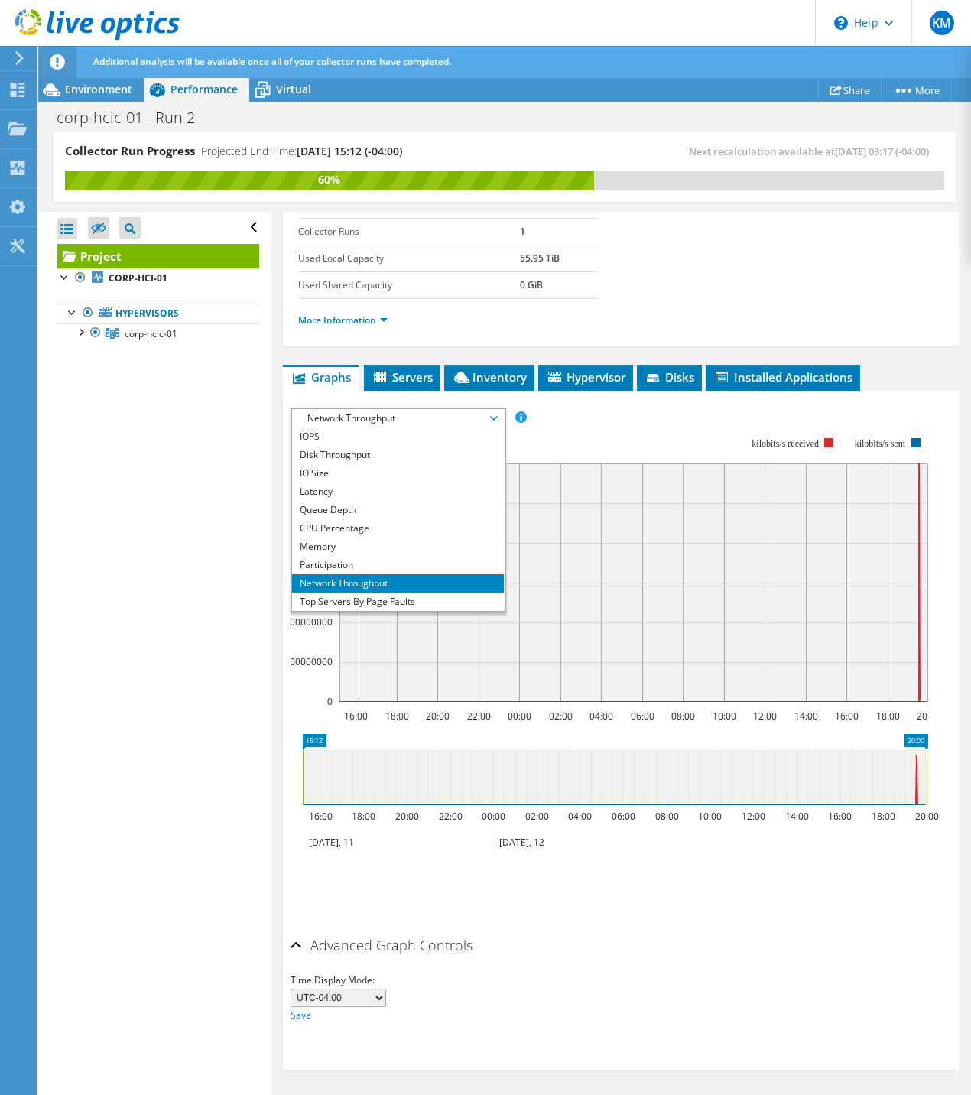
click at [723, 629] on rect at bounding box center [634, 582] width 589 height 239
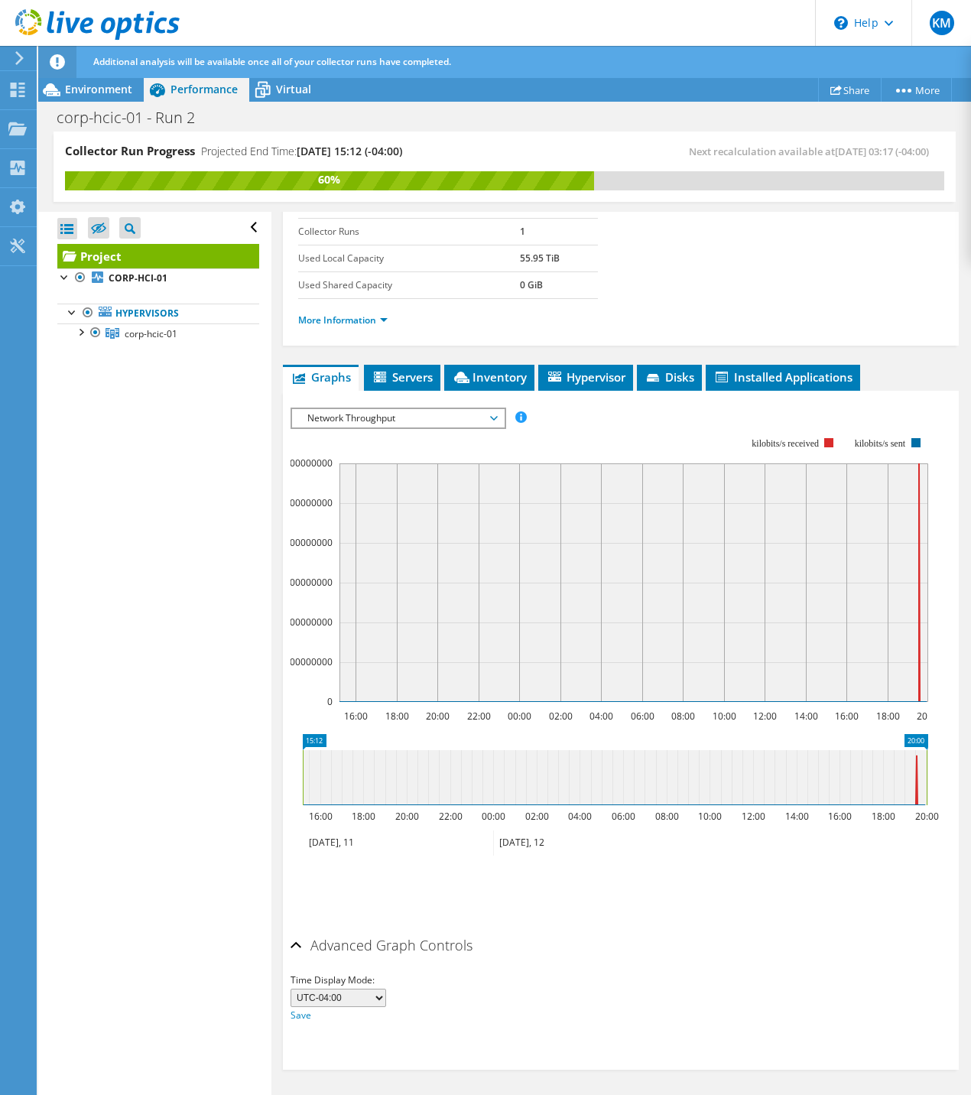
drag, startPoint x: 808, startPoint y: 775, endPoint x: 767, endPoint y: 778, distance: 40.6
click at [767, 778] on icon at bounding box center [615, 777] width 624 height 55
click at [720, 782] on icon at bounding box center [615, 777] width 624 height 55
drag, startPoint x: 353, startPoint y: 788, endPoint x: 469, endPoint y: 791, distance: 115.5
click at [469, 791] on icon at bounding box center [615, 777] width 624 height 55
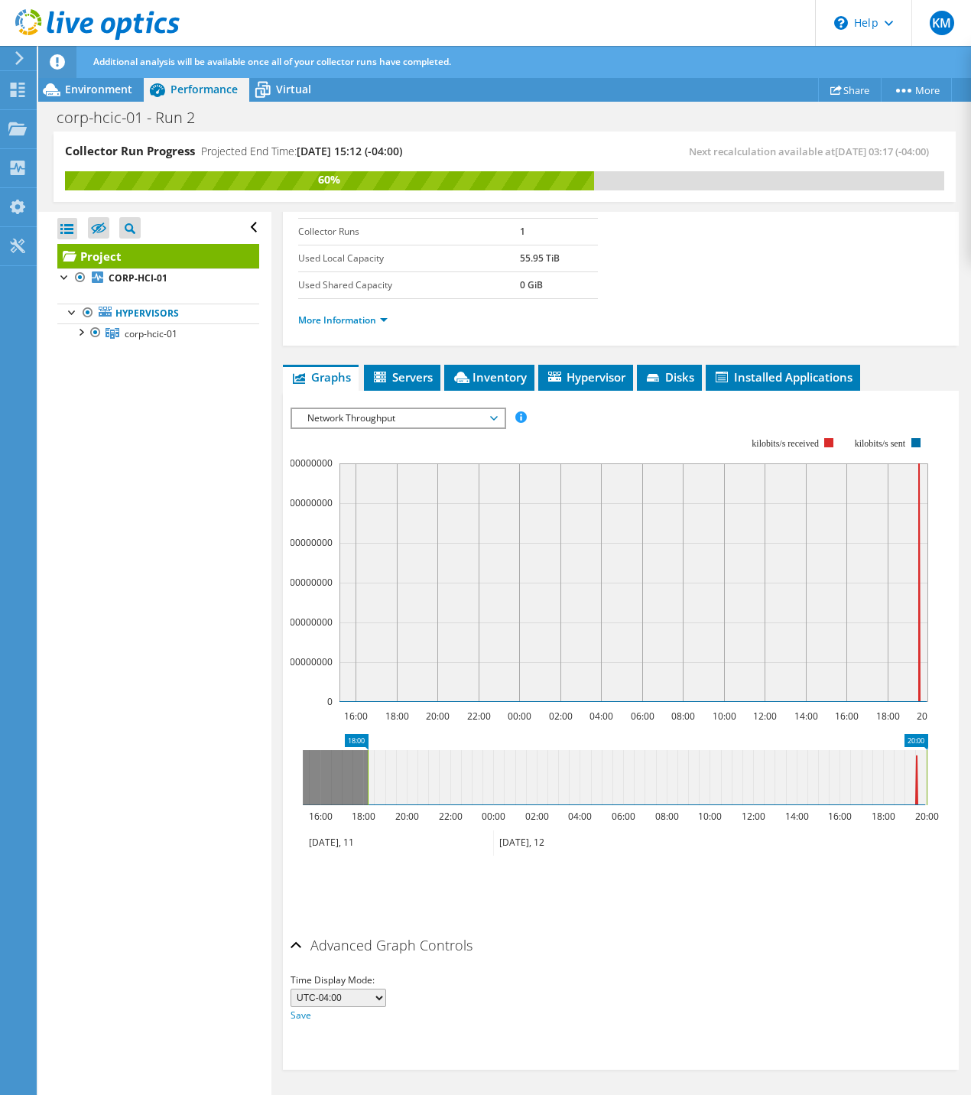
drag, startPoint x: 302, startPoint y: 783, endPoint x: 499, endPoint y: 778, distance: 197.4
click at [371, 778] on rect at bounding box center [368, 777] width 6 height 55
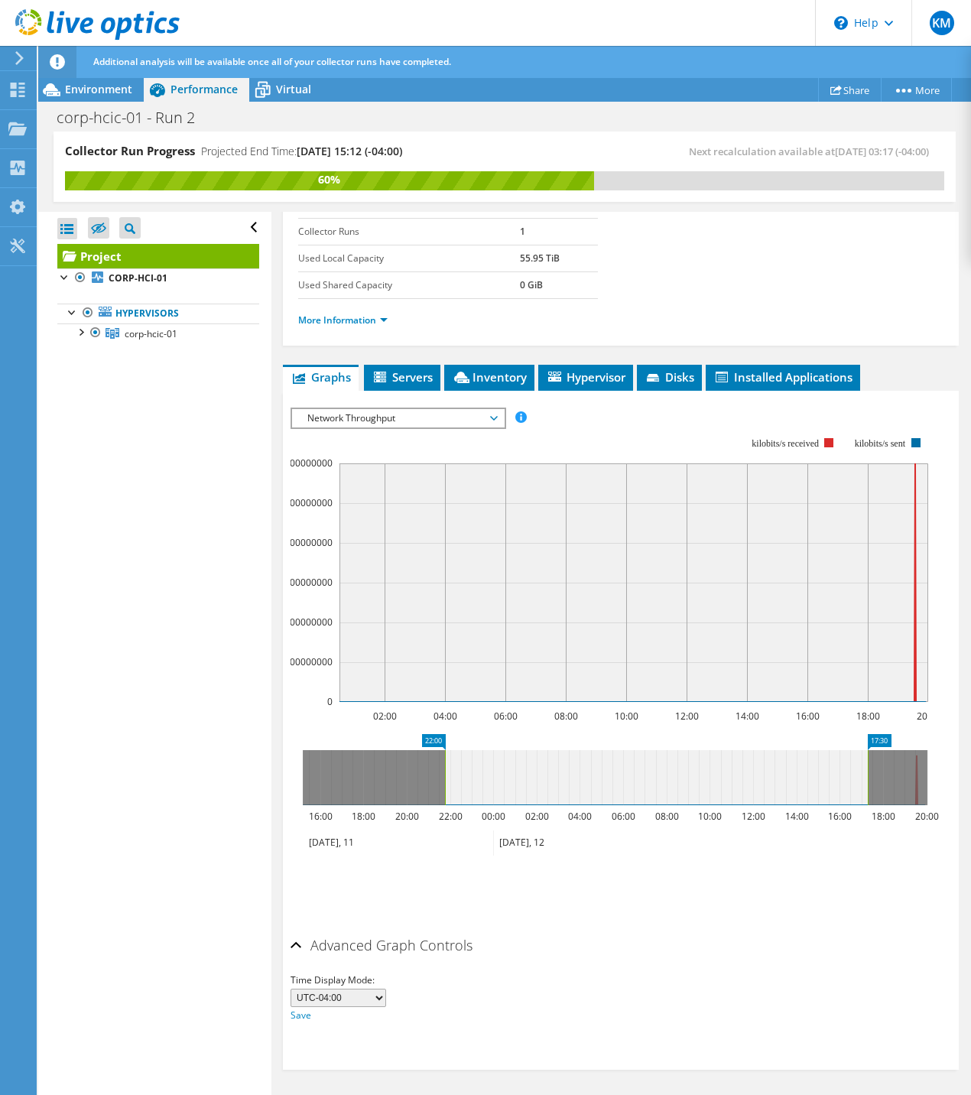
drag, startPoint x: 848, startPoint y: 785, endPoint x: 787, endPoint y: 785, distance: 61.2
click at [787, 785] on icon at bounding box center [656, 777] width 423 height 55
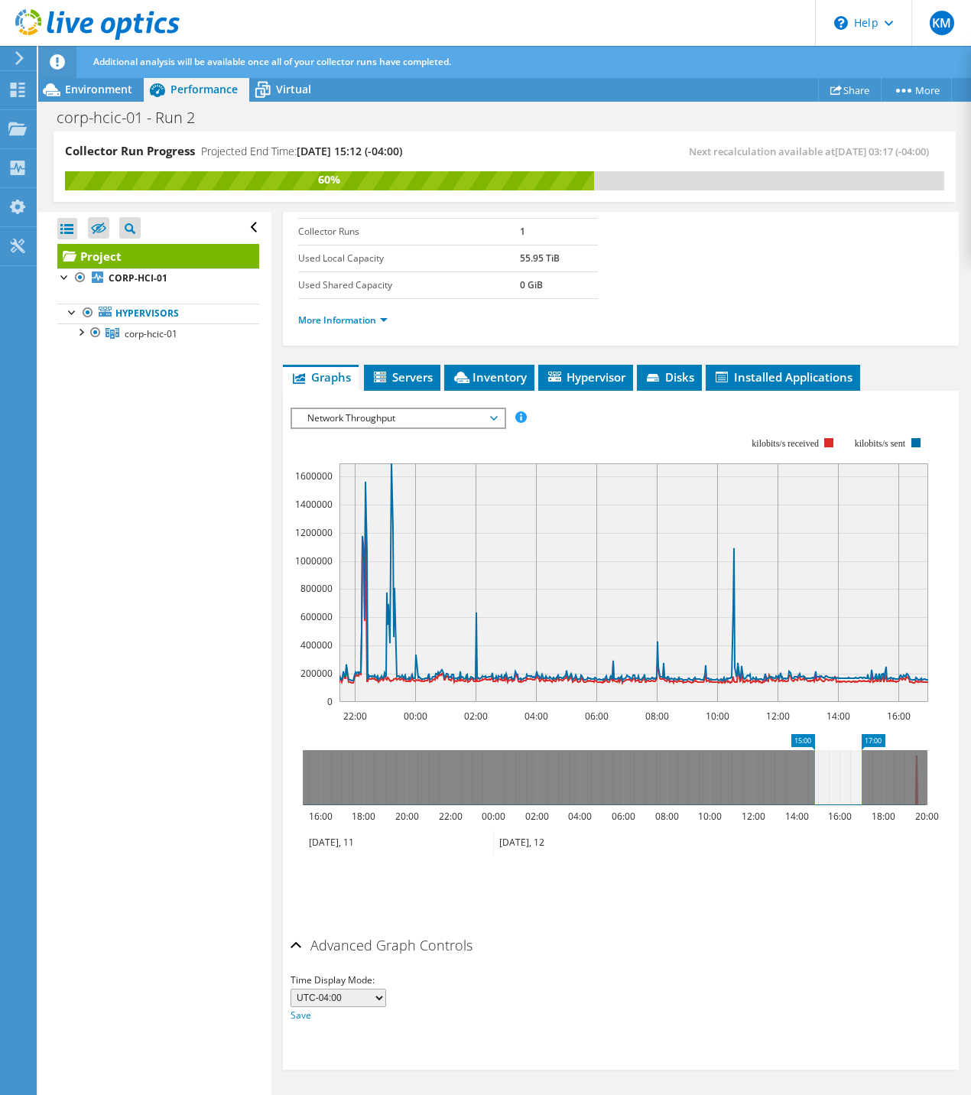
drag, startPoint x: 439, startPoint y: 771, endPoint x: 814, endPoint y: 782, distance: 375.7
click at [814, 782] on rect at bounding box center [814, 777] width 6 height 55
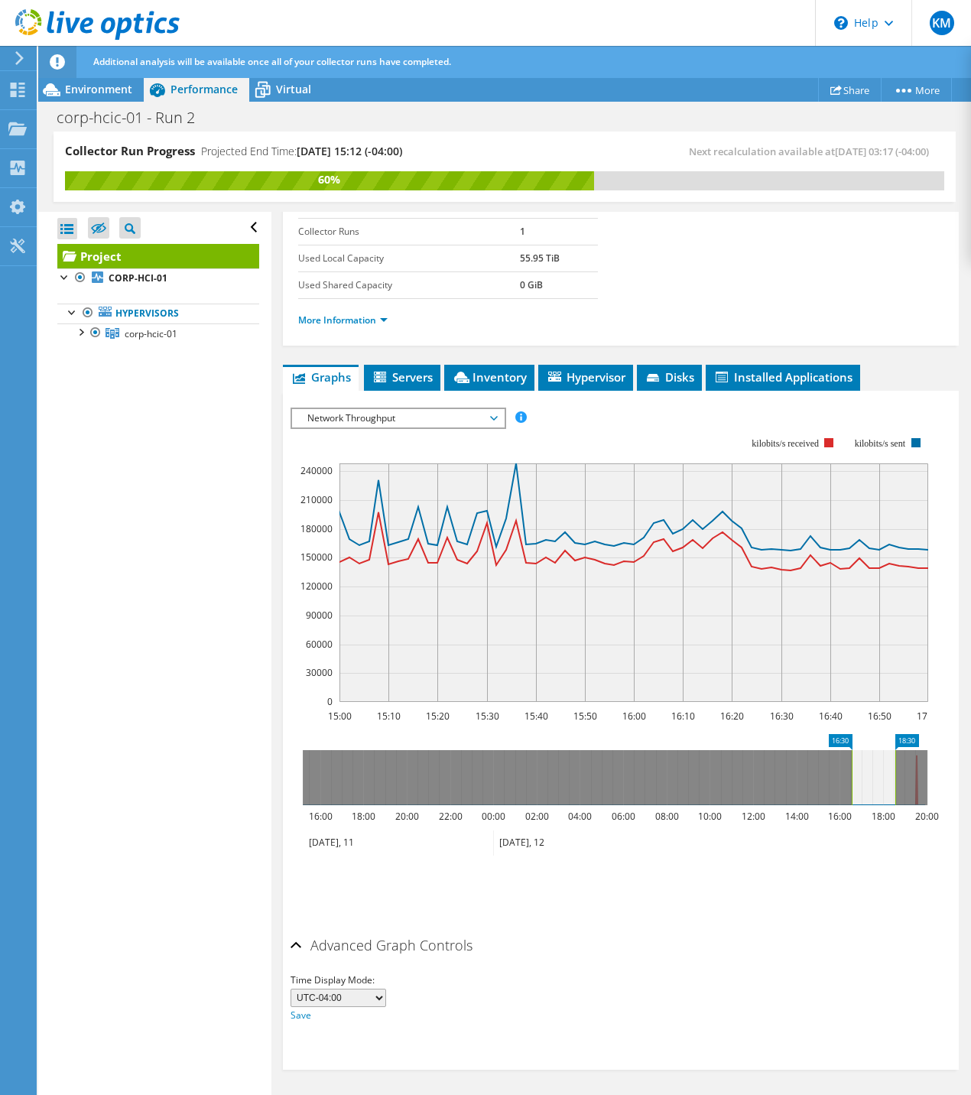
drag, startPoint x: 836, startPoint y: 783, endPoint x: 874, endPoint y: 783, distance: 38.2
click at [874, 783] on icon at bounding box center [874, 777] width 44 height 55
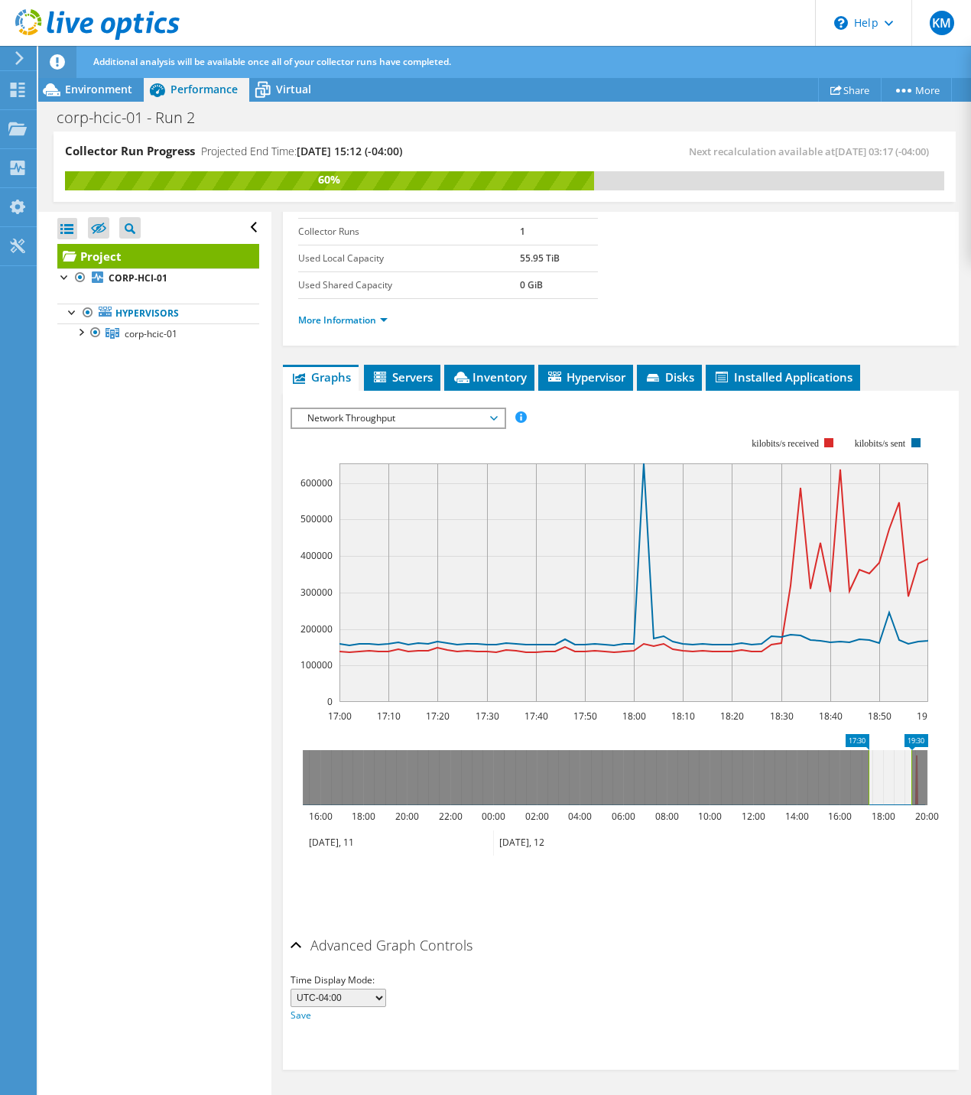
click at [885, 783] on icon at bounding box center [890, 777] width 43 height 55
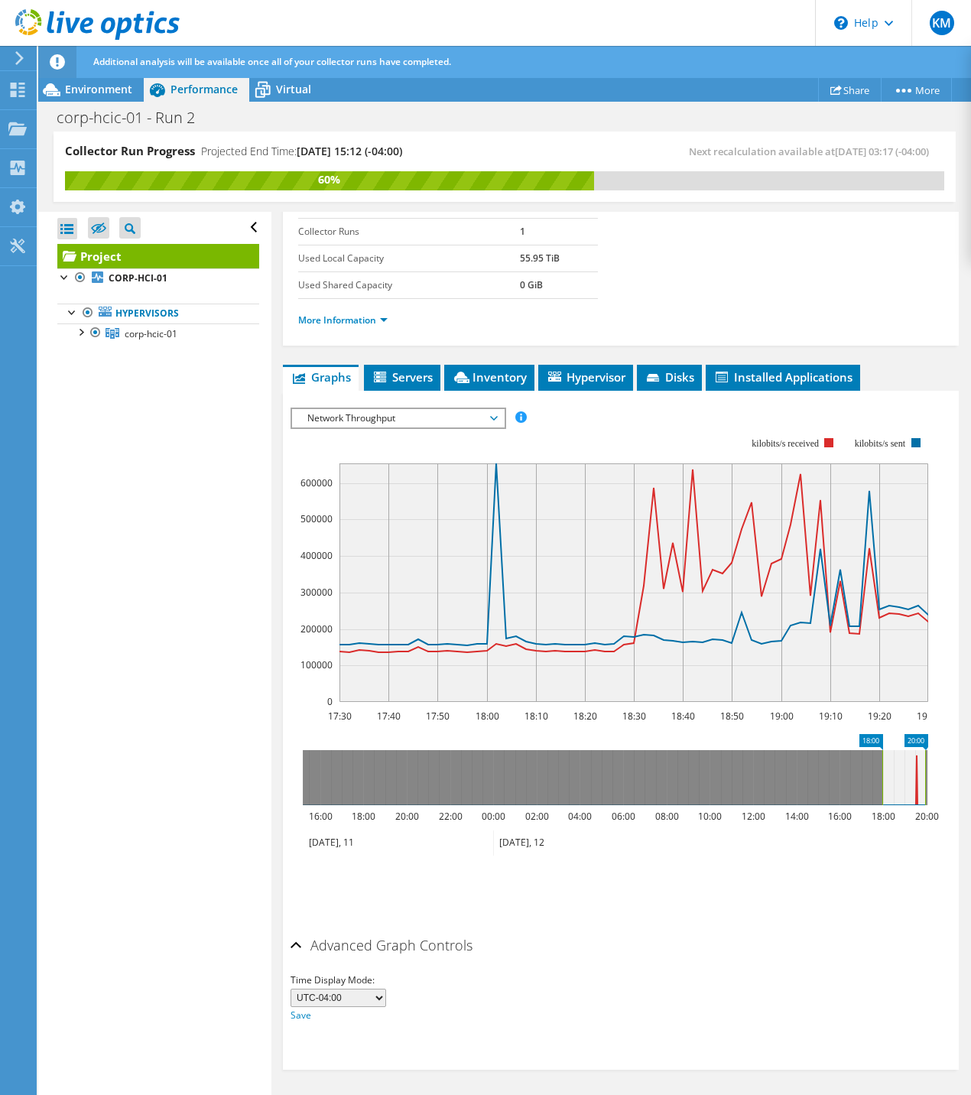
drag, startPoint x: 882, startPoint y: 783, endPoint x: 892, endPoint y: 782, distance: 10.0
click at [892, 782] on icon at bounding box center [903, 777] width 43 height 55
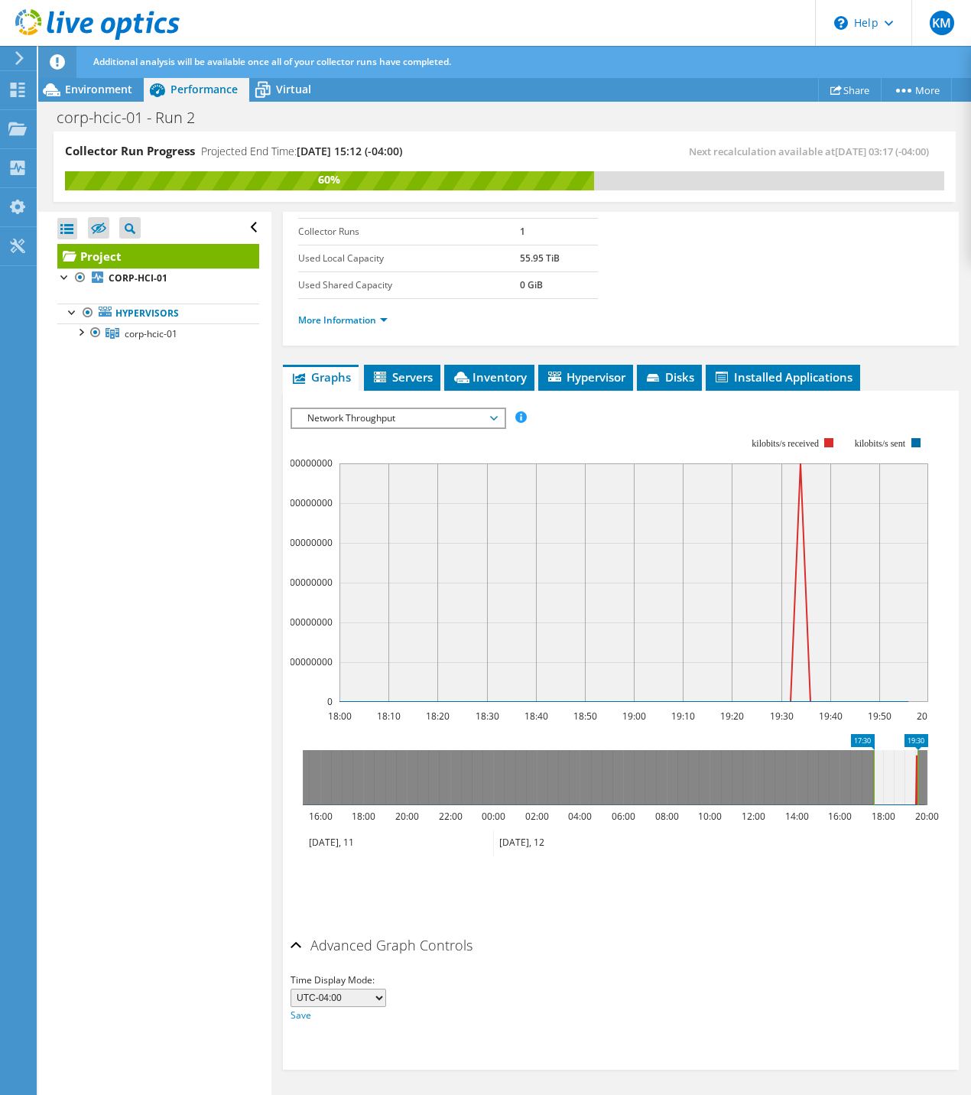
drag, startPoint x: 892, startPoint y: 782, endPoint x: 883, endPoint y: 783, distance: 9.2
click at [883, 783] on icon at bounding box center [896, 777] width 44 height 55
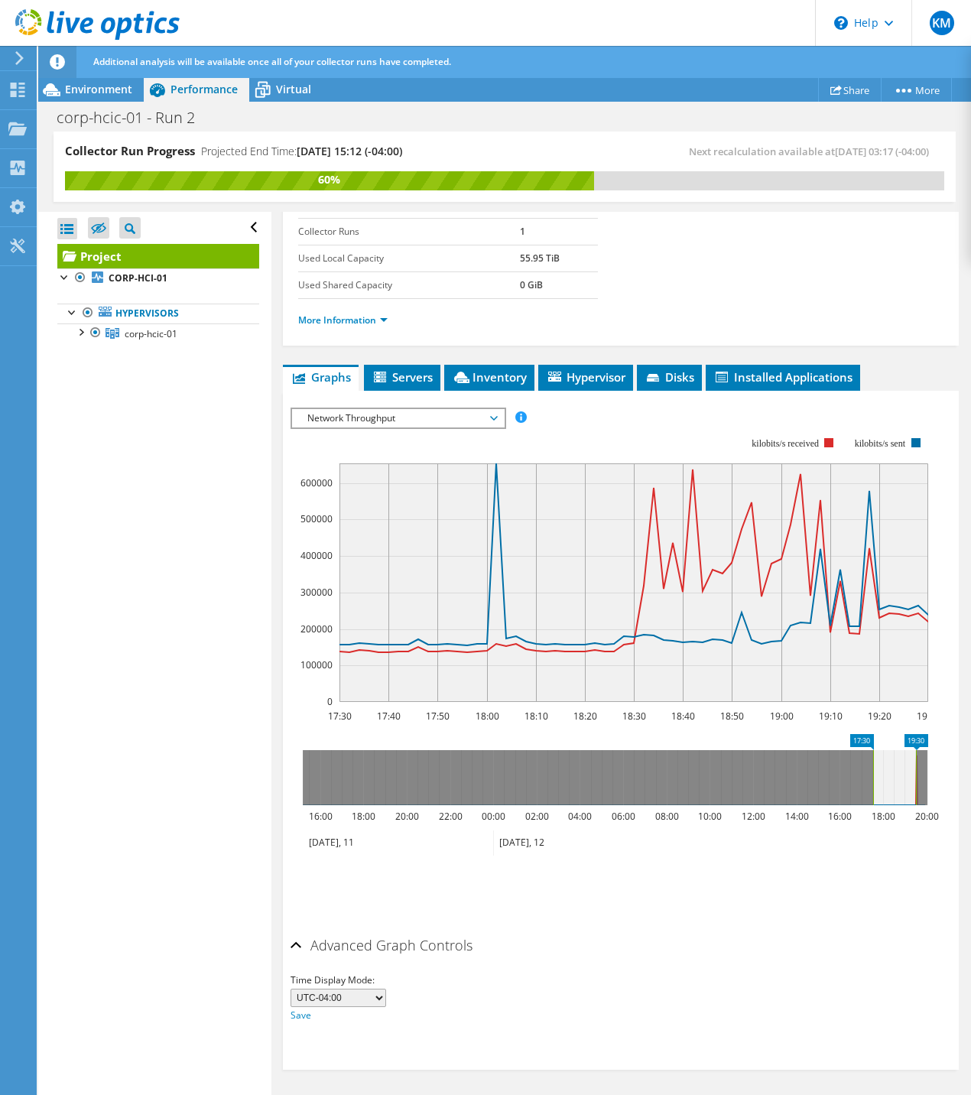
click at [890, 783] on icon at bounding box center [894, 777] width 43 height 55
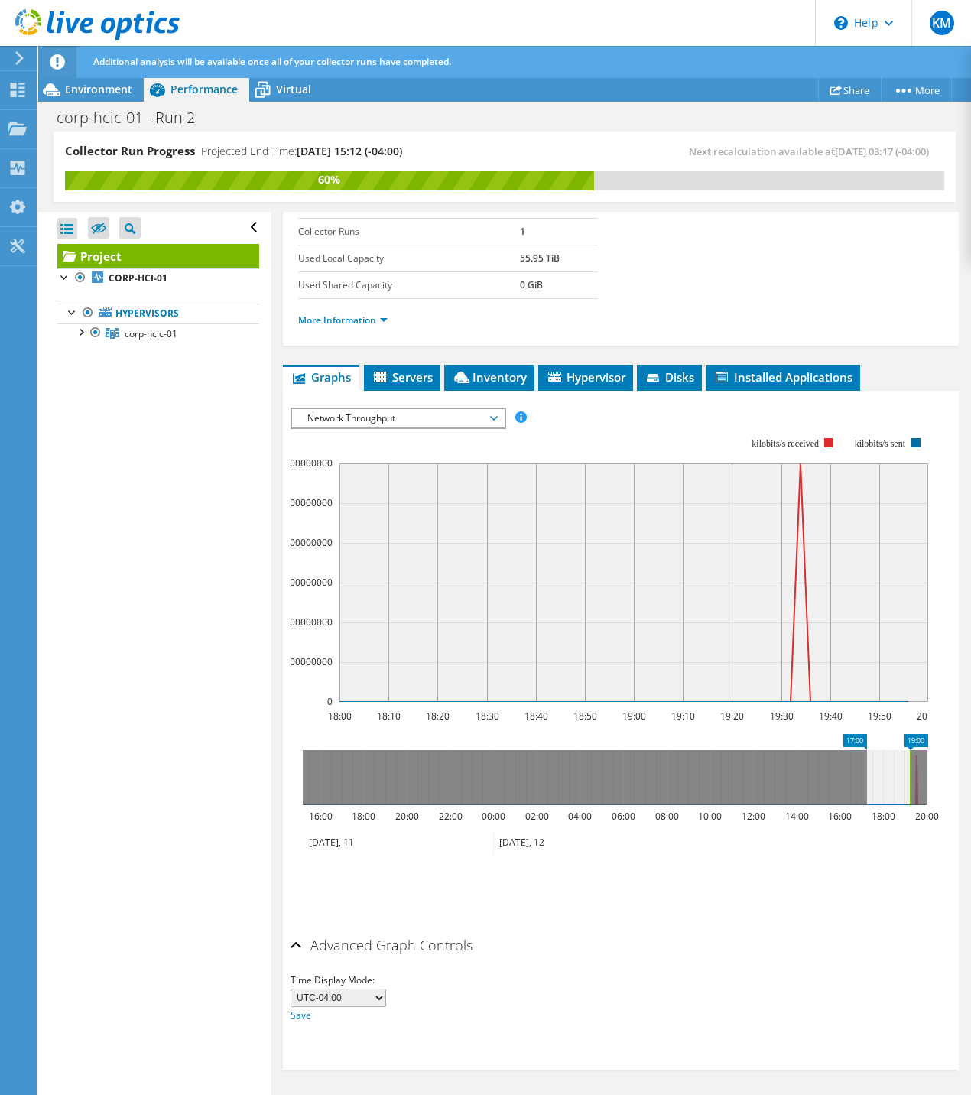
drag, startPoint x: 895, startPoint y: 762, endPoint x: 874, endPoint y: 762, distance: 20.7
click at [874, 762] on icon at bounding box center [888, 777] width 44 height 55
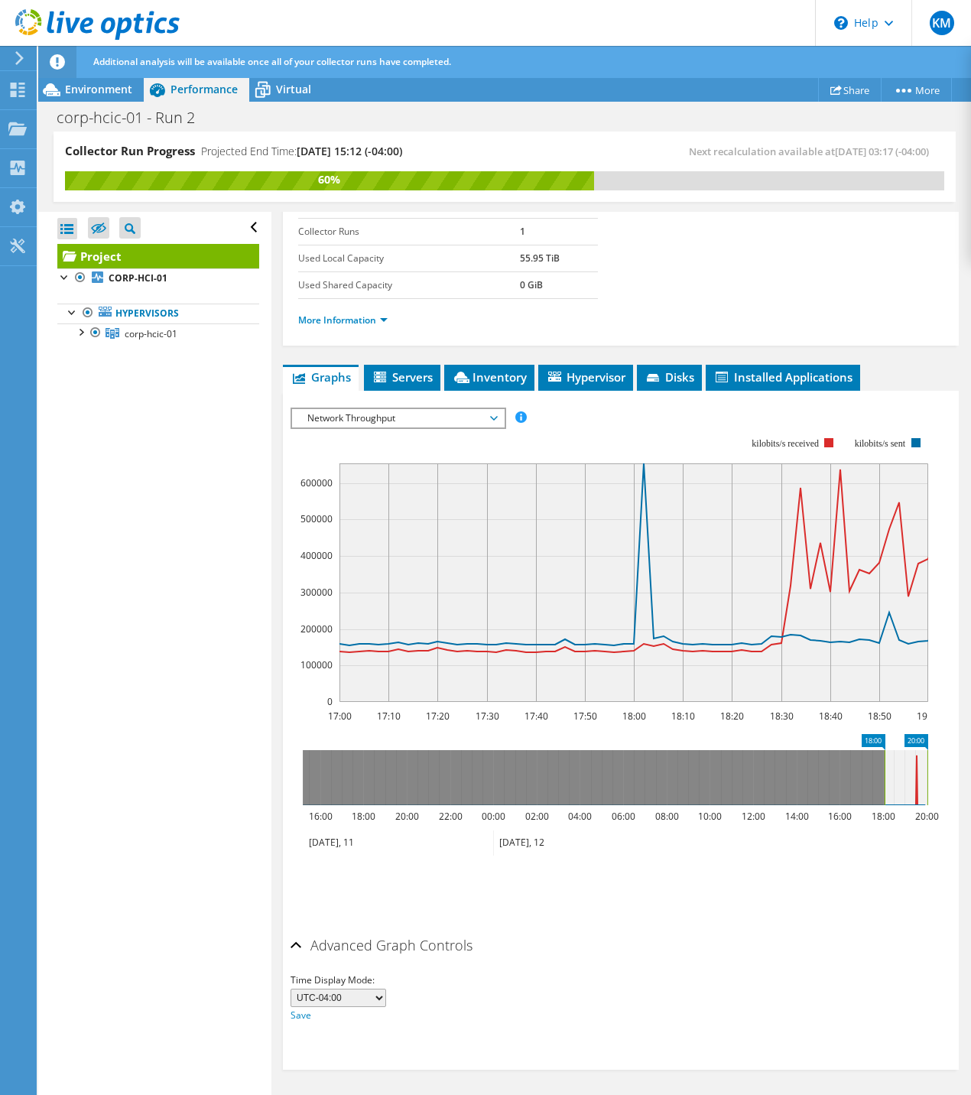
drag, startPoint x: 874, startPoint y: 762, endPoint x: 902, endPoint y: 762, distance: 28.3
click at [902, 762] on icon at bounding box center [906, 777] width 43 height 55
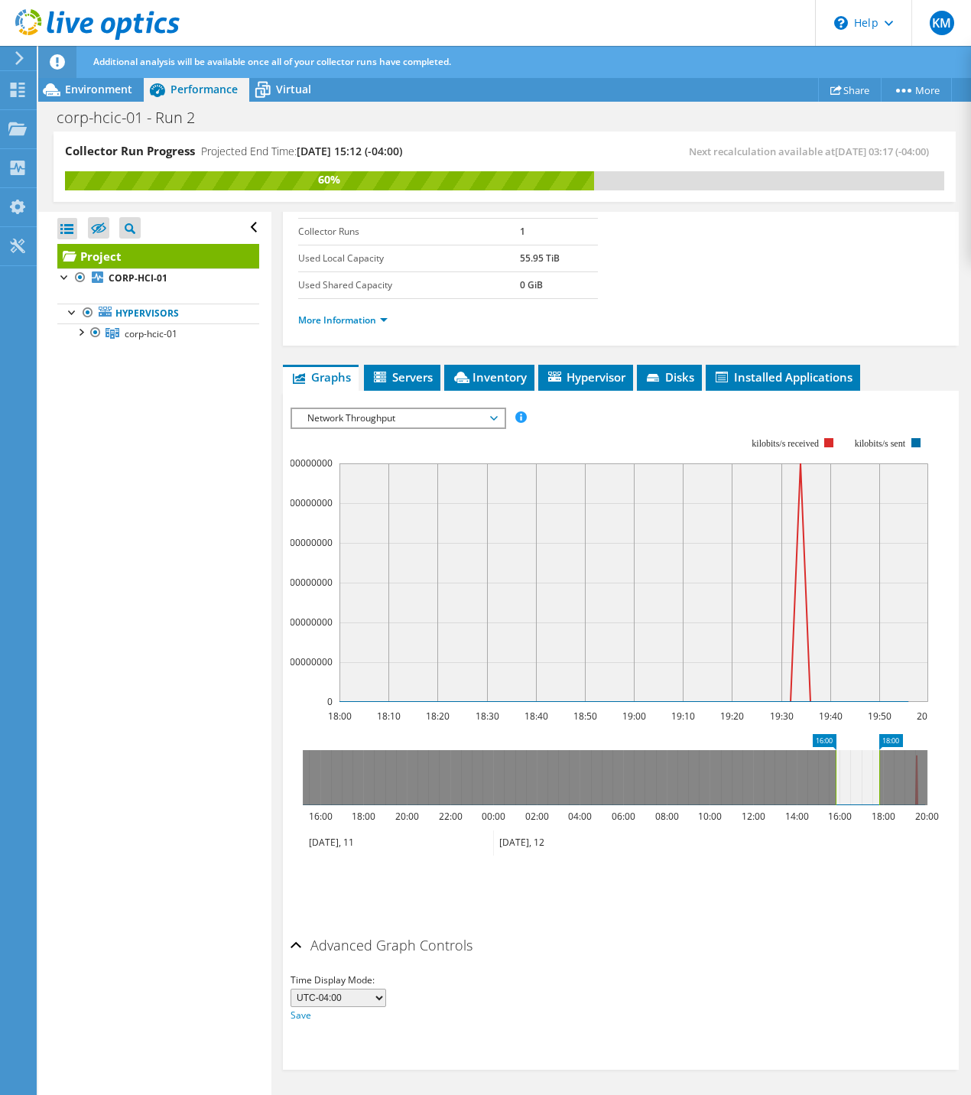
drag, startPoint x: 898, startPoint y: 762, endPoint x: 838, endPoint y: 762, distance: 59.7
click at [838, 762] on icon at bounding box center [858, 777] width 44 height 55
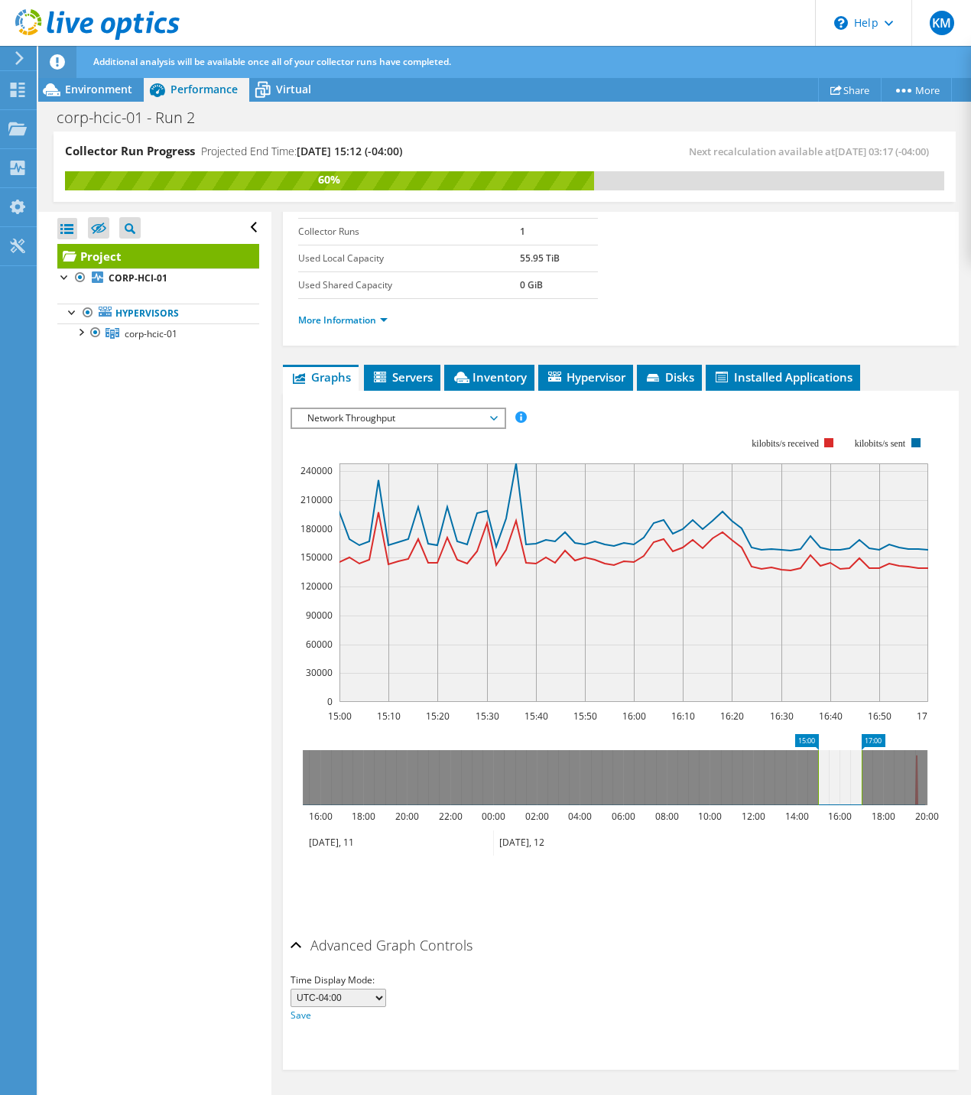
click at [421, 934] on h2 "Advanced Graph Controls" at bounding box center [382, 945] width 182 height 31
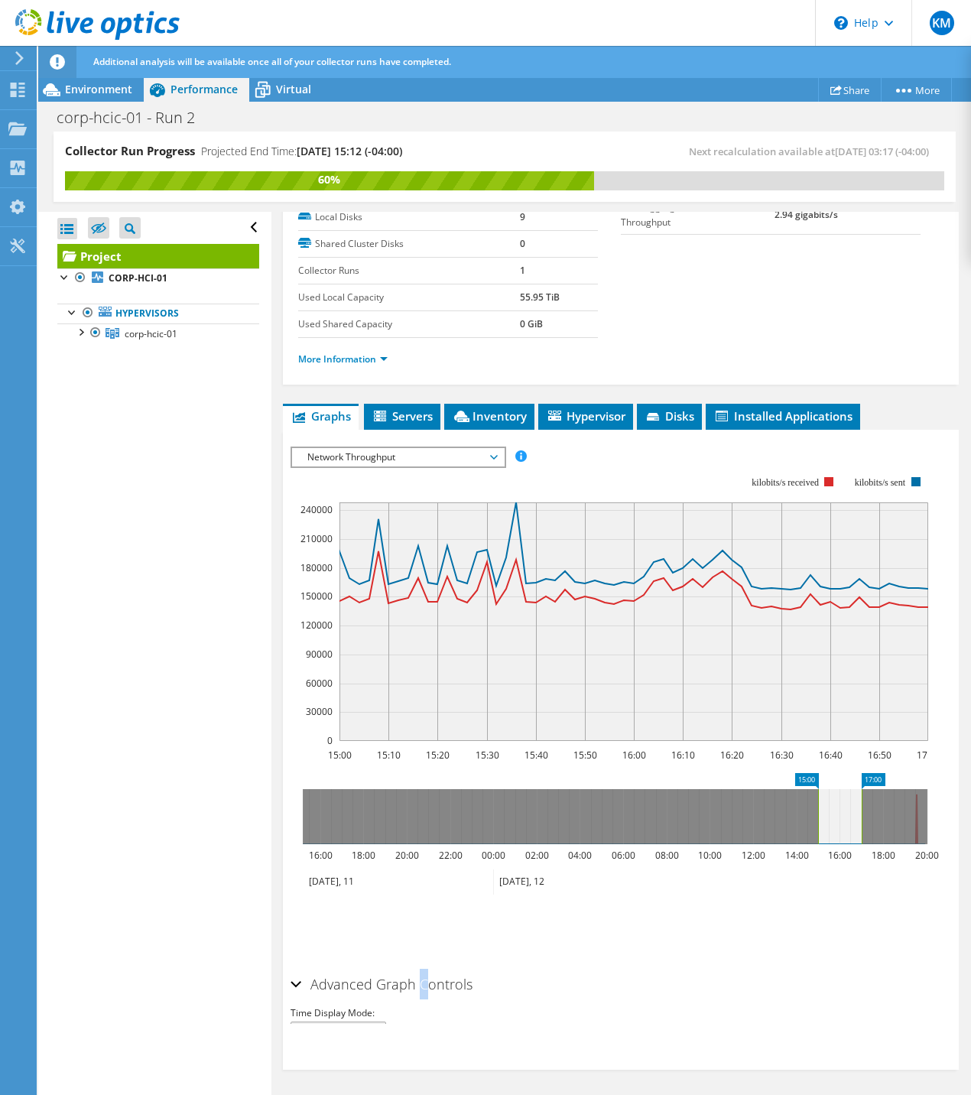
scroll to position [223, 0]
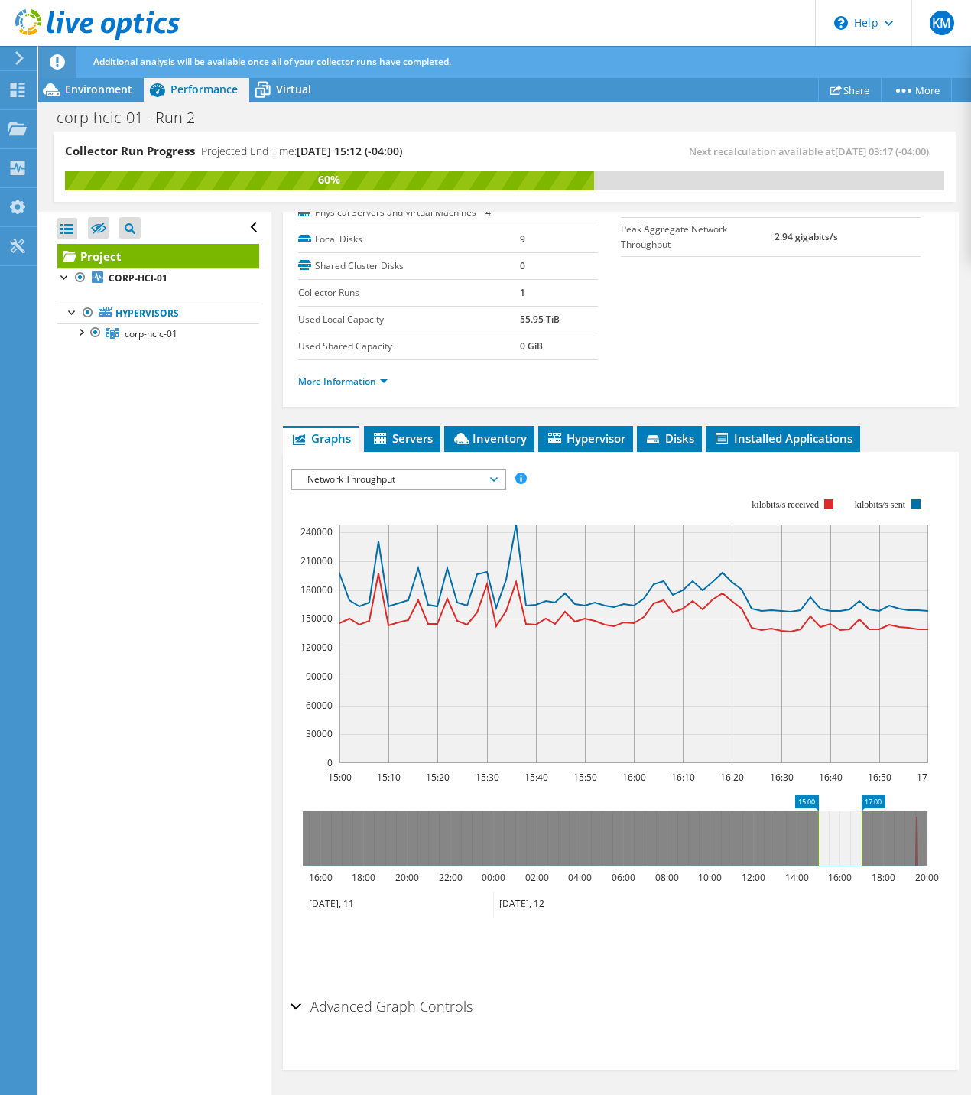
click at [403, 486] on span "Network Throughput" at bounding box center [398, 479] width 197 height 18
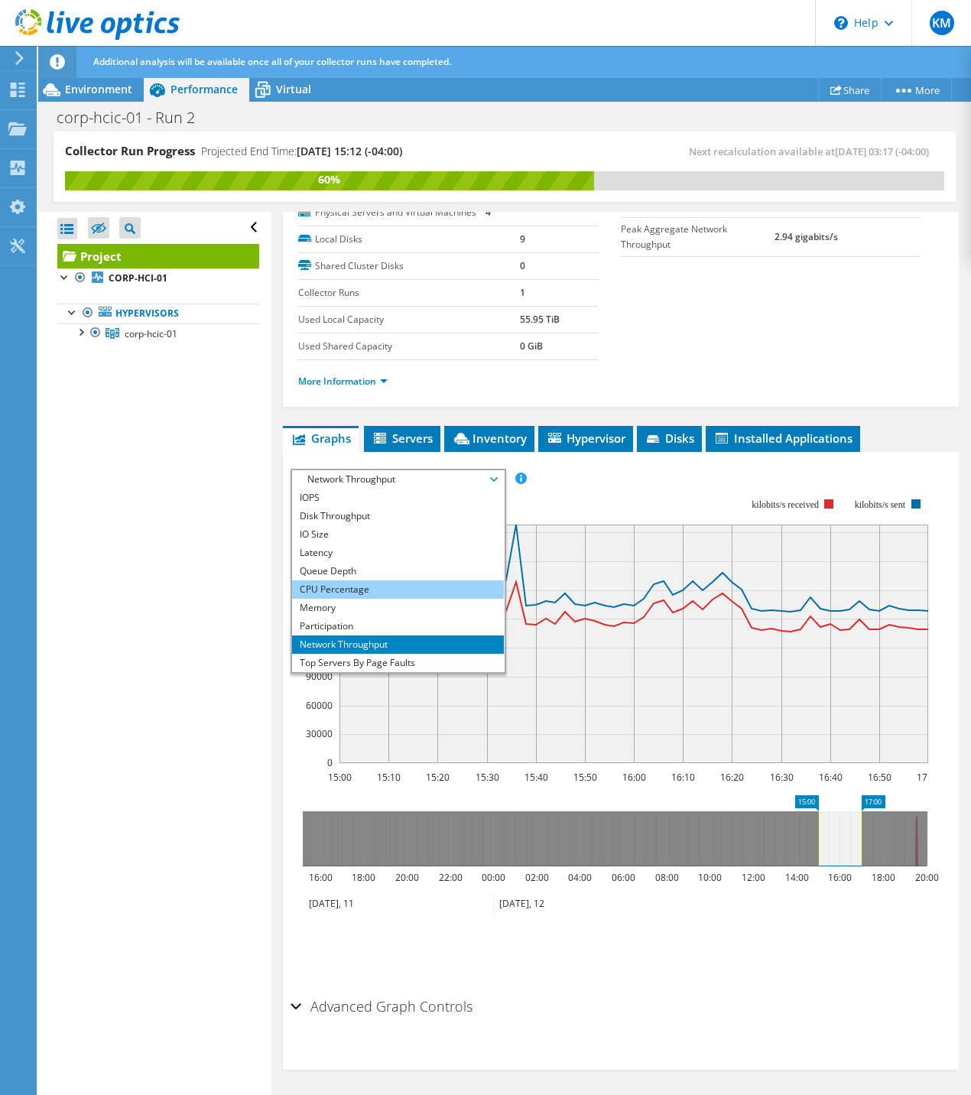
scroll to position [55, 0]
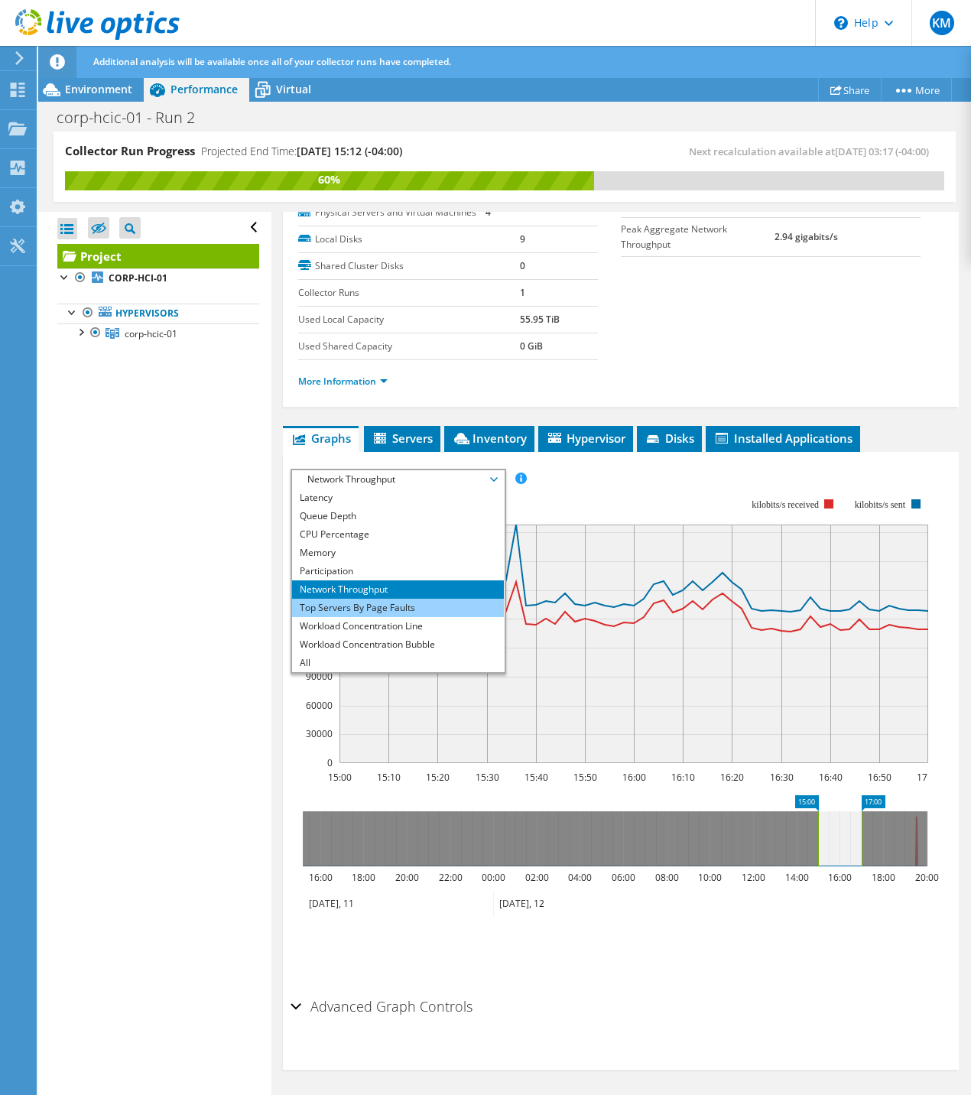
click at [372, 610] on li "Top Servers By Page Faults" at bounding box center [398, 608] width 212 height 18
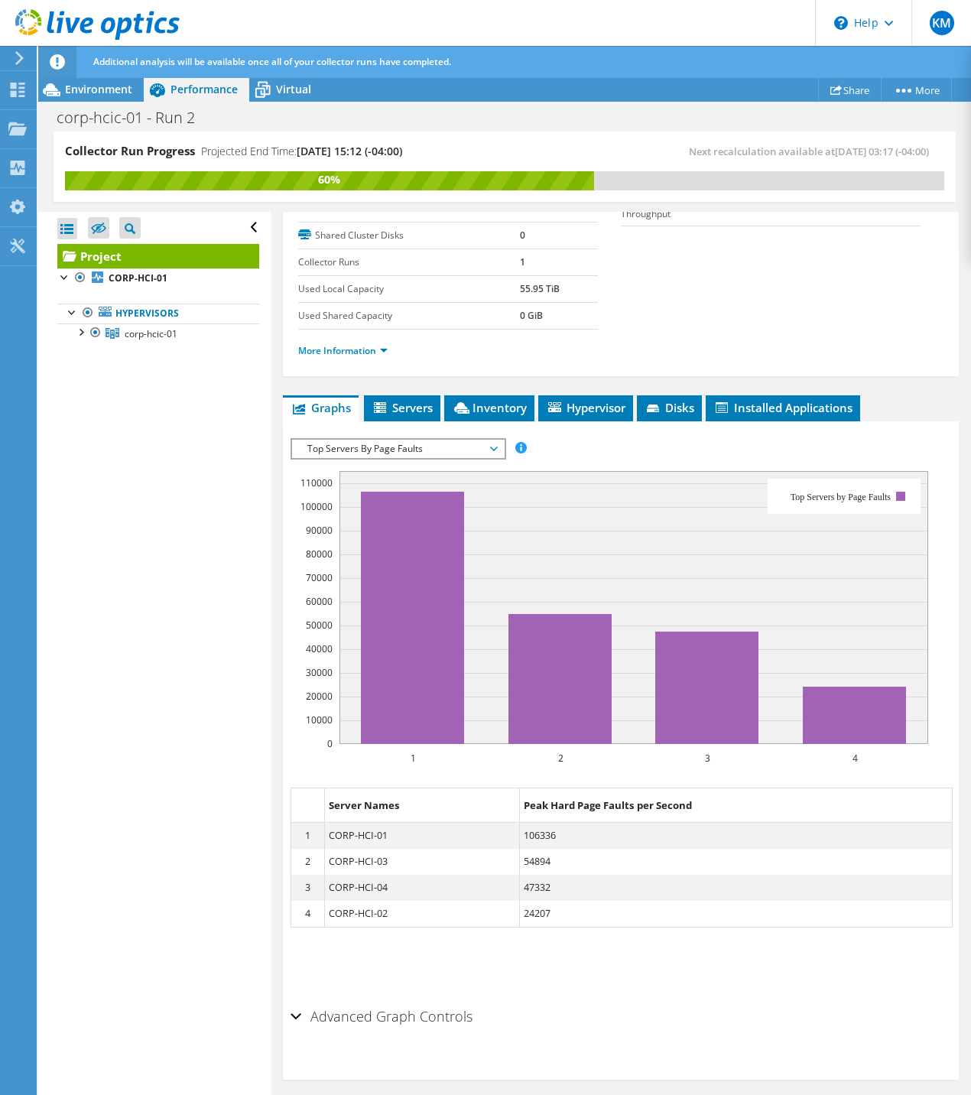
click at [379, 458] on span "Top Servers By Page Faults" at bounding box center [398, 449] width 197 height 18
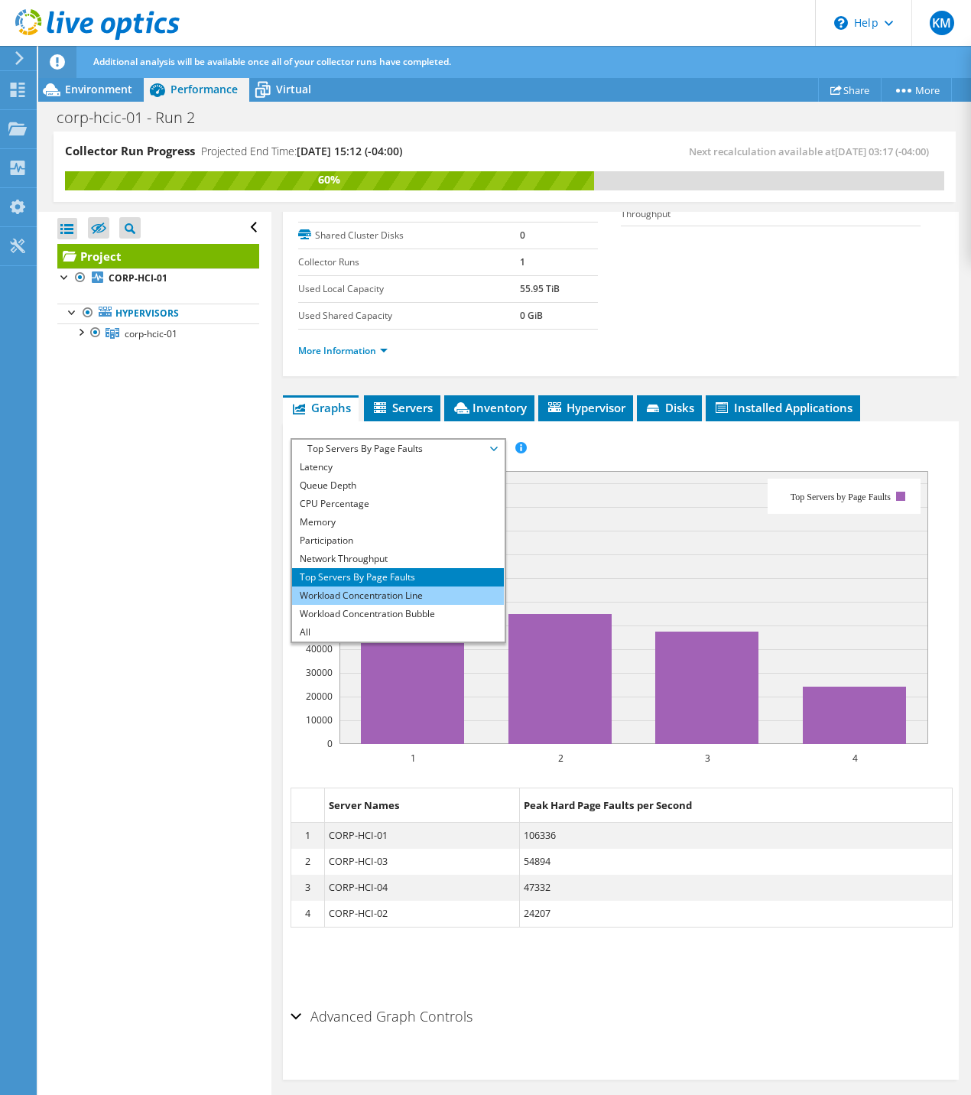
click at [375, 605] on li "Workload Concentration Line" at bounding box center [398, 596] width 212 height 18
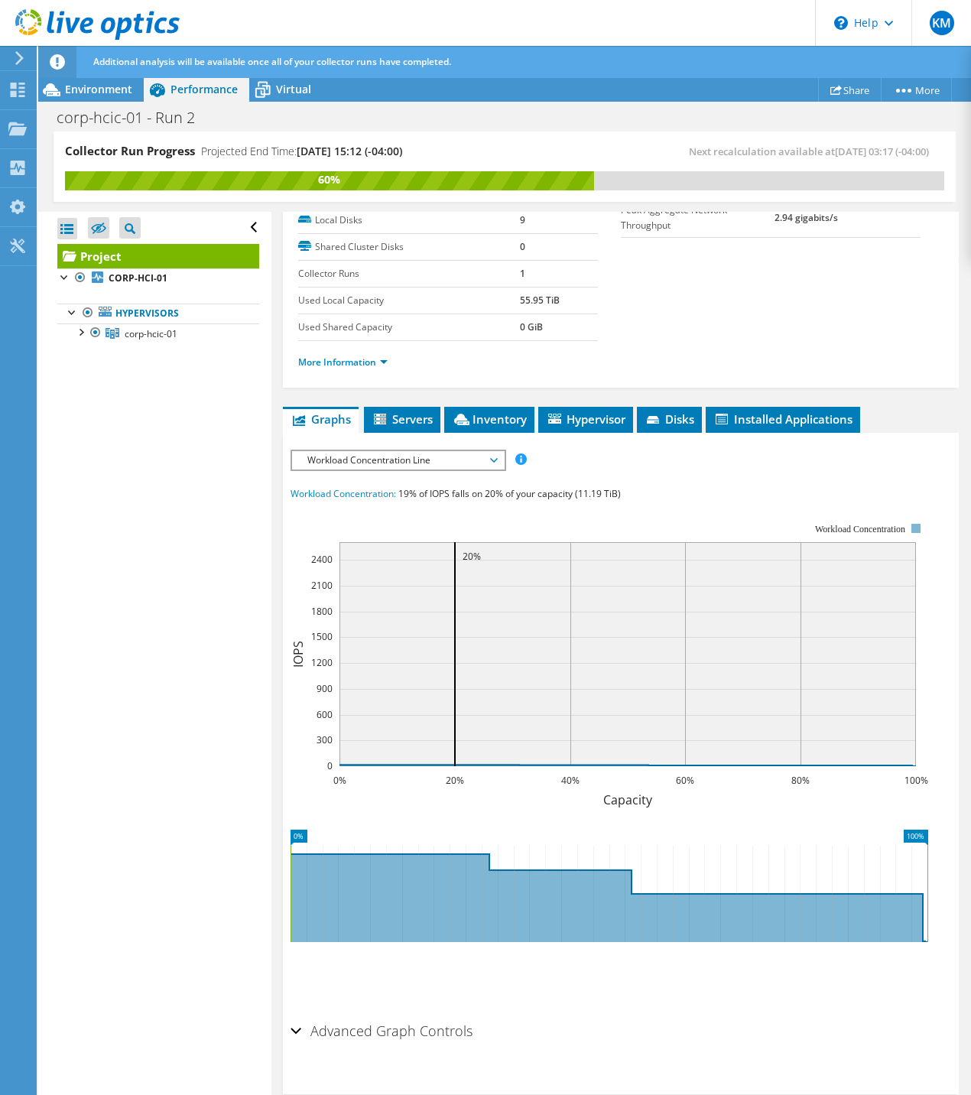
scroll to position [223, 0]
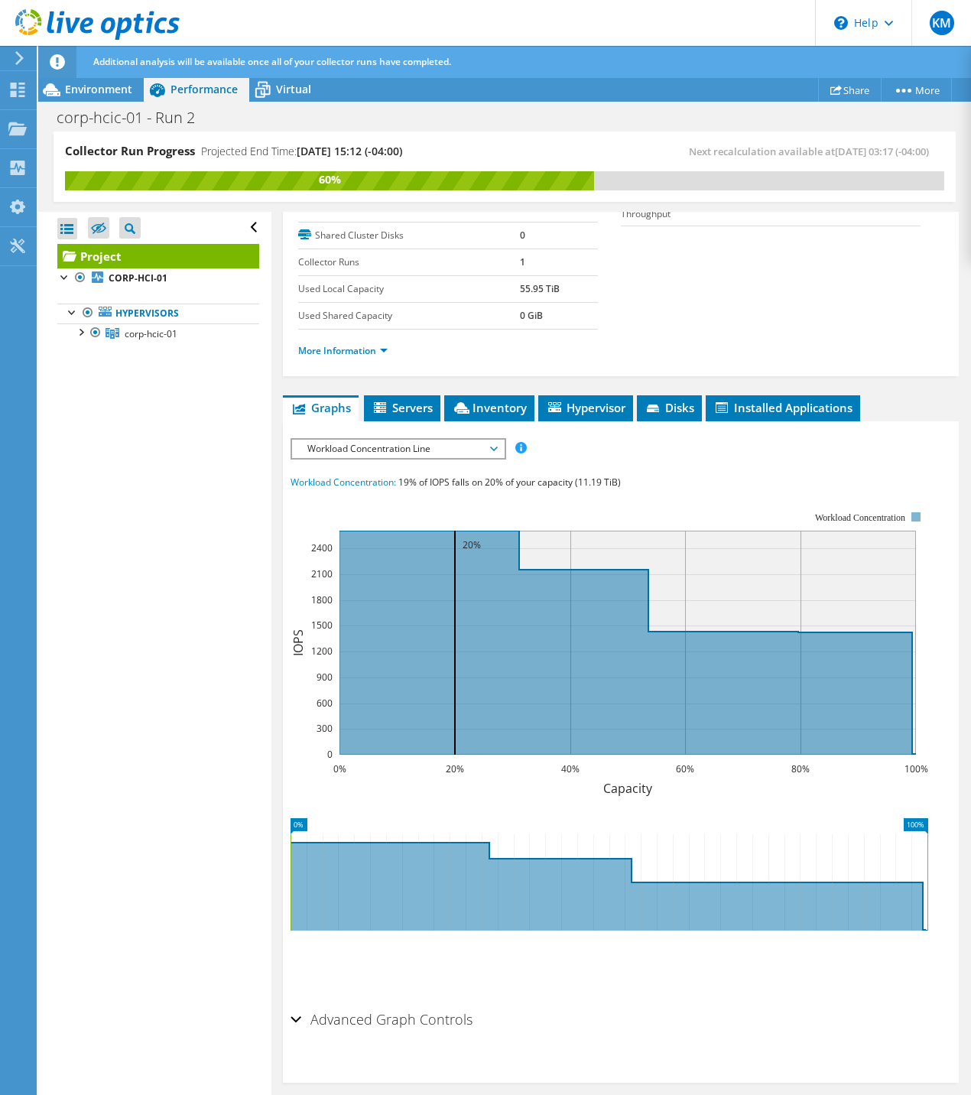
click at [372, 458] on span "Workload Concentration Line" at bounding box center [398, 449] width 197 height 18
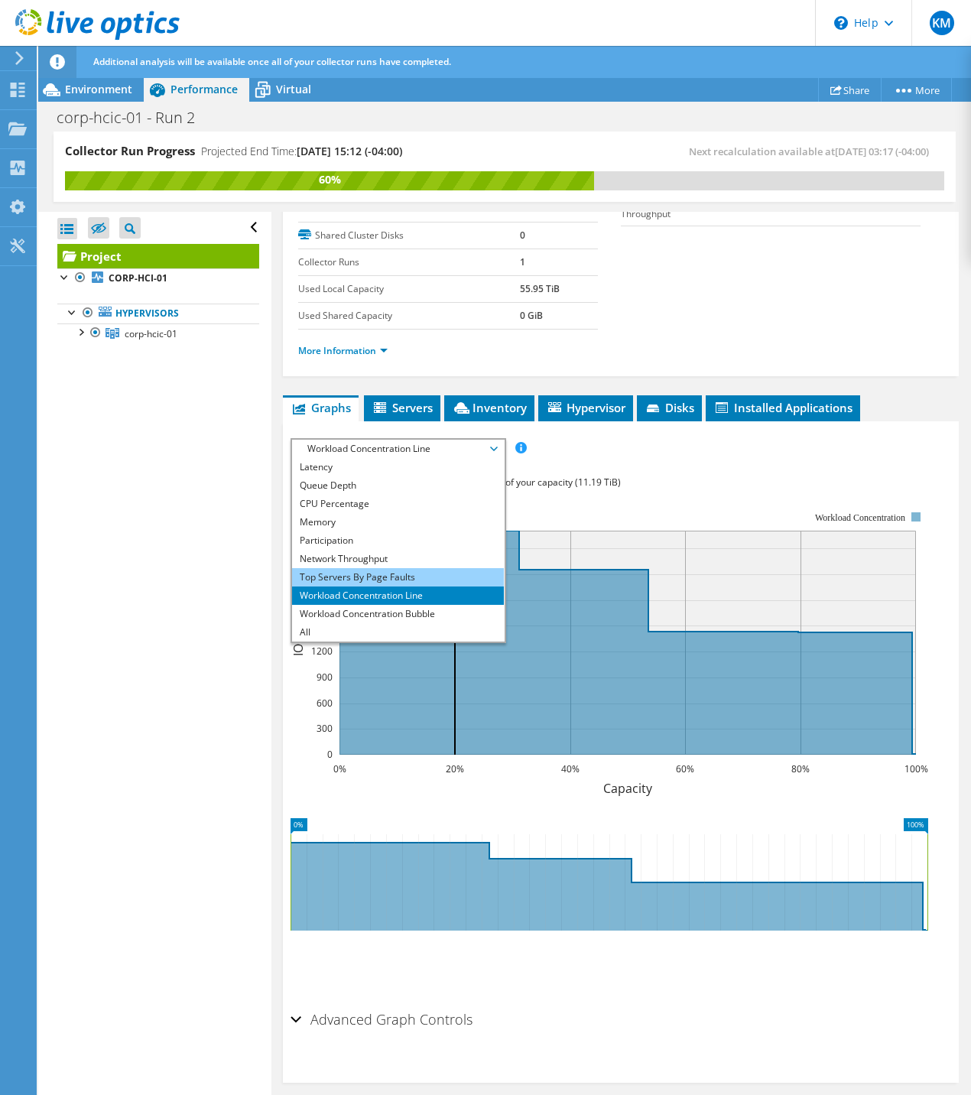
click at [357, 587] on li "Top Servers By Page Faults" at bounding box center [398, 577] width 212 height 18
